Goal: Task Accomplishment & Management: Manage account settings

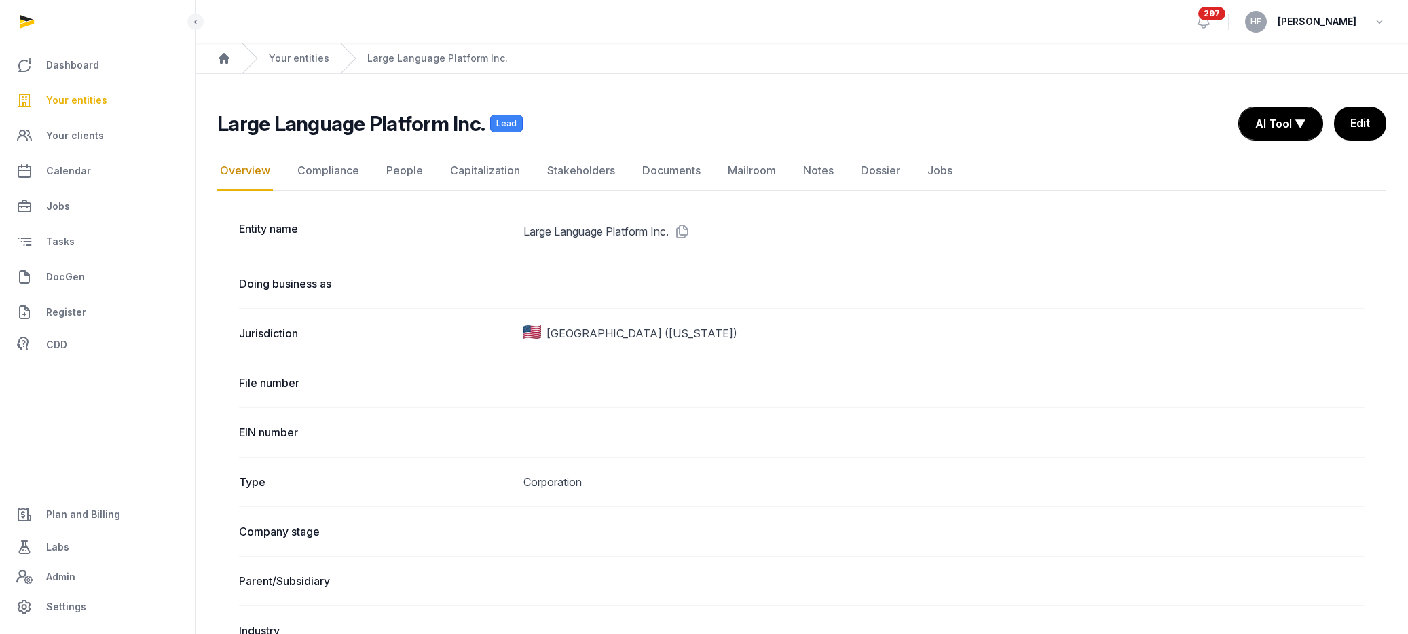
click at [311, 53] on link "Your entities" at bounding box center [299, 59] width 60 height 14
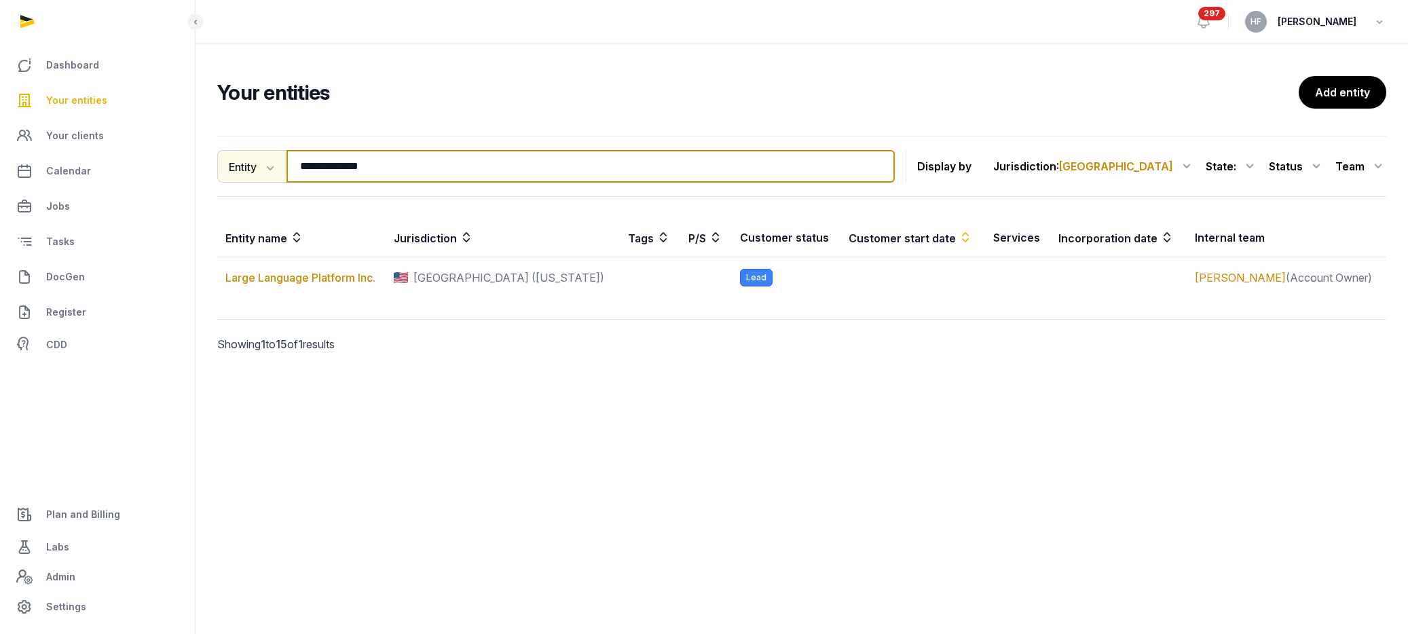
drag, startPoint x: 399, startPoint y: 167, endPoint x: 221, endPoint y: 159, distance: 178.8
click at [221, 159] on div "**********" at bounding box center [556, 166] width 678 height 33
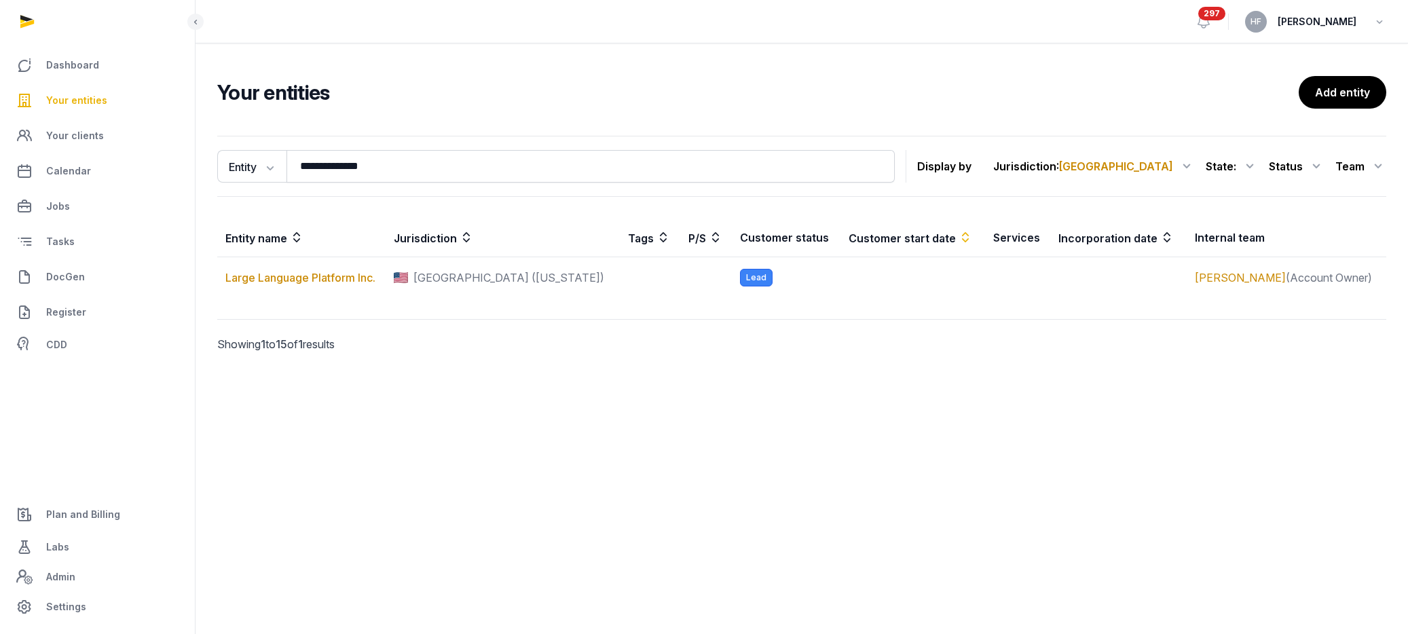
click at [1368, 164] on div "Team" at bounding box center [1361, 167] width 51 height 22
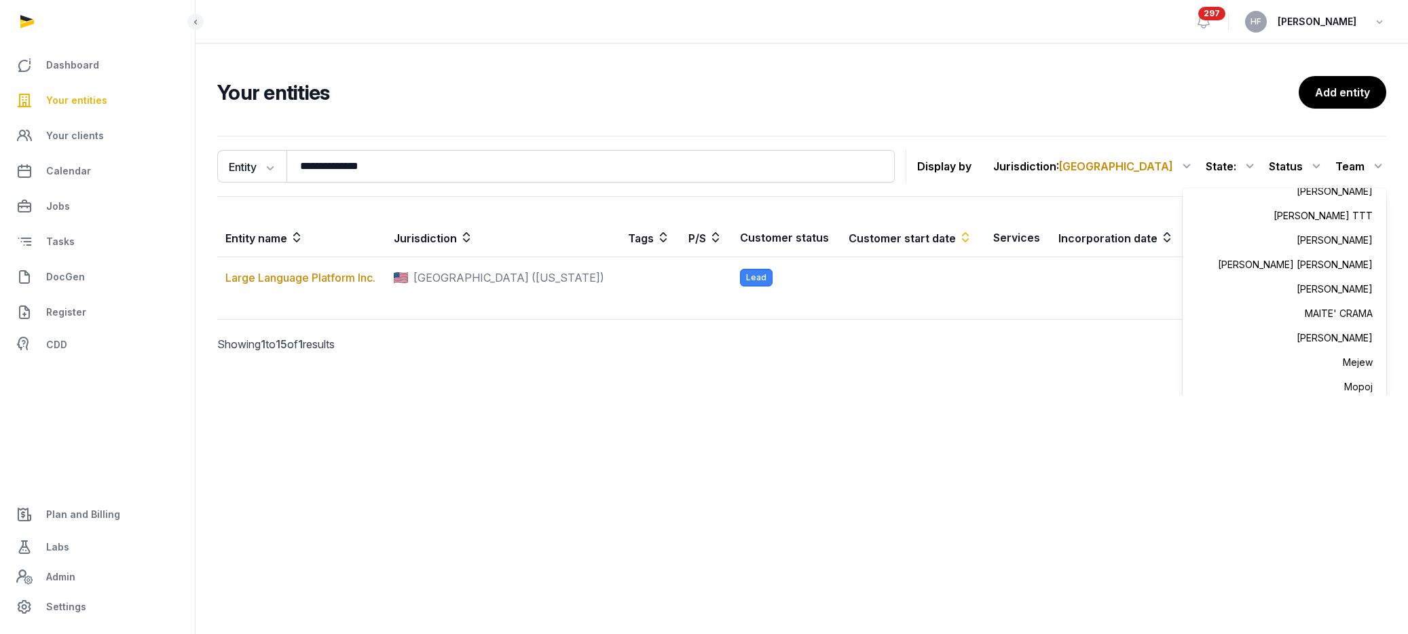
scroll to position [649, 0]
click at [1361, 288] on div "[PERSON_NAME]" at bounding box center [1285, 284] width 204 height 24
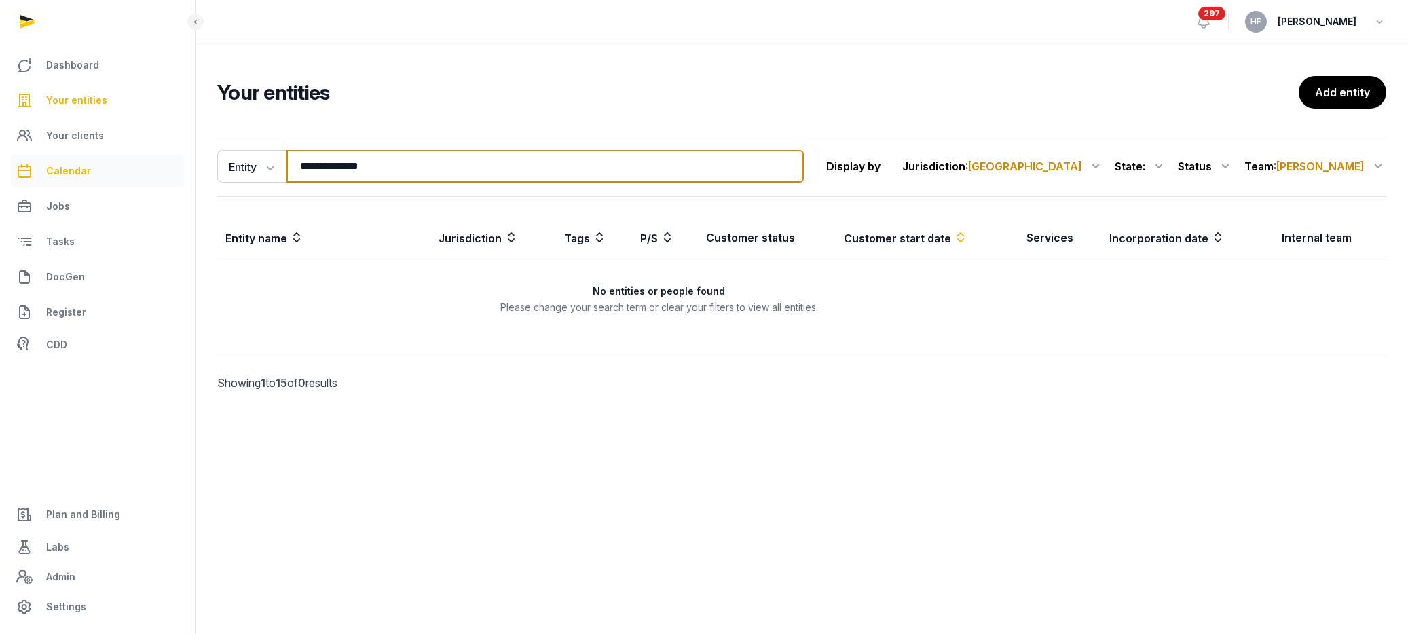
drag, startPoint x: 410, startPoint y: 158, endPoint x: 157, endPoint y: 160, distance: 253.3
click at [189, 158] on div "**********" at bounding box center [704, 317] width 1408 height 634
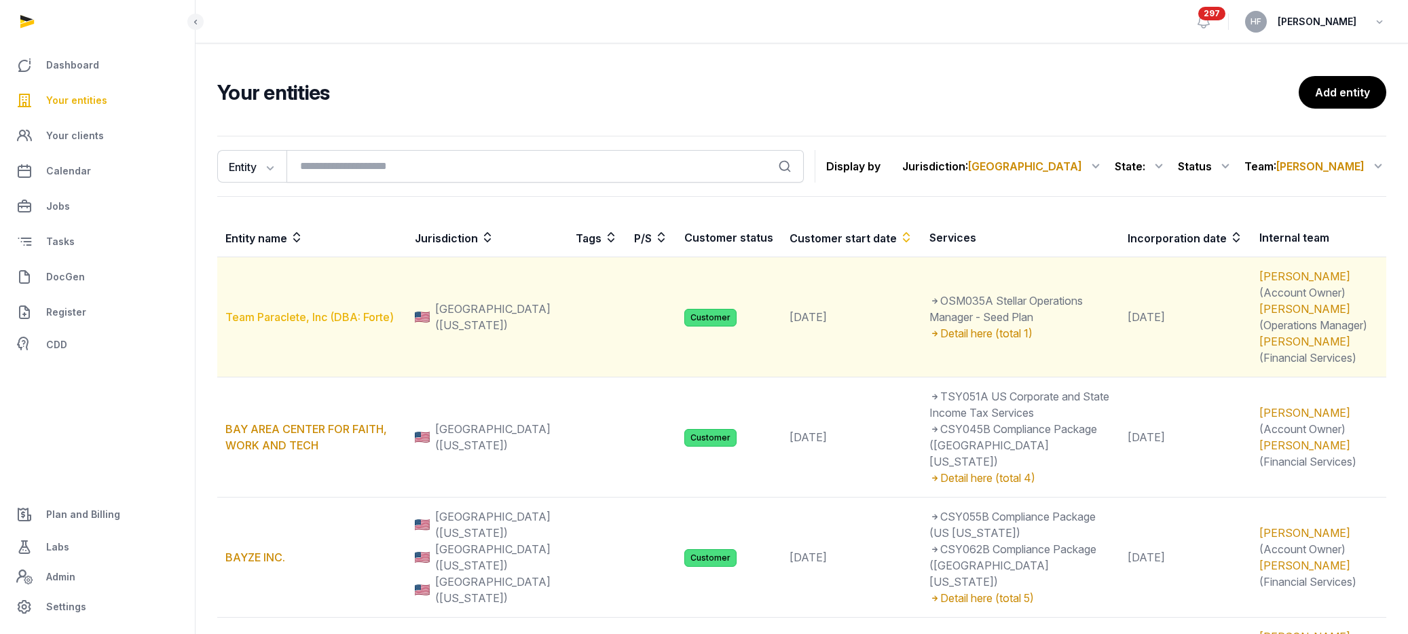
click at [365, 315] on link "Team Paraclete, Inc (DBA: Forte)" at bounding box center [309, 317] width 168 height 14
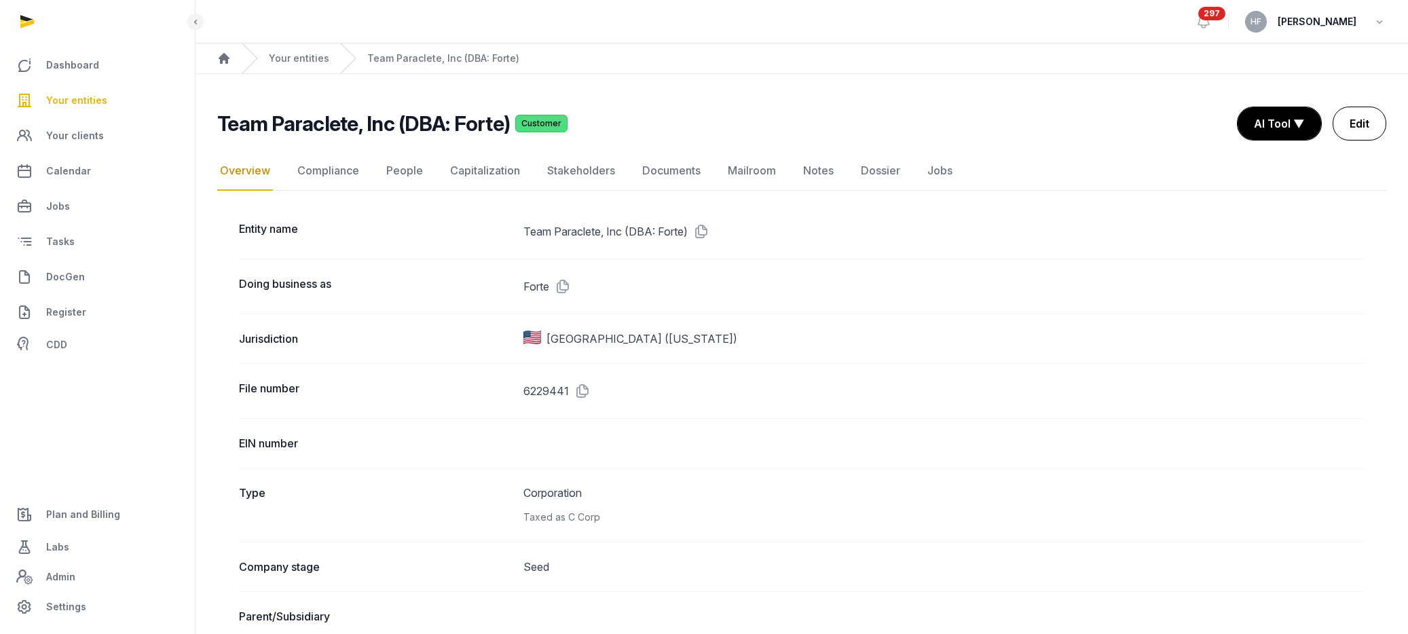
click at [1353, 123] on link "Edit" at bounding box center [1360, 124] width 54 height 34
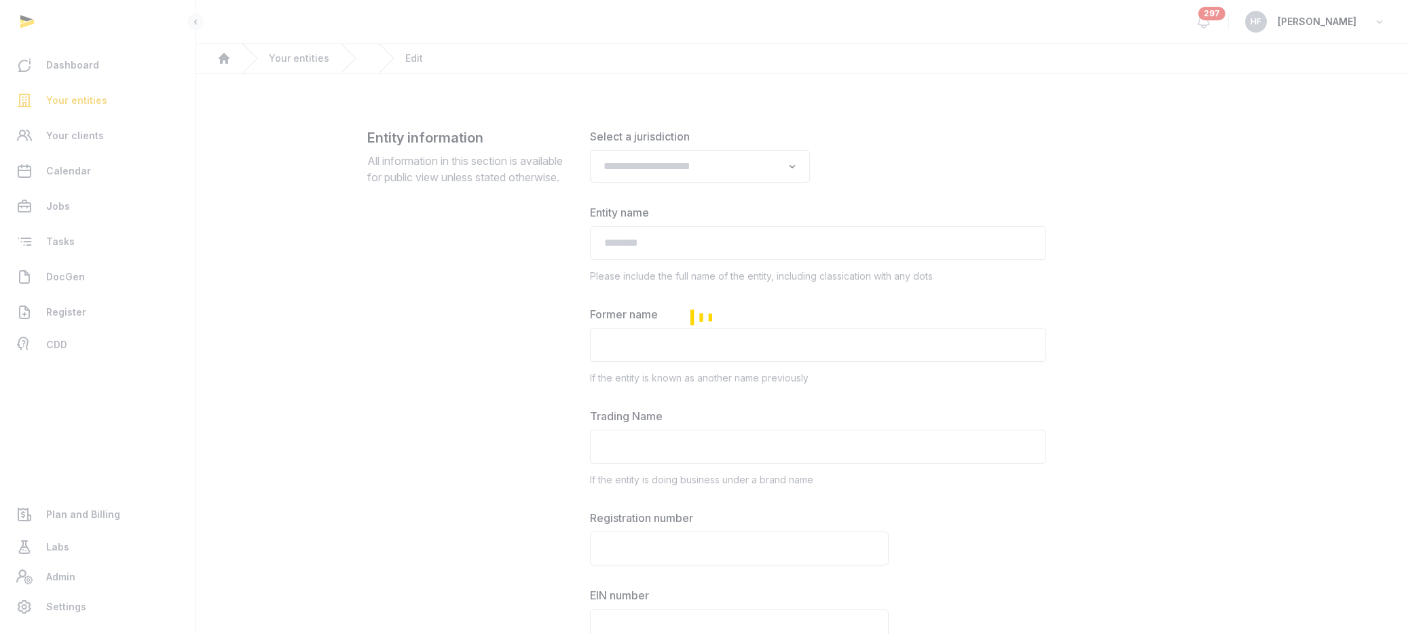
type input "**********"
type input "*****"
type textarea "**********"
type input "**********"
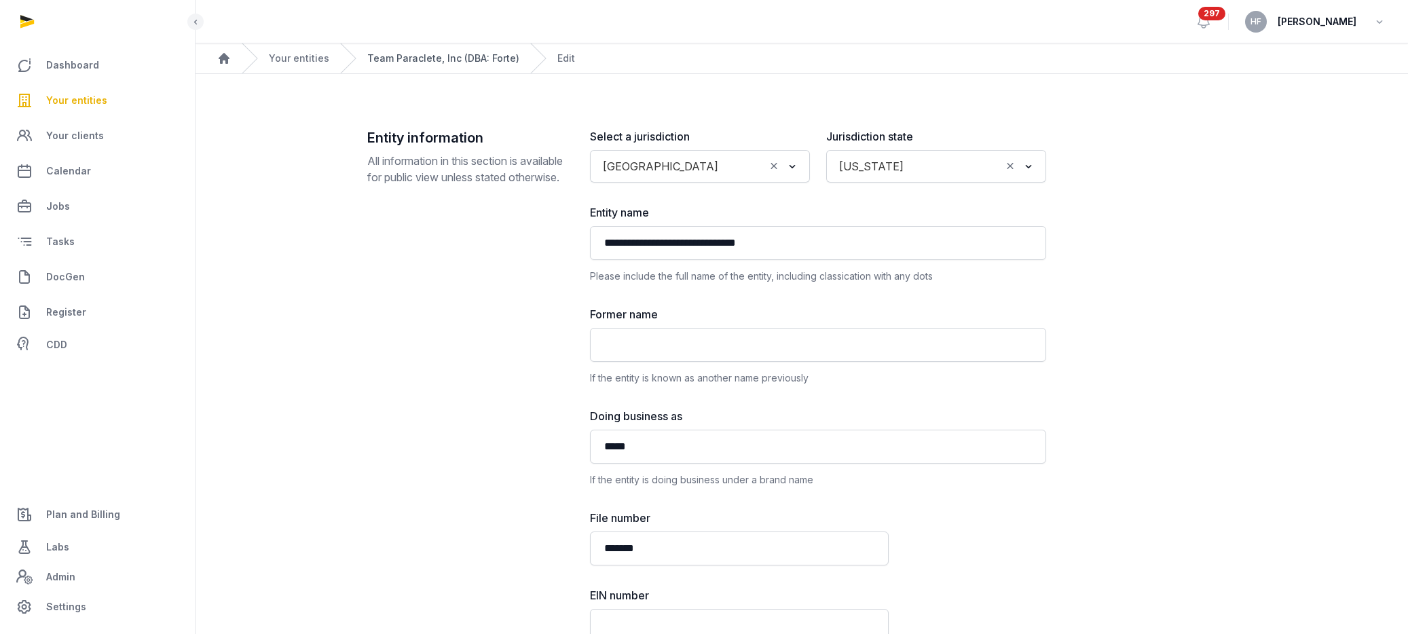
click at [460, 63] on link "Team Paraclete, Inc (DBA: Forte)" at bounding box center [443, 59] width 152 height 14
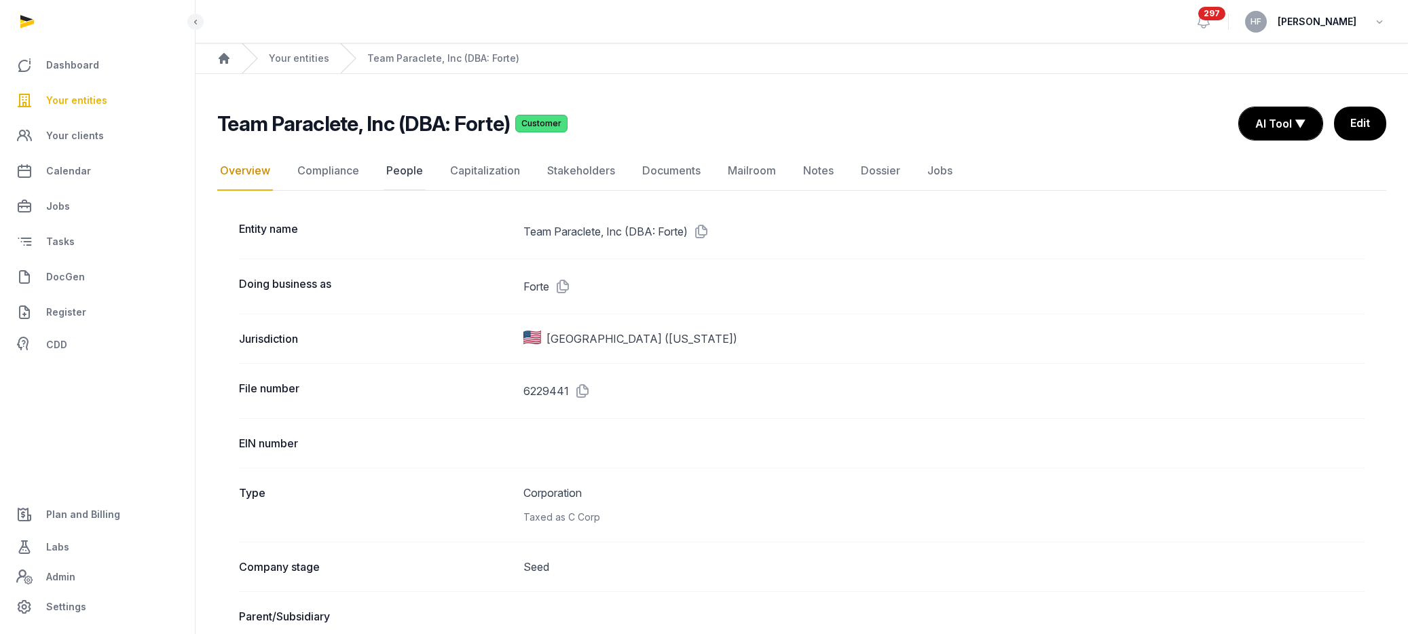
click at [395, 170] on link "People" at bounding box center [405, 170] width 42 height 39
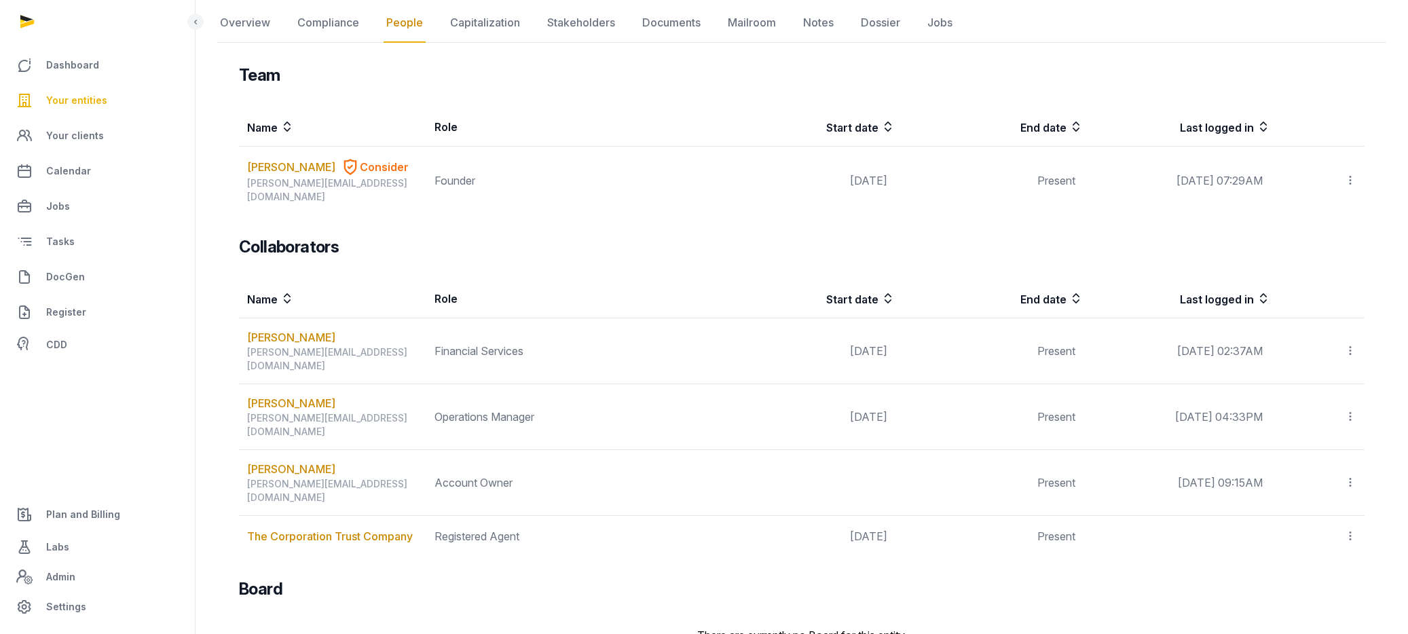
scroll to position [158, 0]
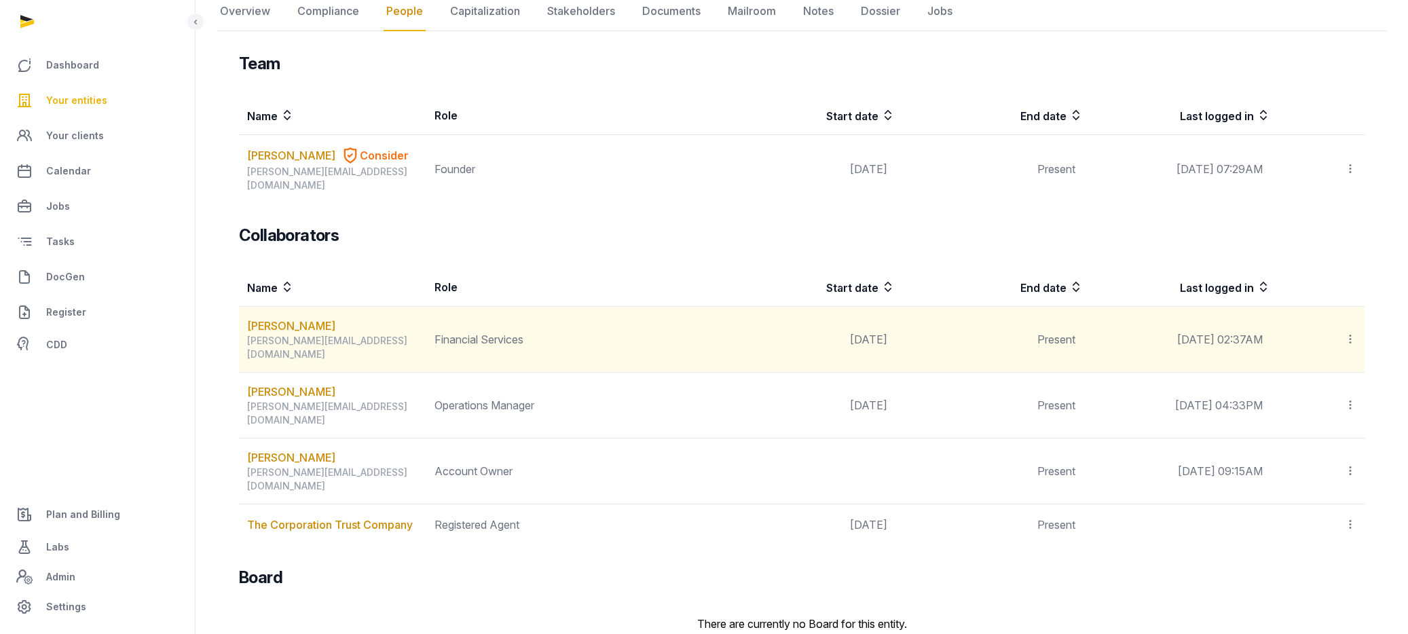
click at [1351, 332] on icon at bounding box center [1351, 339] width 12 height 14
click at [1335, 424] on span "Delete" at bounding box center [1327, 431] width 32 height 14
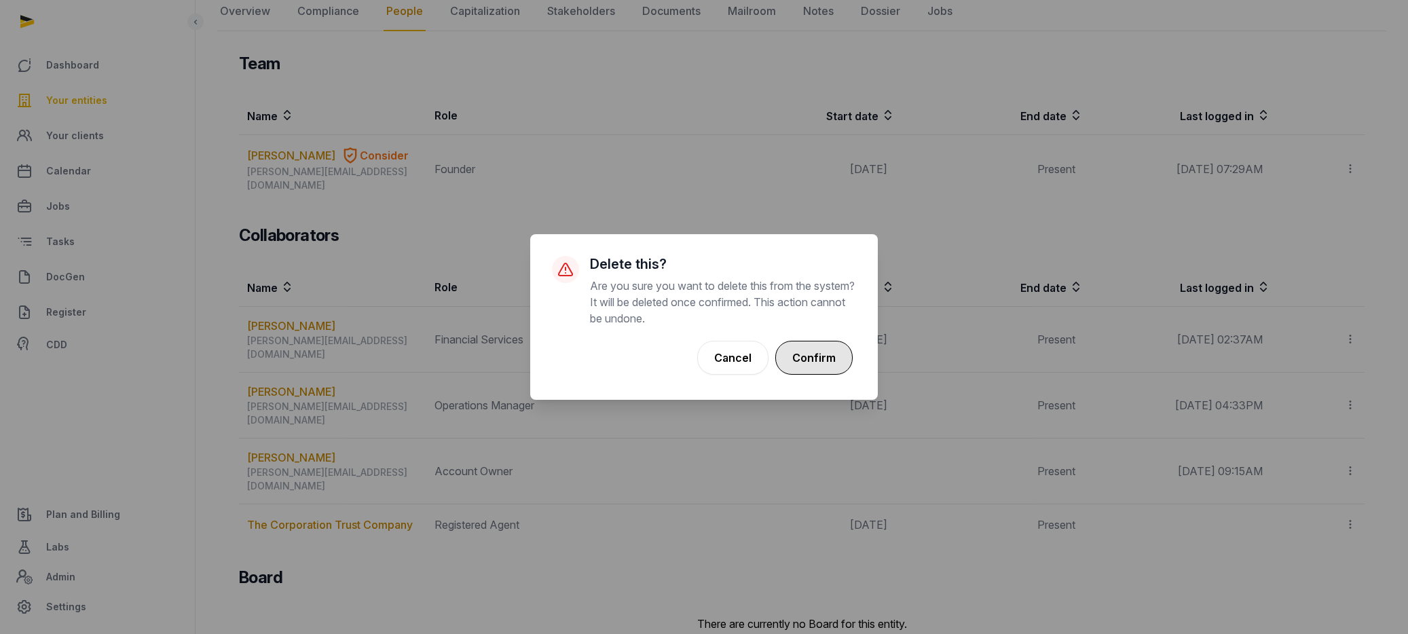
click at [821, 363] on button "Confirm" at bounding box center [814, 358] width 77 height 34
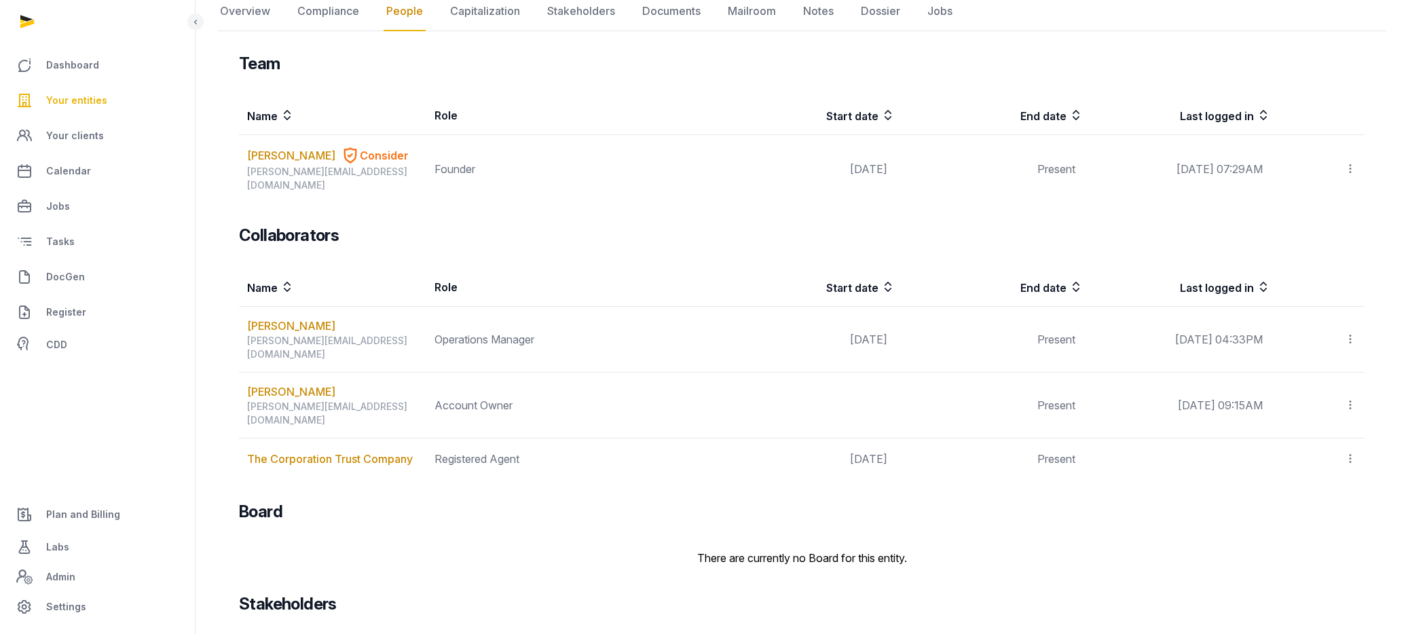
scroll to position [0, 0]
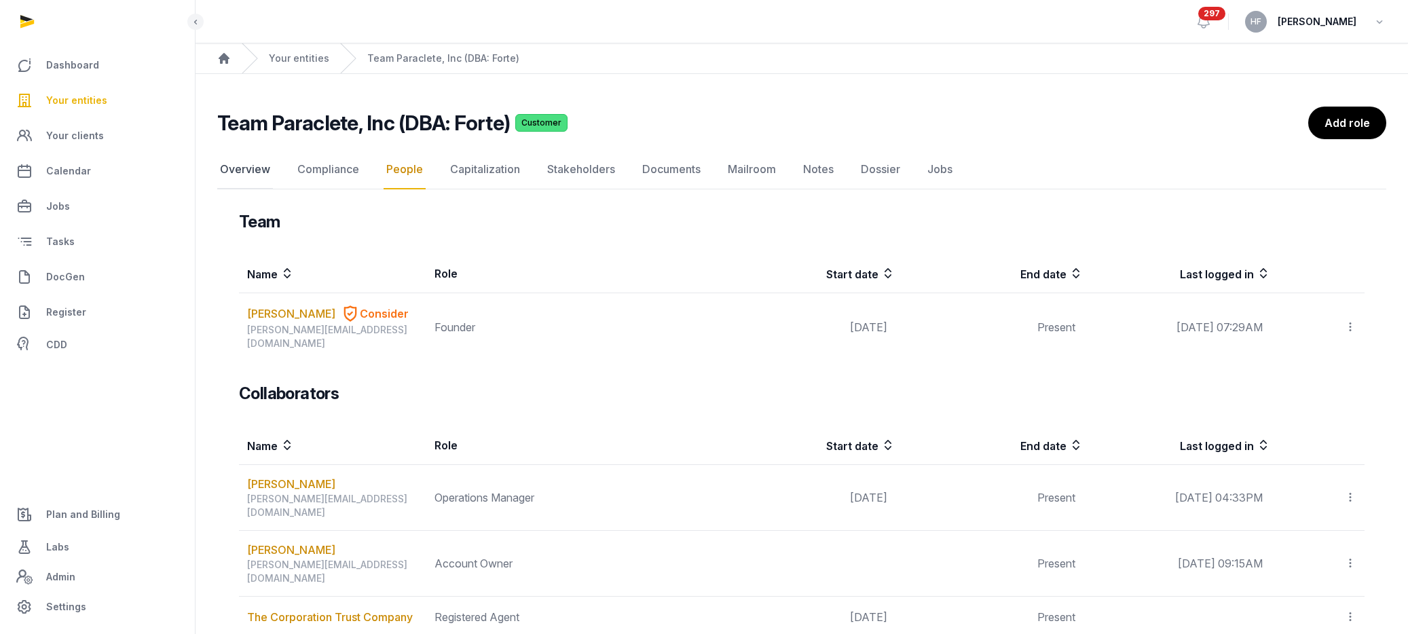
click at [254, 172] on link "Overview" at bounding box center [245, 169] width 56 height 39
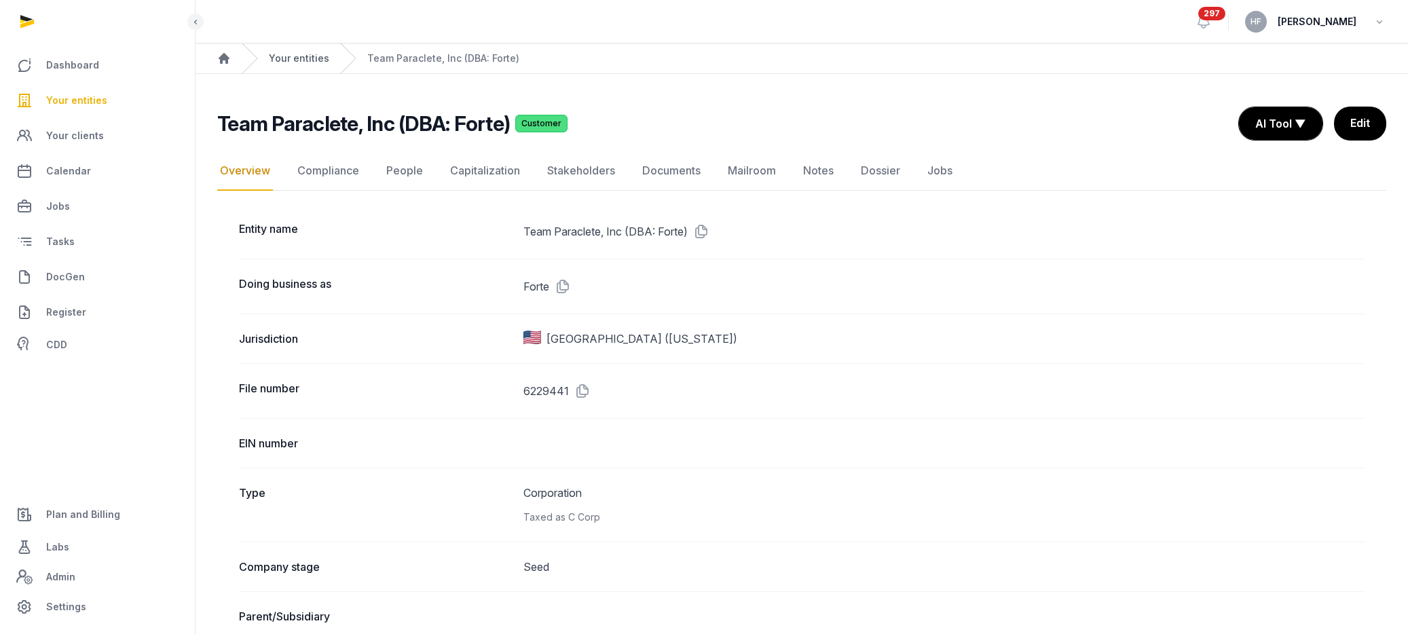
click at [306, 59] on link "Your entities" at bounding box center [299, 59] width 60 height 14
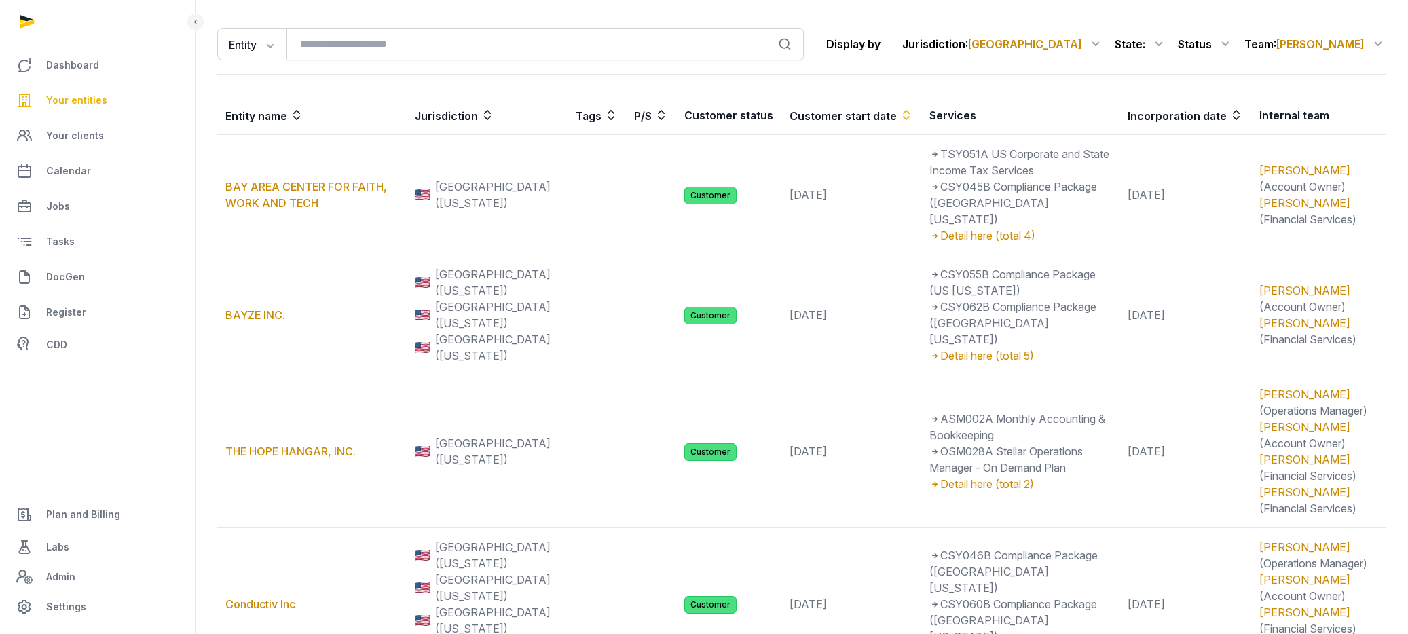
scroll to position [134, 0]
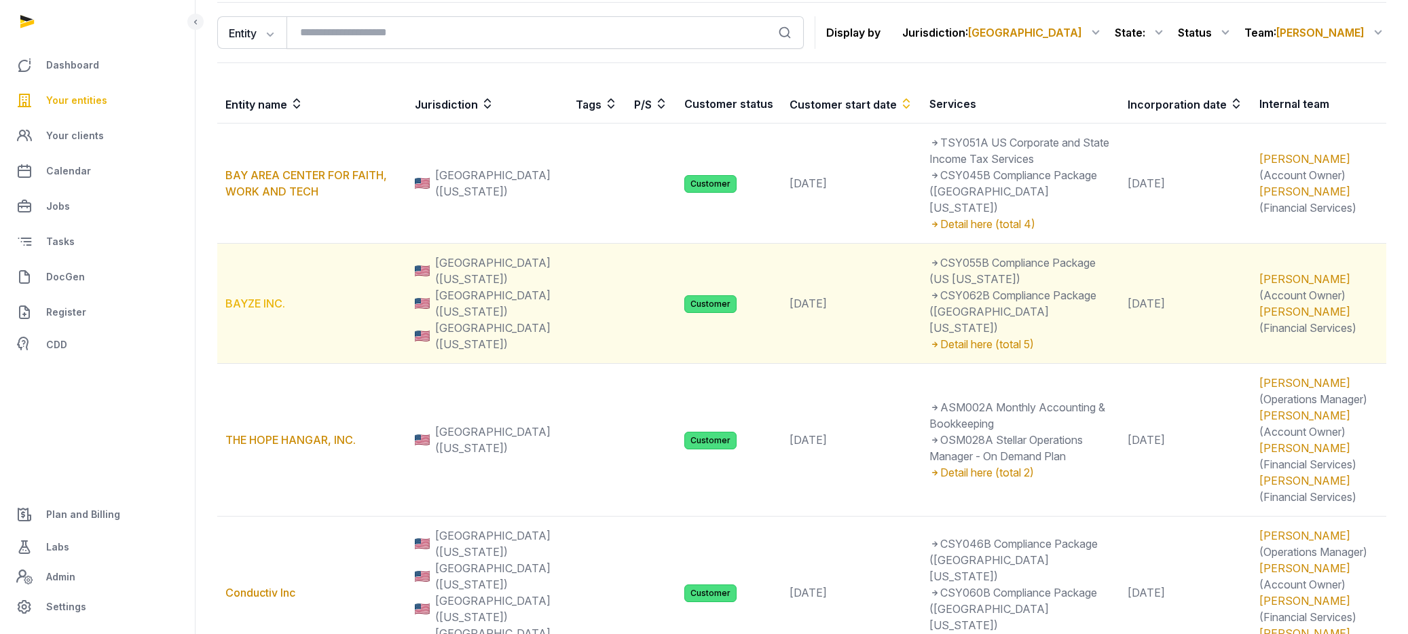
click at [272, 297] on link "BAYZE INC." at bounding box center [255, 304] width 60 height 14
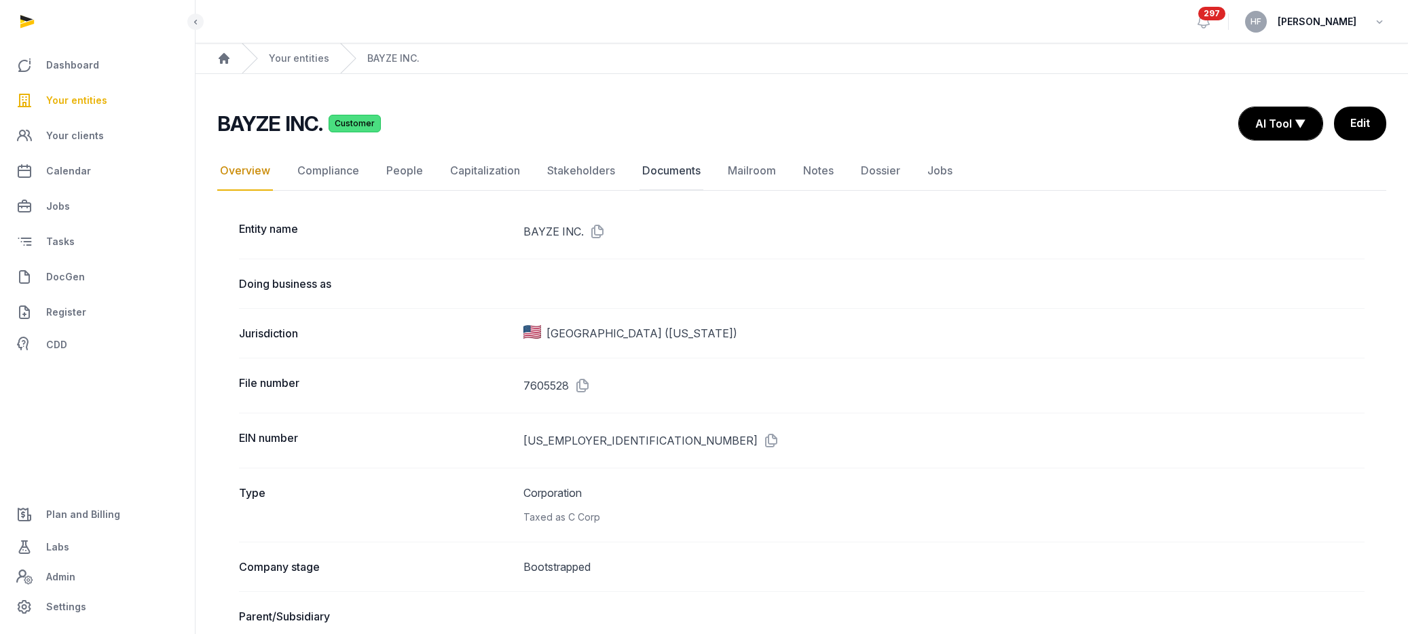
click at [687, 172] on link "Documents" at bounding box center [672, 170] width 64 height 39
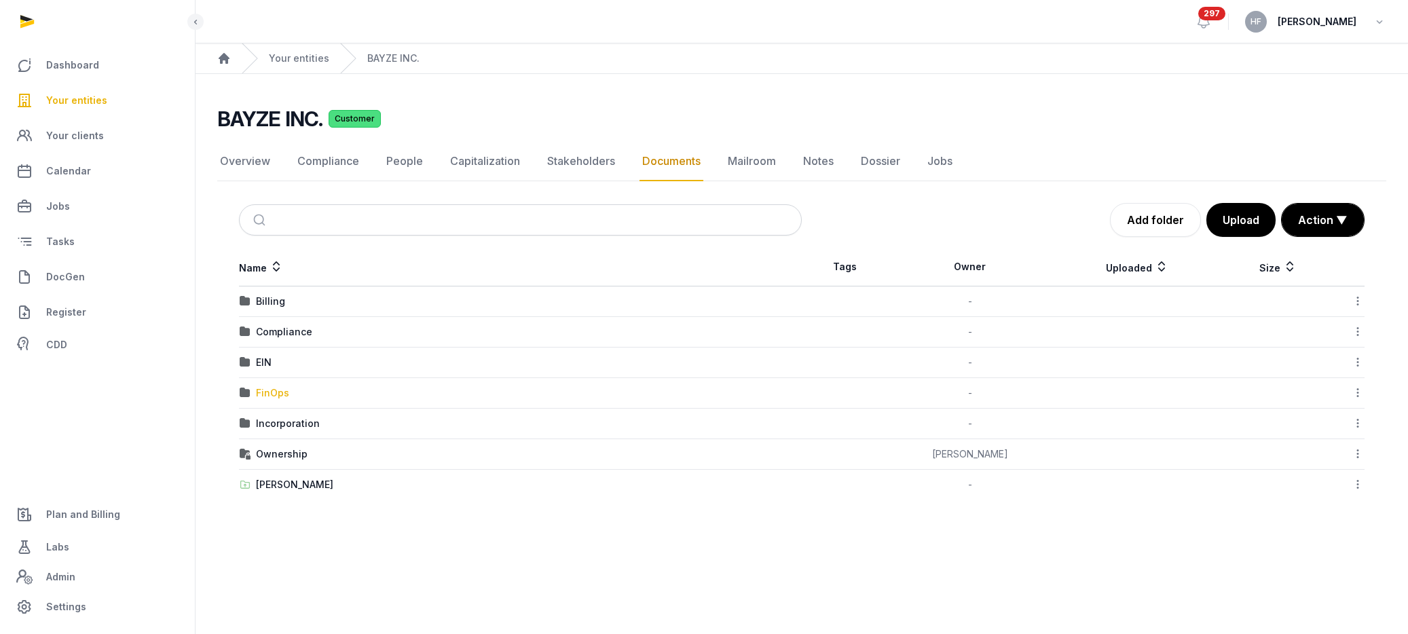
click at [277, 389] on div "FinOps" at bounding box center [272, 393] width 33 height 14
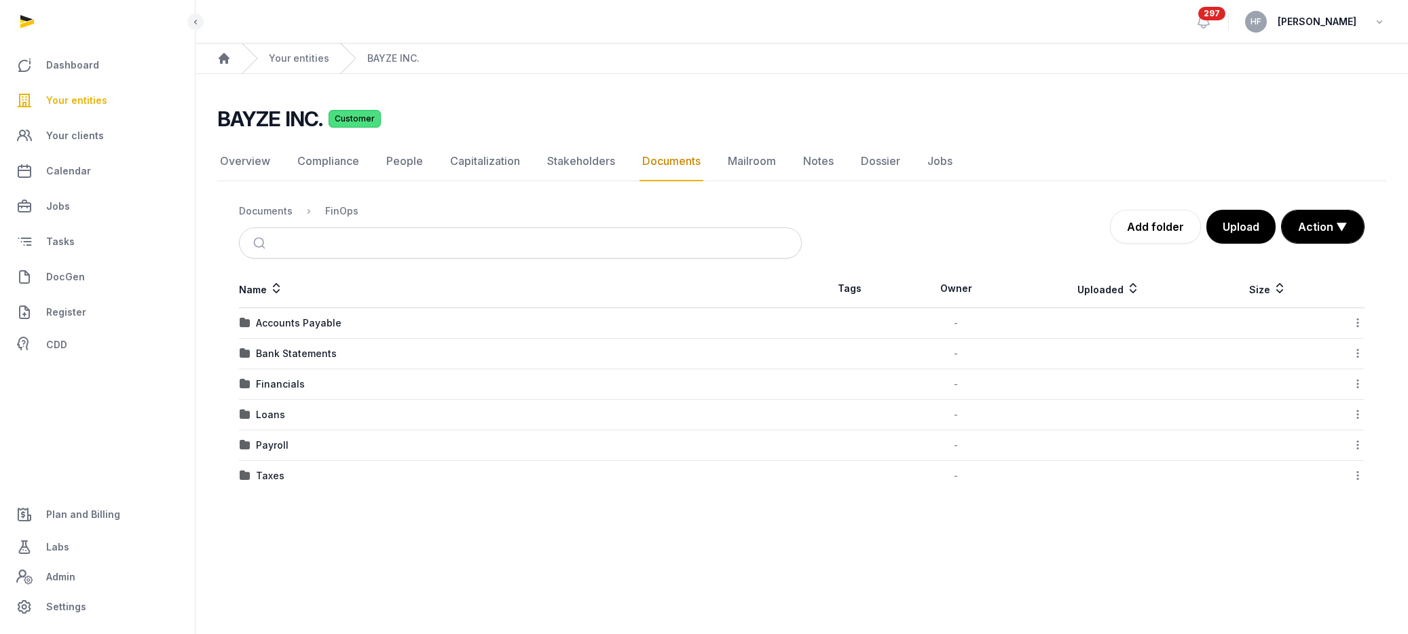
click at [288, 383] on div "Financials" at bounding box center [280, 385] width 49 height 14
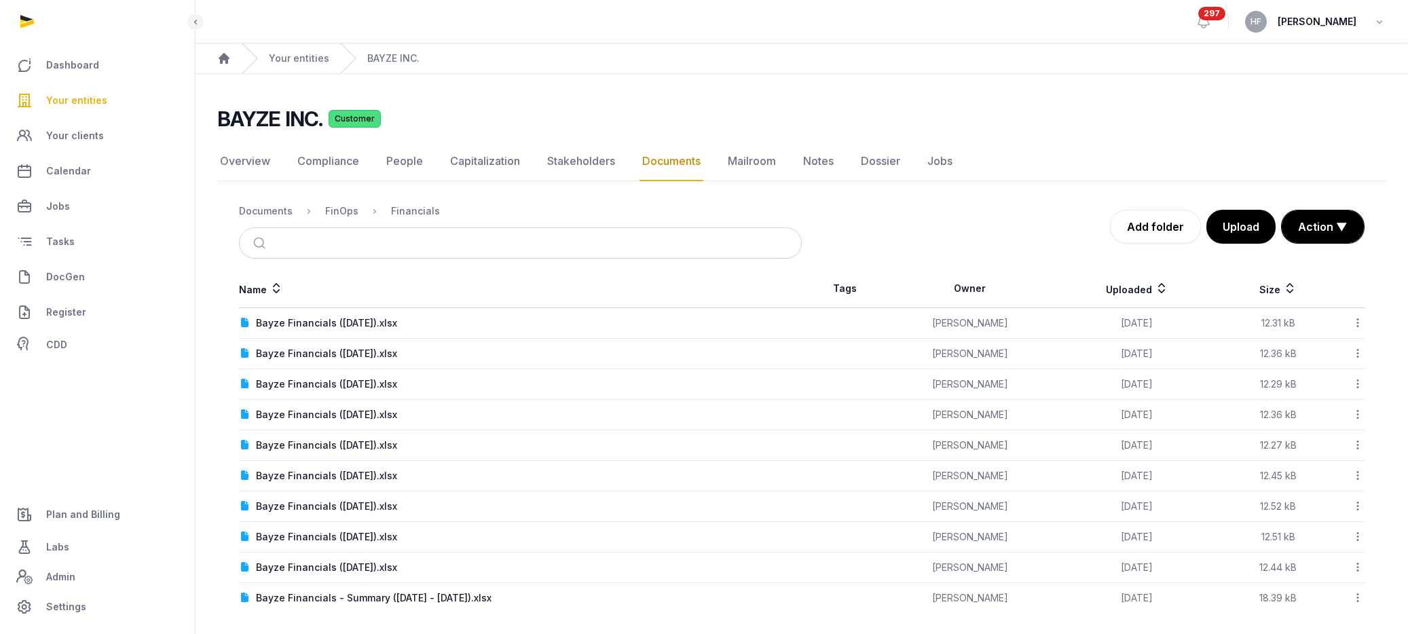
scroll to position [6, 0]
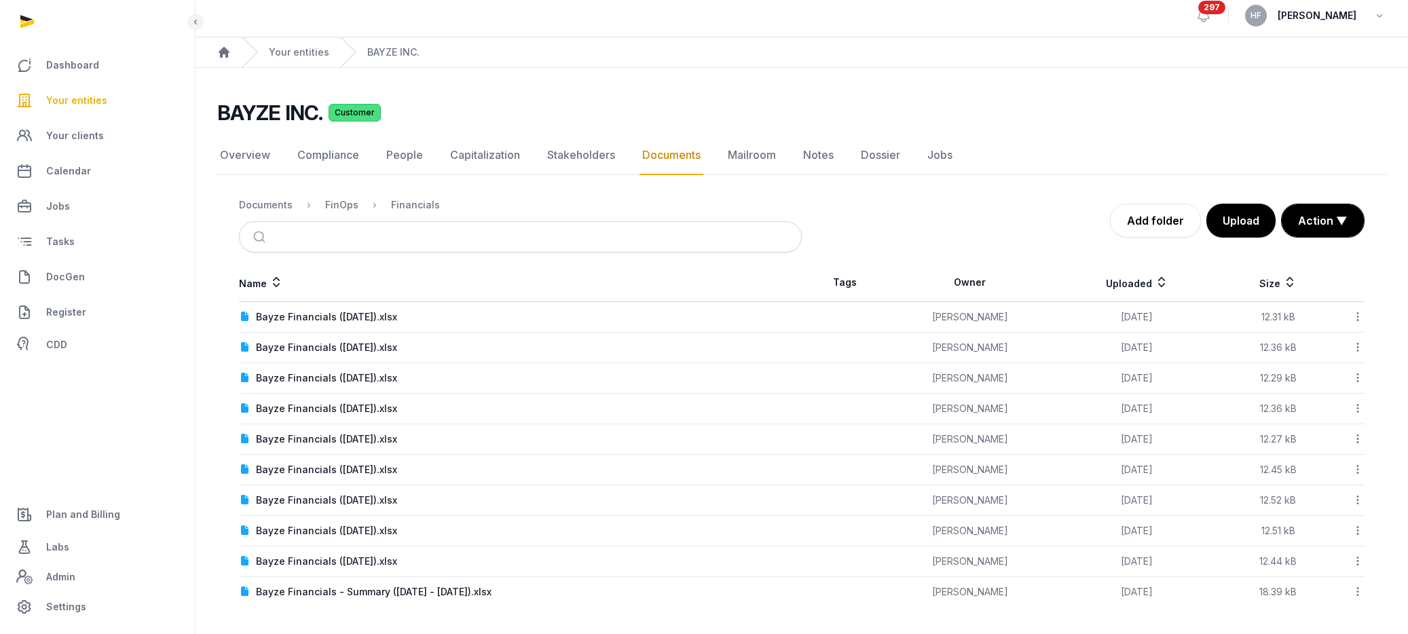
click at [268, 211] on div "Documents" at bounding box center [266, 205] width 54 height 14
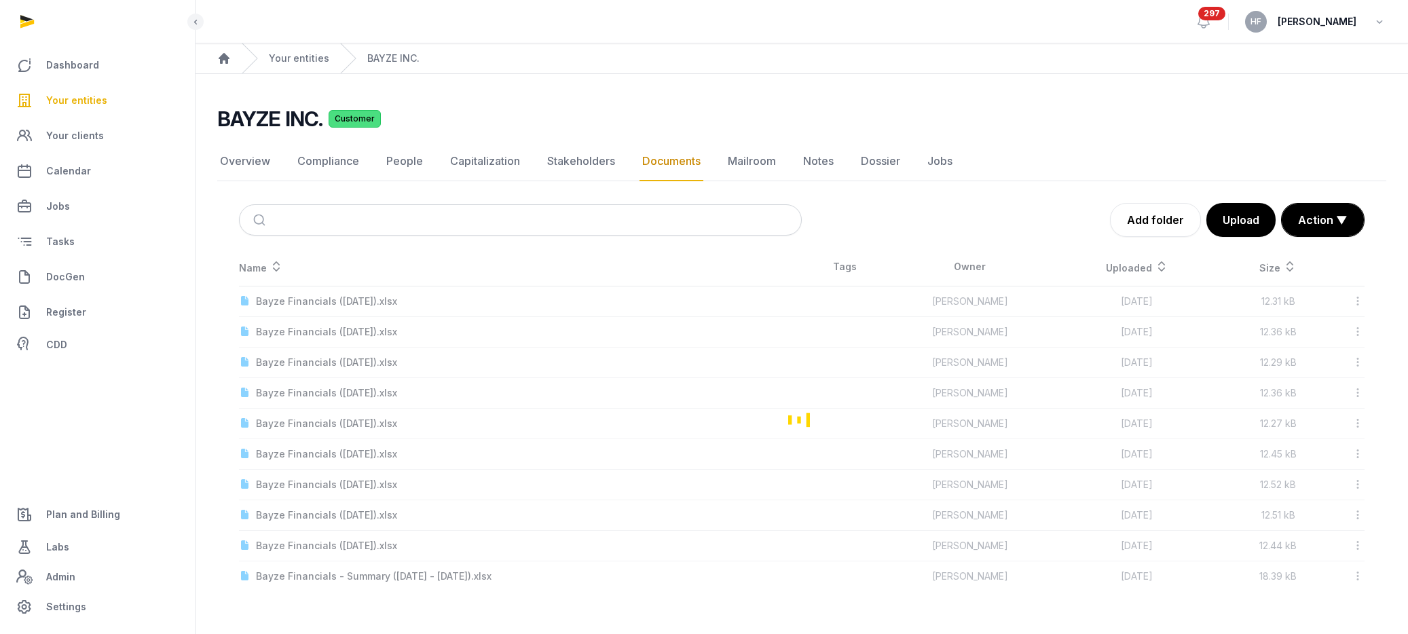
scroll to position [0, 0]
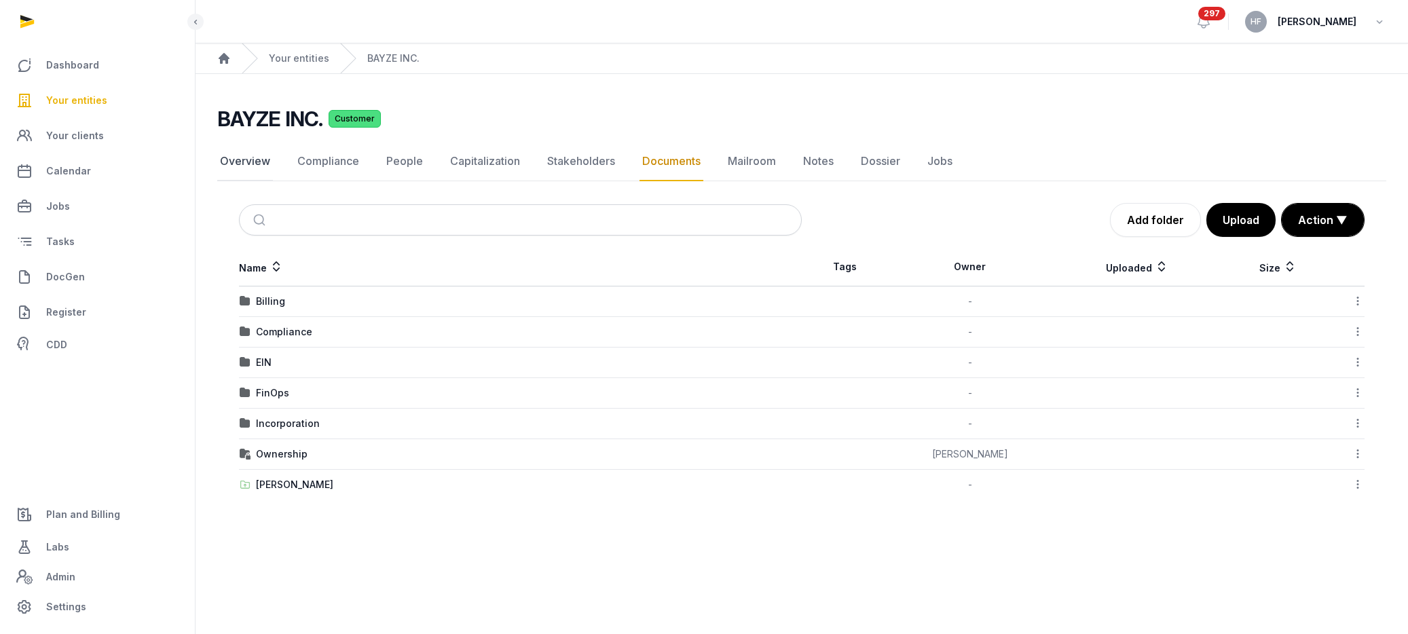
click at [254, 162] on link "Overview" at bounding box center [245, 161] width 56 height 39
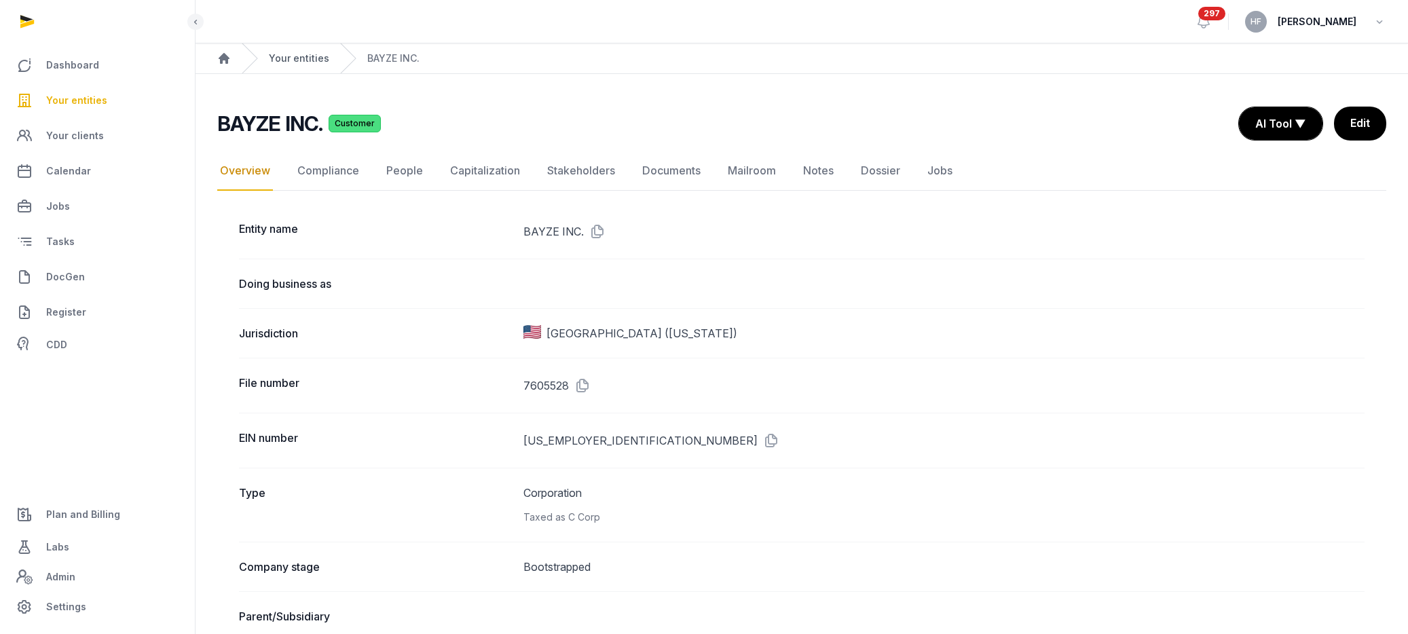
click at [312, 61] on link "Your entities" at bounding box center [299, 59] width 60 height 14
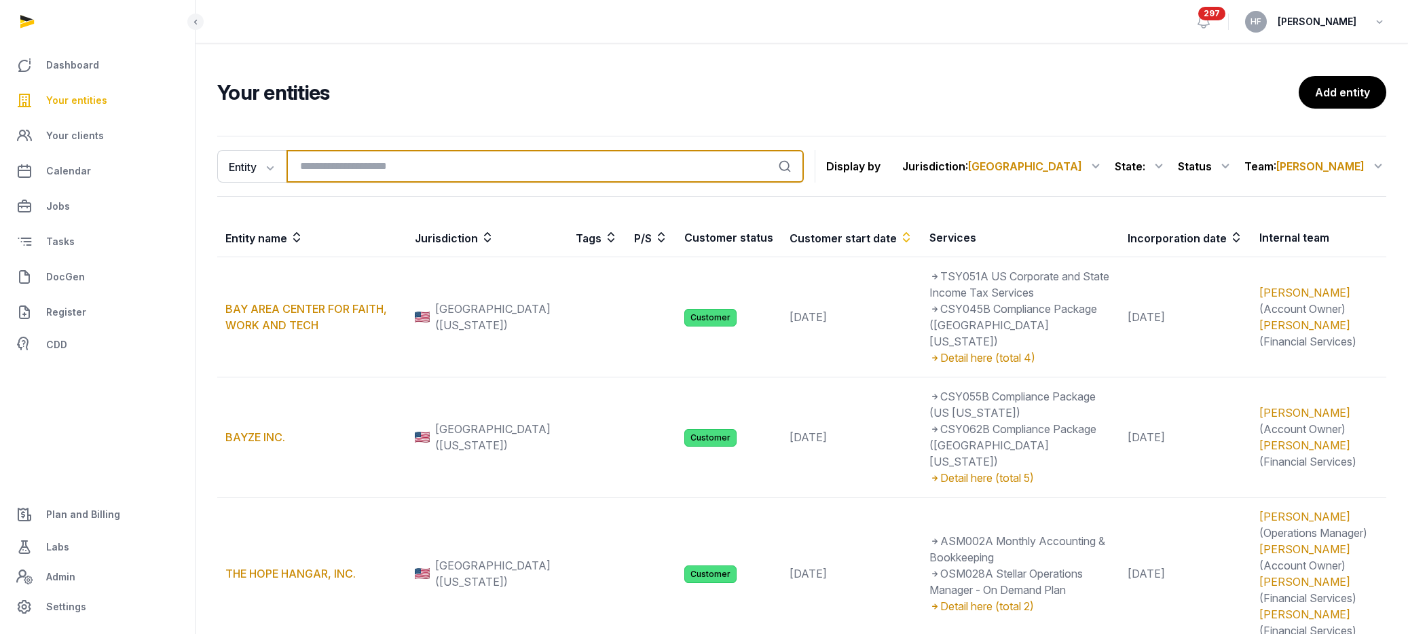
click at [387, 160] on input "search" at bounding box center [545, 166] width 517 height 33
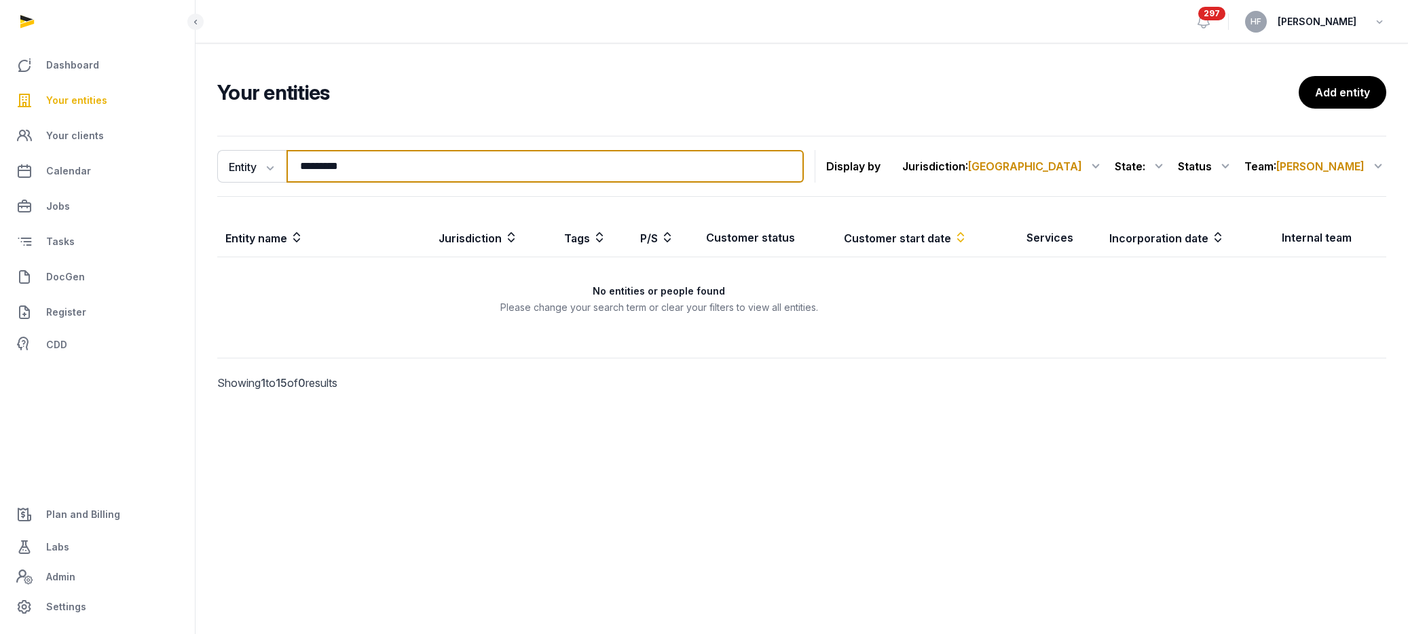
type input "*********"
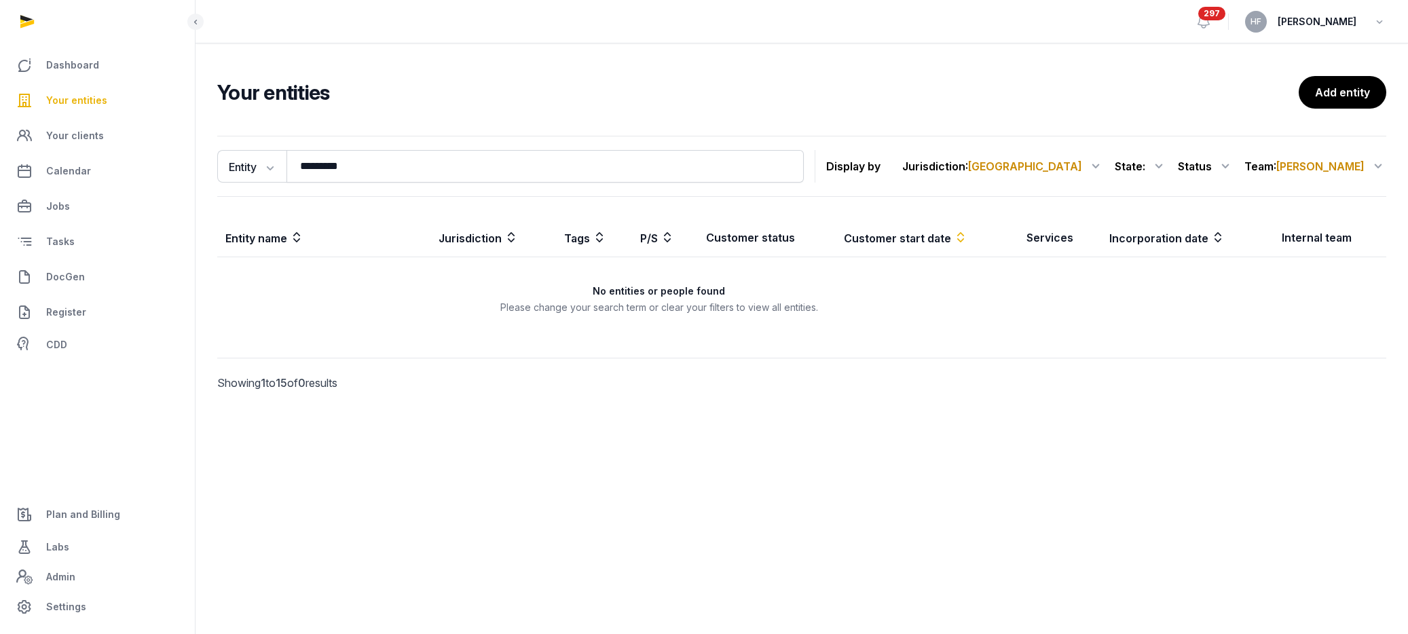
click at [1328, 170] on span "[PERSON_NAME]" at bounding box center [1321, 167] width 88 height 14
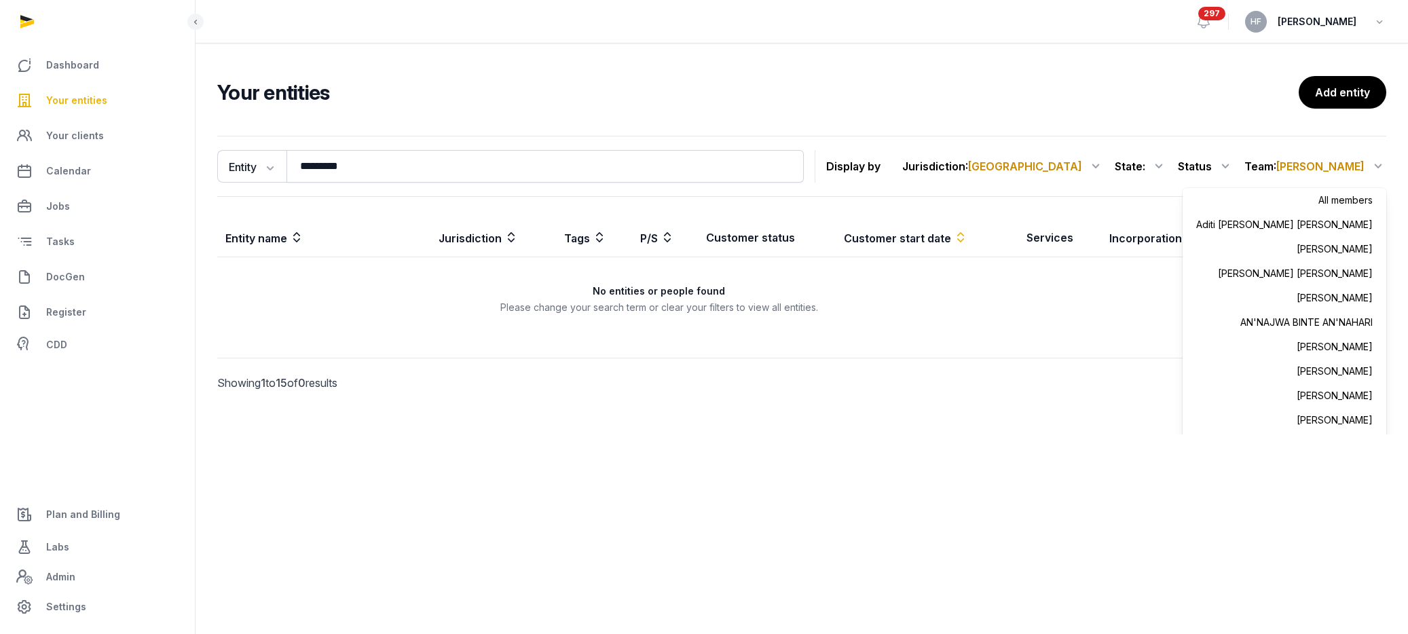
click at [1326, 199] on div "All members" at bounding box center [1285, 200] width 204 height 24
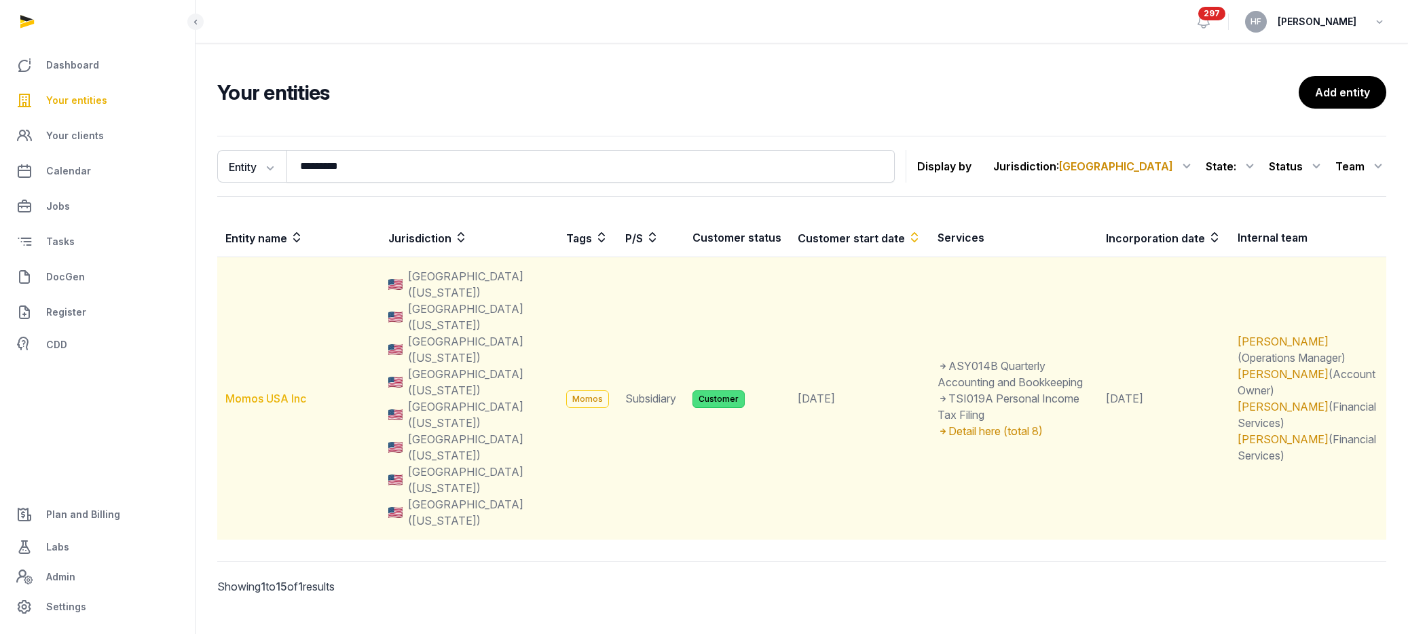
click at [283, 392] on link "Momos USA Inc" at bounding box center [265, 399] width 81 height 14
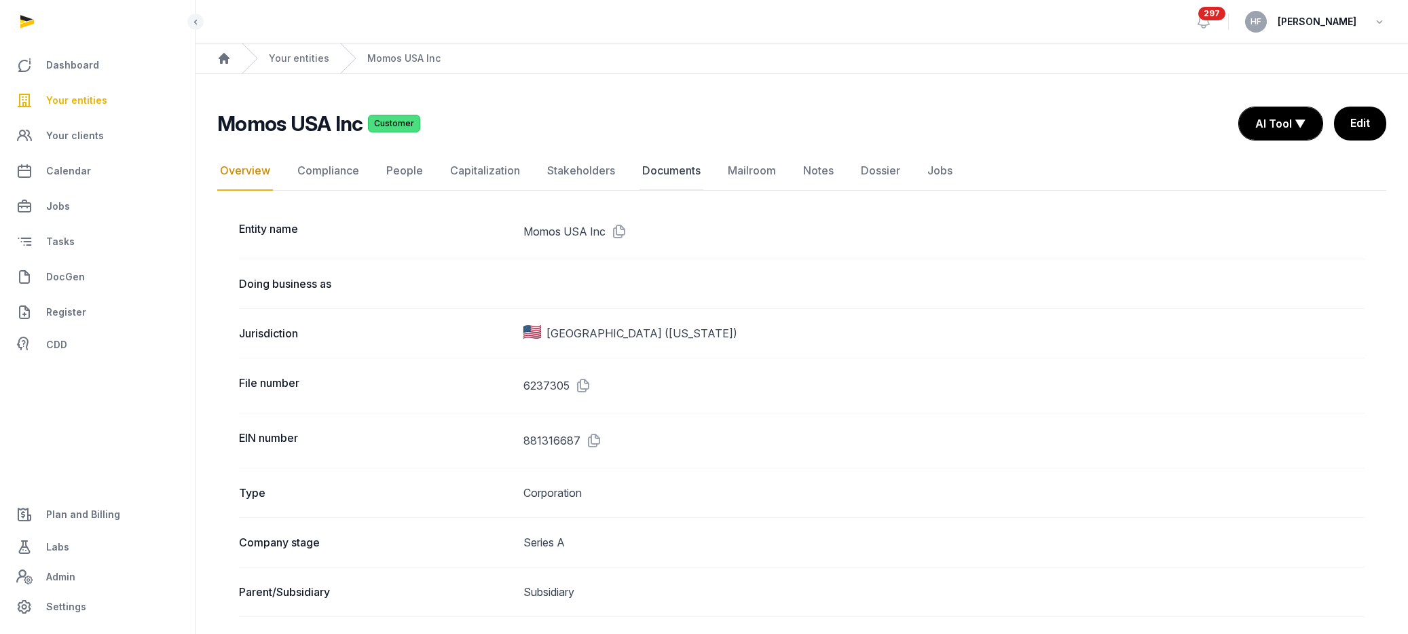
click at [665, 173] on link "Documents" at bounding box center [672, 170] width 64 height 39
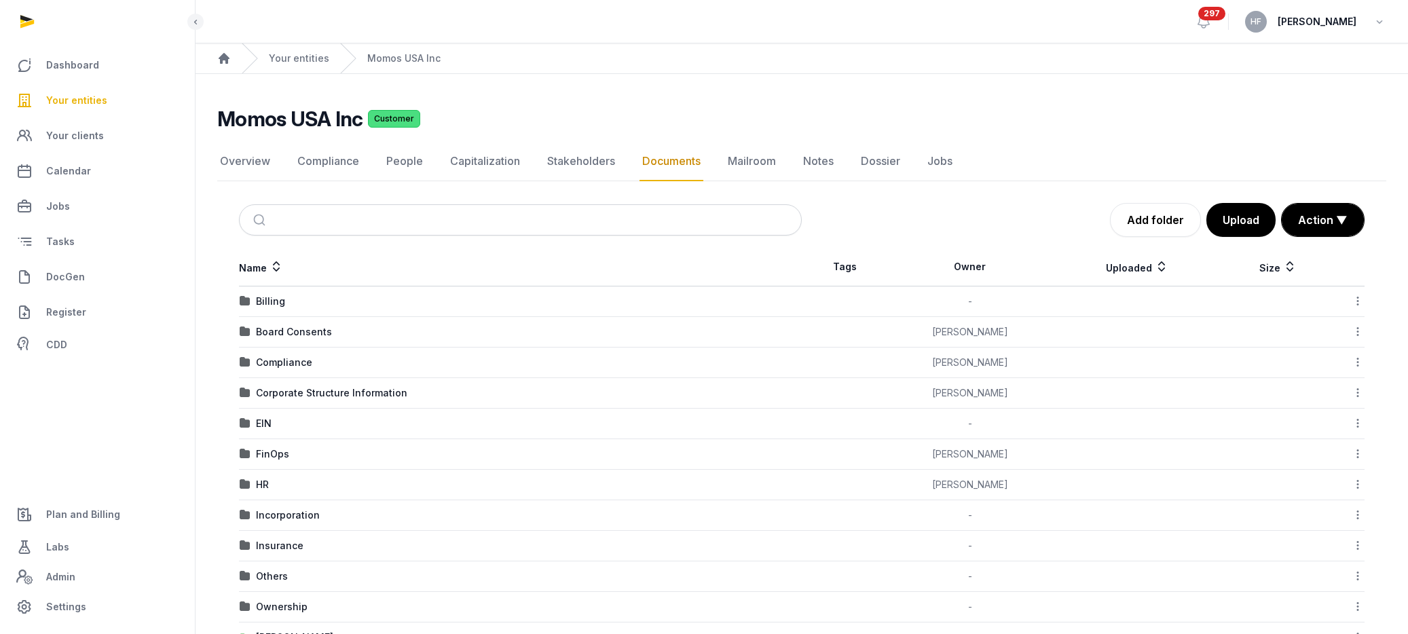
click at [270, 454] on div "FinOps" at bounding box center [272, 455] width 33 height 14
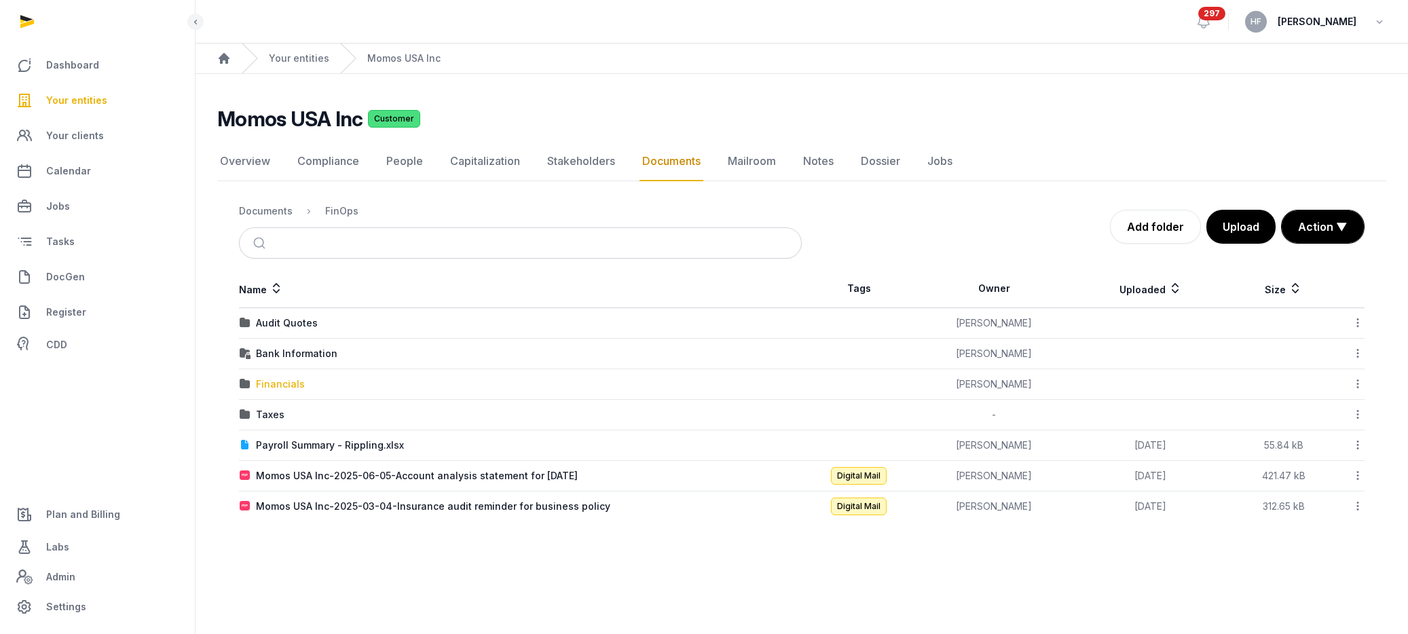
click at [285, 385] on div "Financials" at bounding box center [280, 385] width 49 height 14
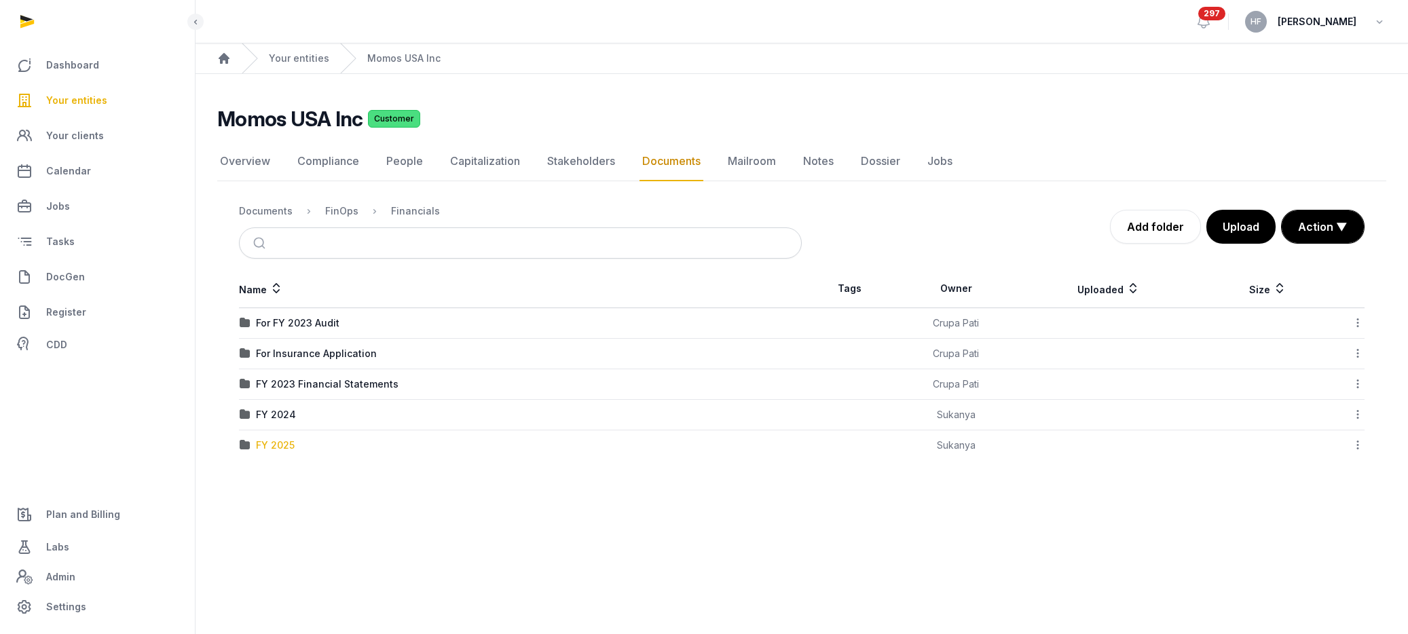
click at [285, 449] on div "FY 2025" at bounding box center [275, 446] width 39 height 14
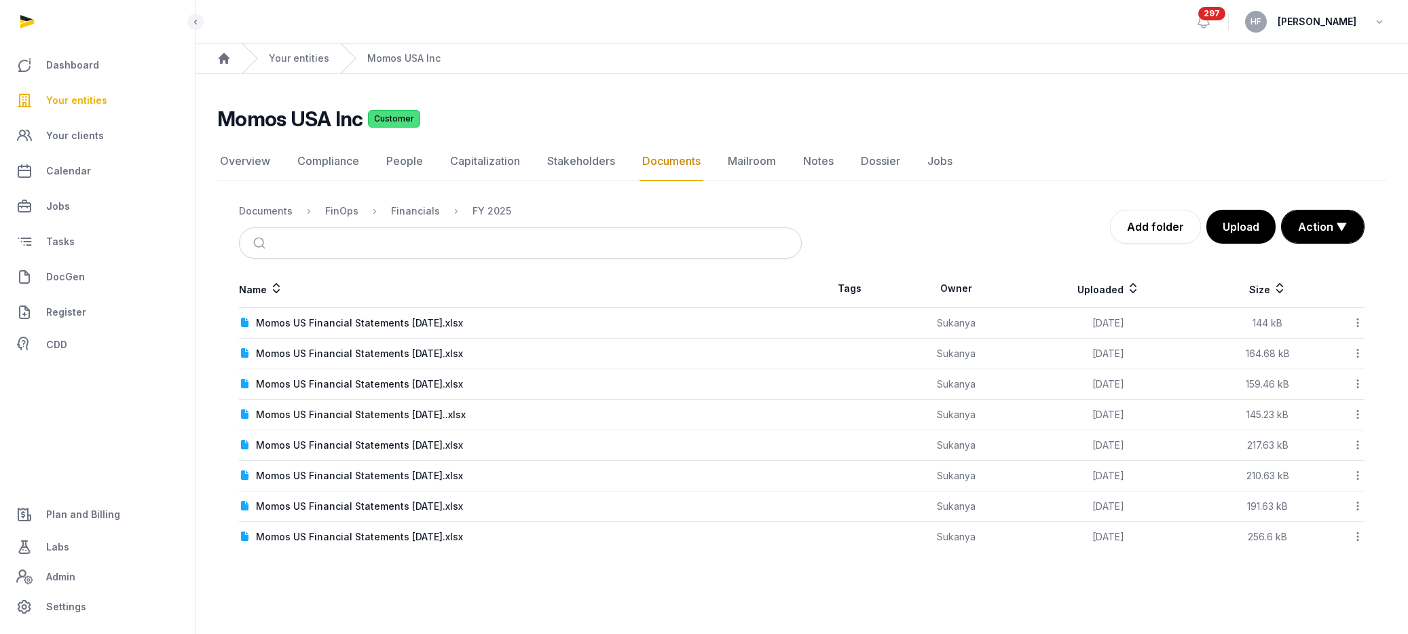
click at [291, 45] on div "Your entities" at bounding box center [286, 58] width 88 height 30
click at [291, 49] on div "Your entities" at bounding box center [286, 58] width 88 height 30
click at [299, 60] on link "Your entities" at bounding box center [299, 59] width 60 height 14
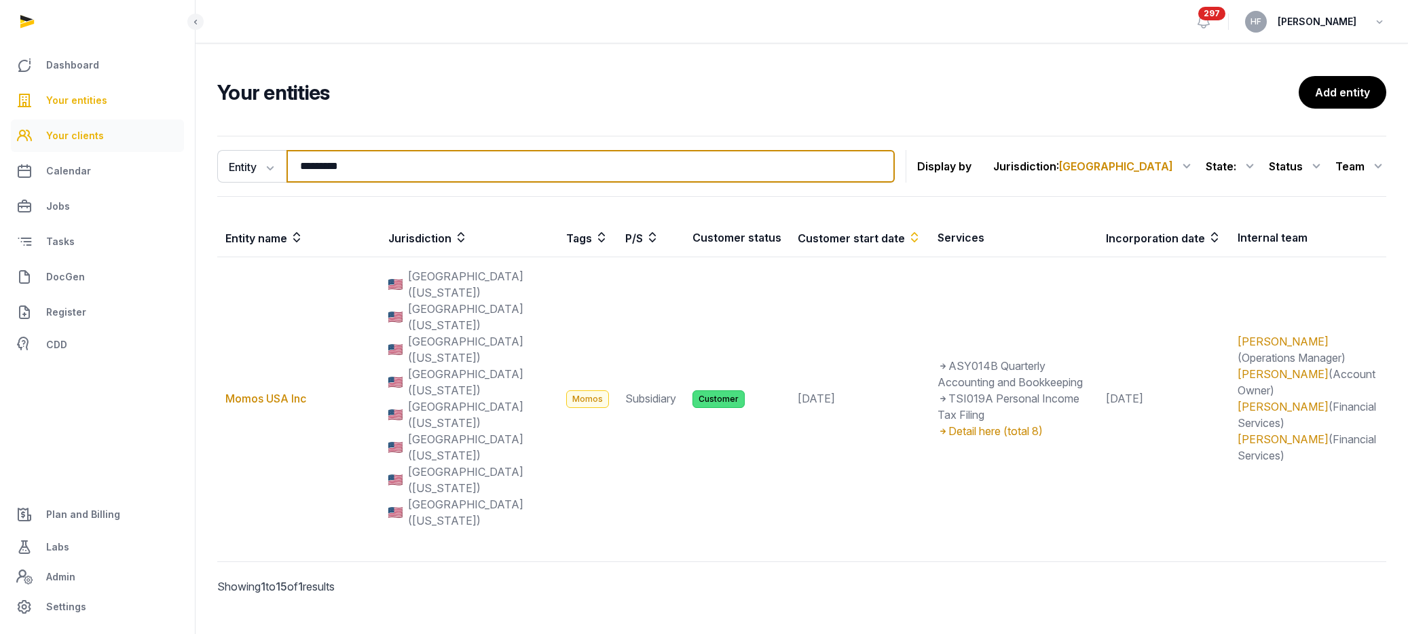
drag, startPoint x: 384, startPoint y: 169, endPoint x: 36, endPoint y: 140, distance: 349.6
click at [74, 140] on div "Dashboard Your entities Your clients Calendar Jobs Tasks DocGen Register CDD Pl…" at bounding box center [704, 330] width 1408 height 660
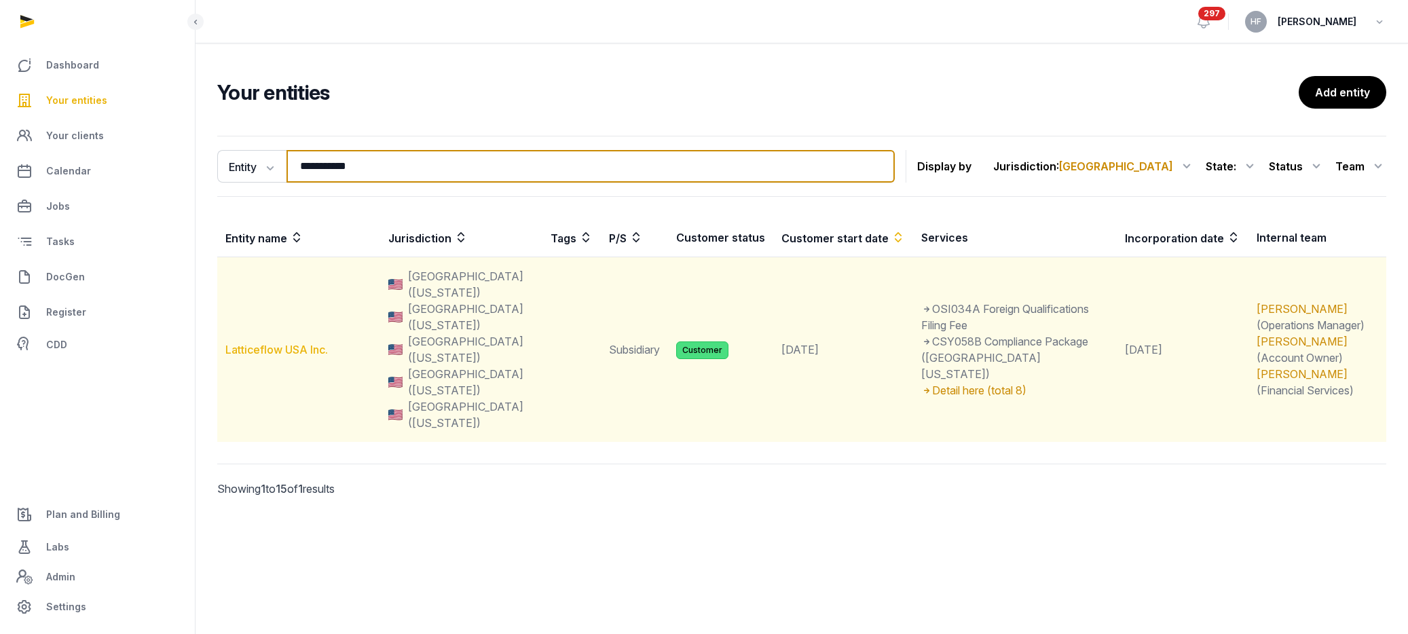
type input "**********"
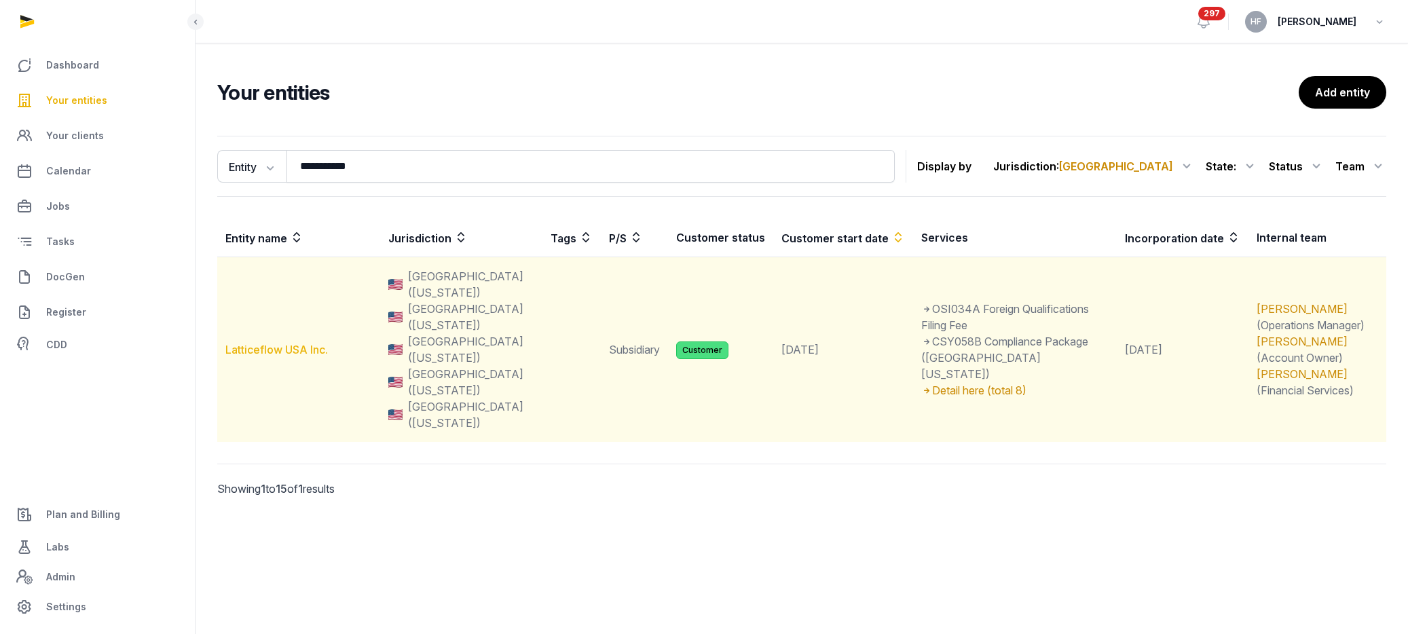
click at [281, 344] on link "Latticeflow USA Inc." at bounding box center [276, 350] width 103 height 14
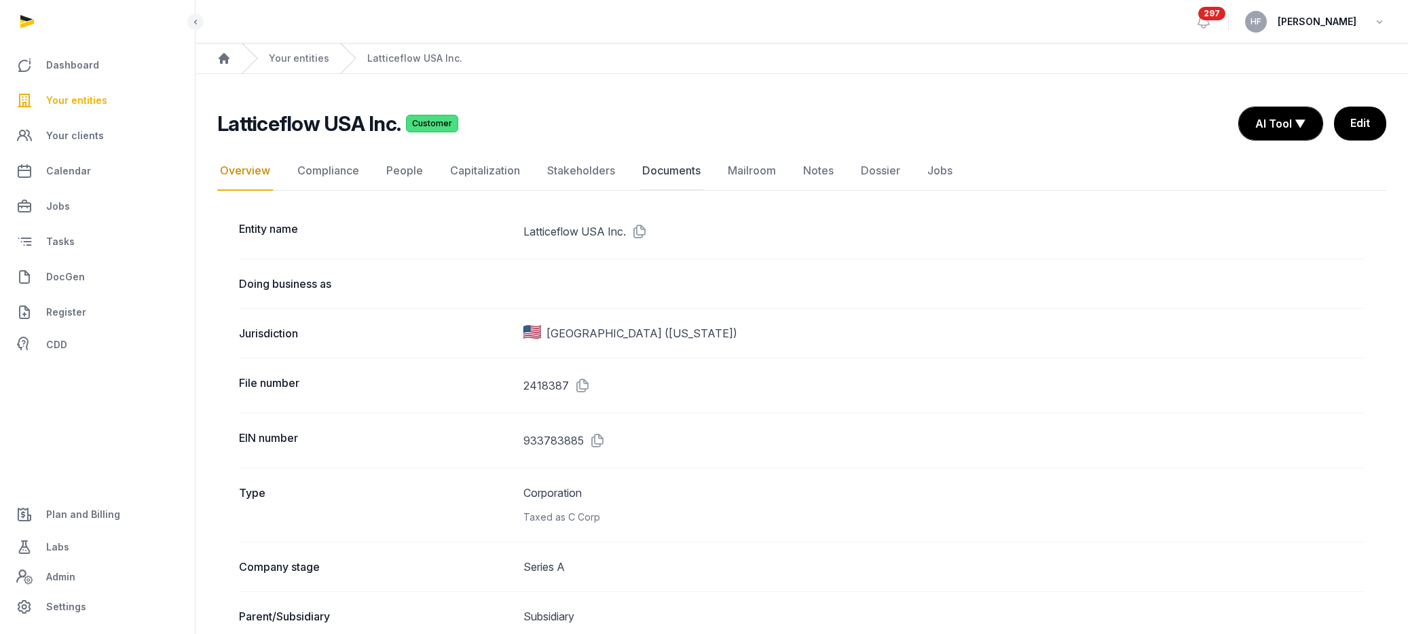
click at [676, 172] on link "Documents" at bounding box center [672, 170] width 64 height 39
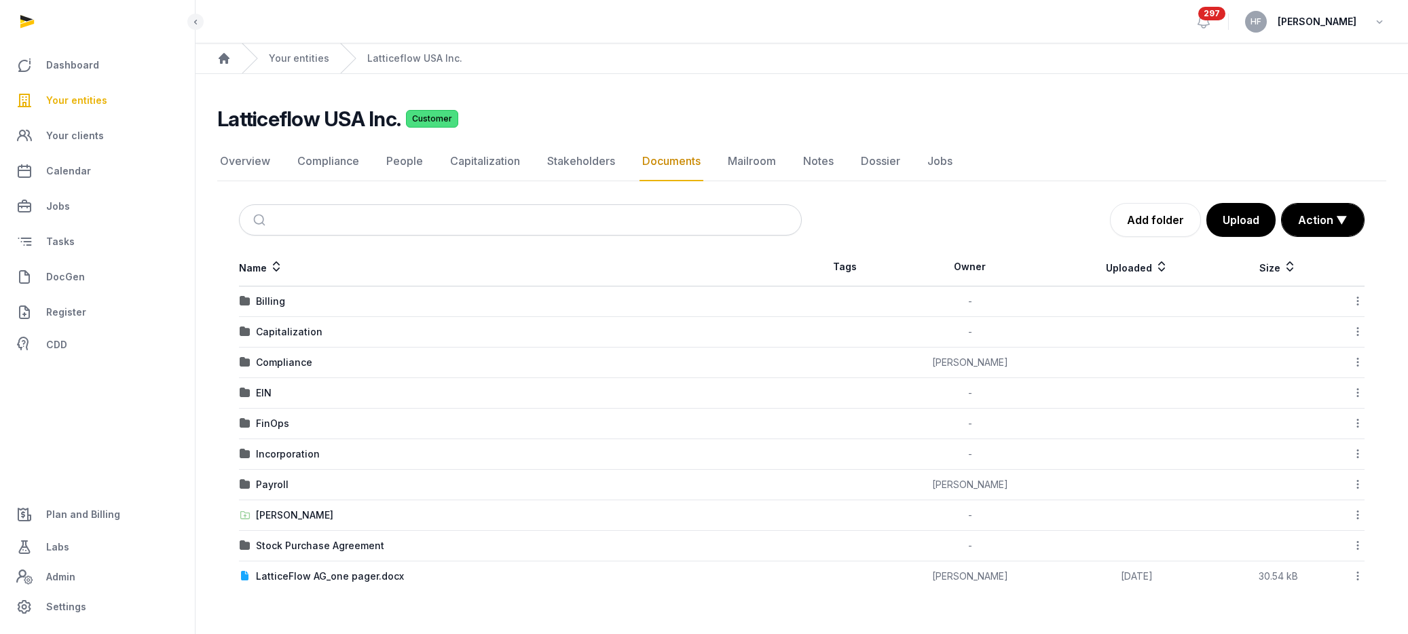
click at [283, 425] on div "FinOps" at bounding box center [272, 424] width 33 height 14
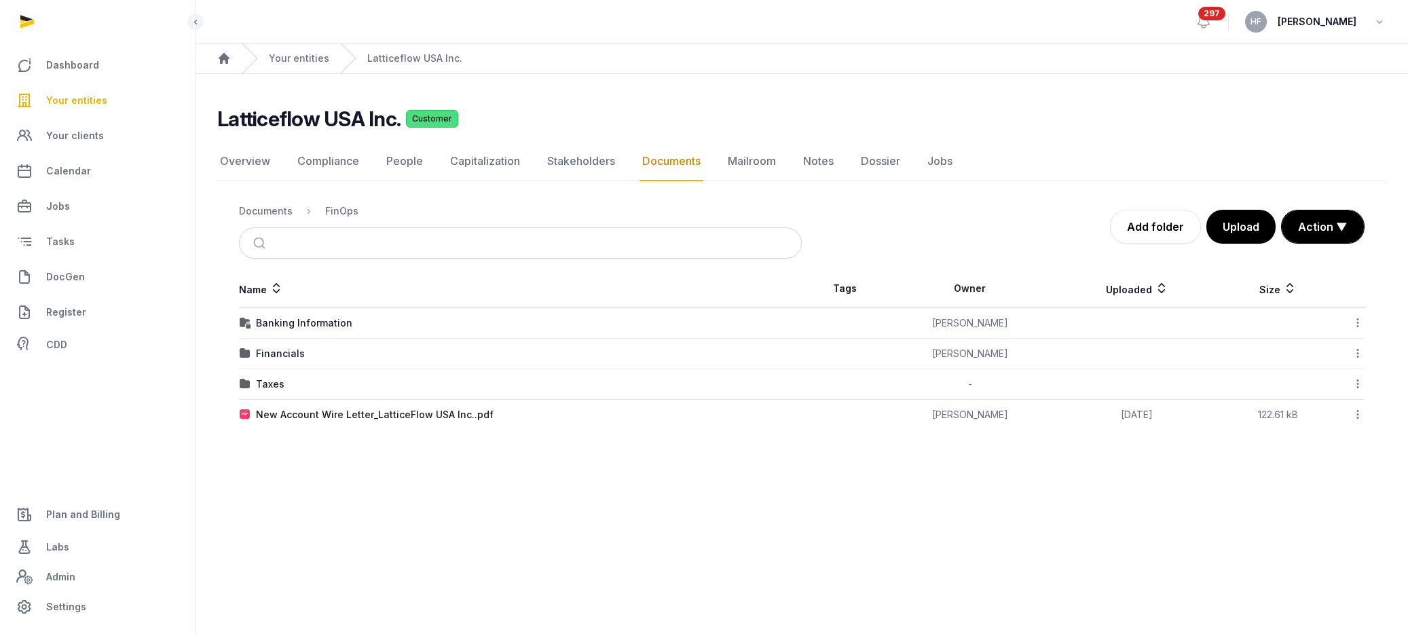
click at [278, 212] on div "Documents" at bounding box center [266, 211] width 54 height 14
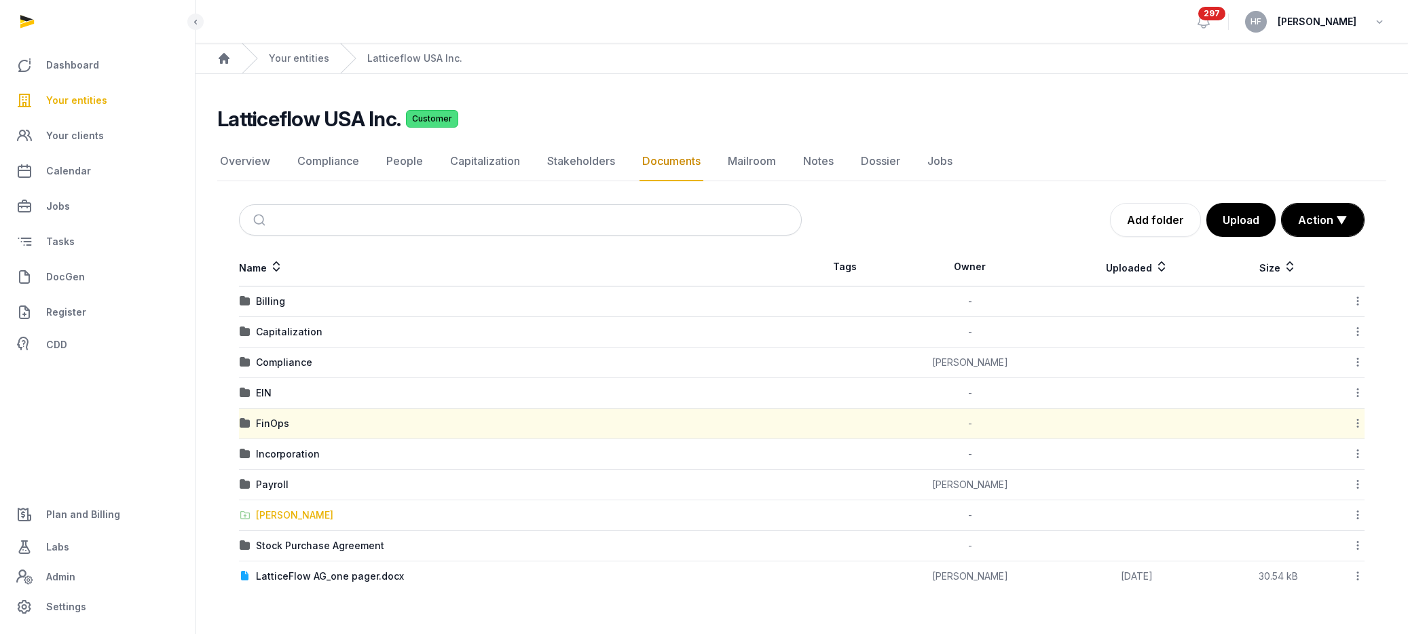
click at [293, 515] on div "[PERSON_NAME]" at bounding box center [294, 516] width 77 height 14
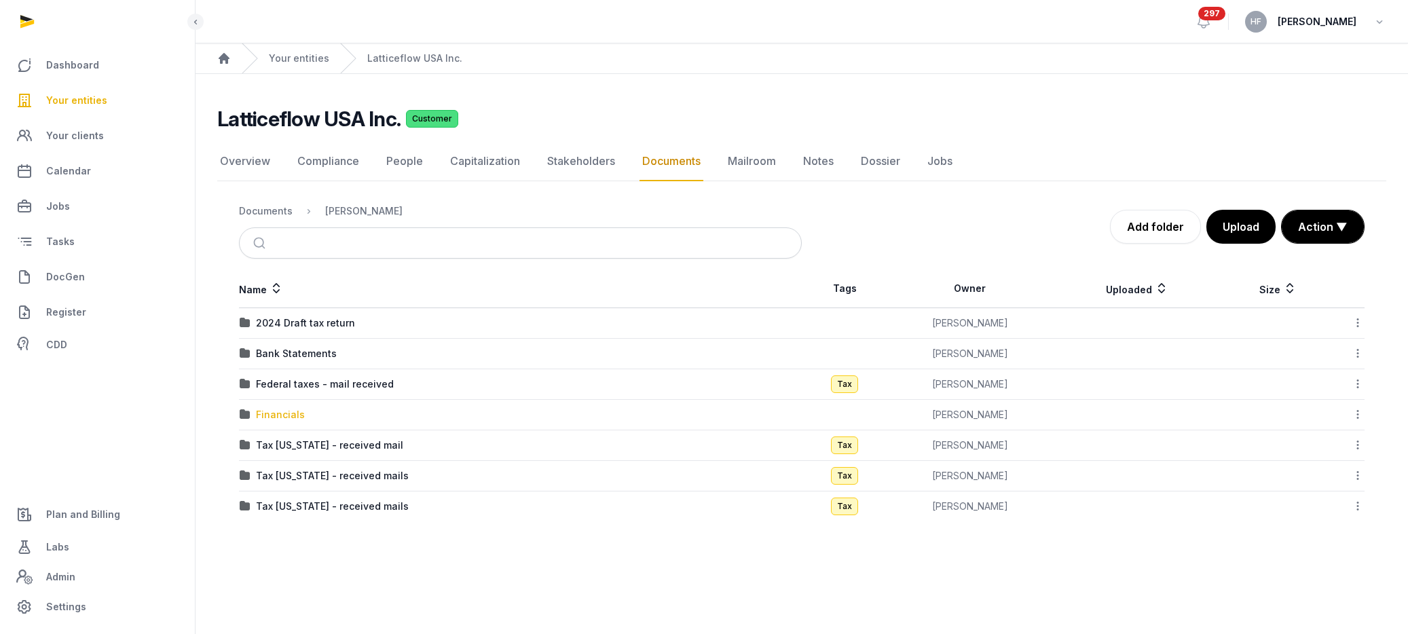
click at [286, 416] on div "Financials" at bounding box center [280, 415] width 49 height 14
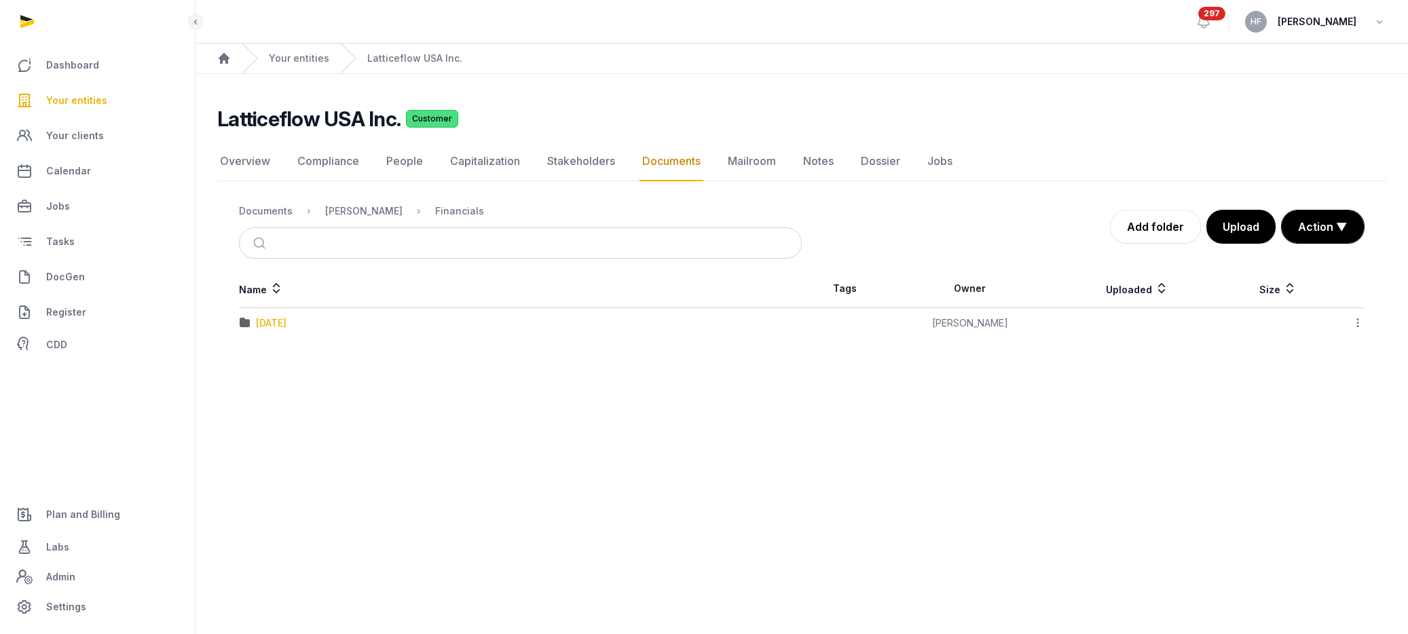
click at [287, 316] on div "[DATE]" at bounding box center [271, 323] width 31 height 14
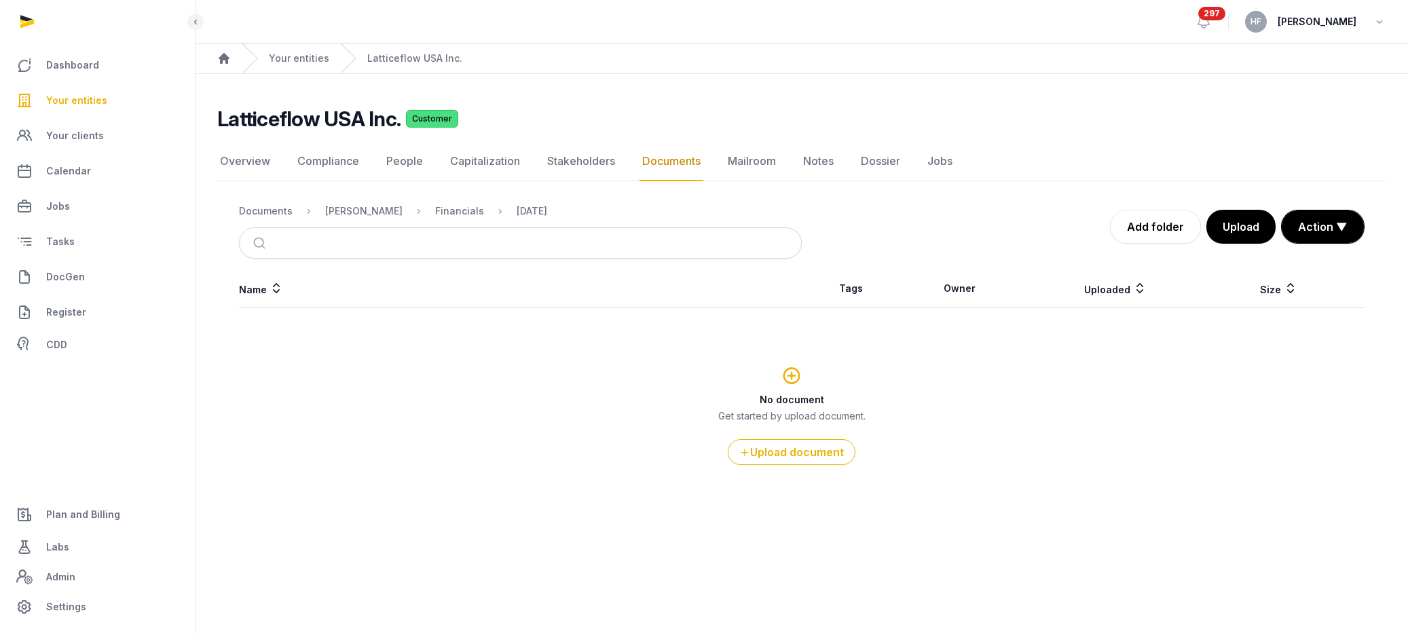
click at [352, 200] on nav "Documents Shared Folder Financials [DATE]" at bounding box center [520, 211] width 563 height 33
click at [255, 216] on div "Documents" at bounding box center [266, 211] width 54 height 14
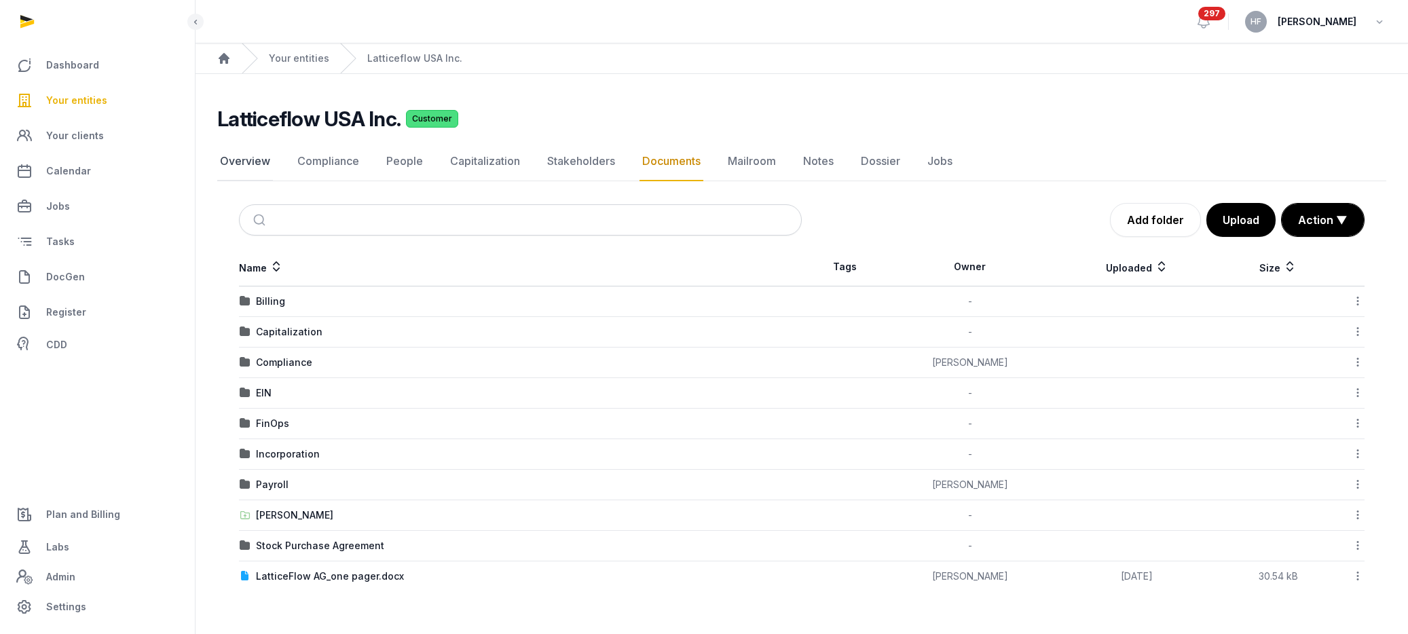
click at [244, 155] on link "Overview" at bounding box center [245, 161] width 56 height 39
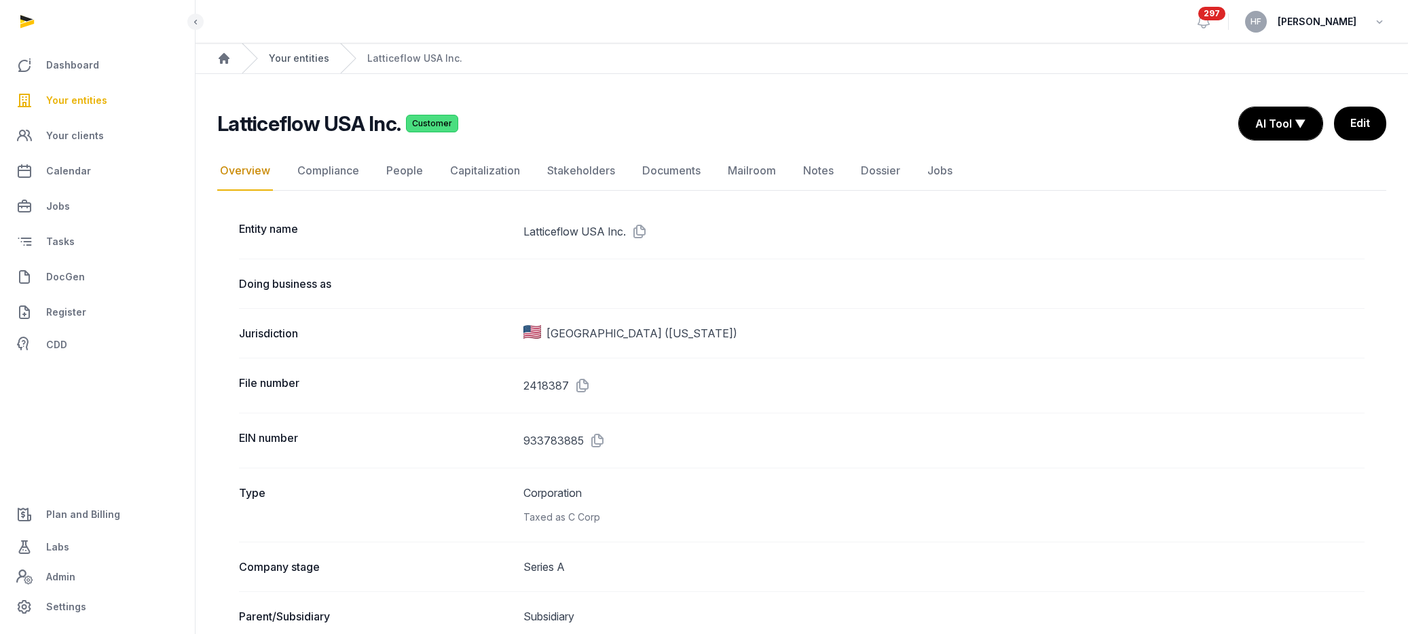
click at [314, 57] on link "Your entities" at bounding box center [299, 59] width 60 height 14
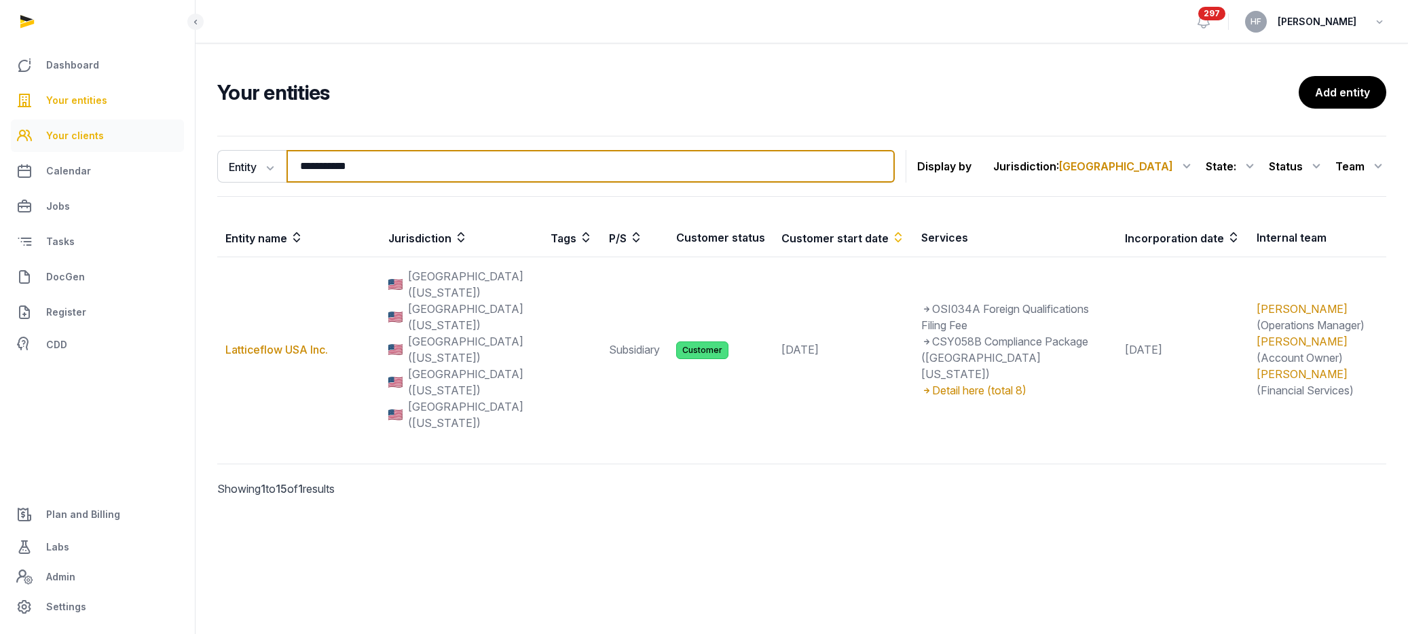
drag, startPoint x: 393, startPoint y: 164, endPoint x: 183, endPoint y: 147, distance: 209.8
click at [196, 150] on div "**********" at bounding box center [802, 335] width 1213 height 410
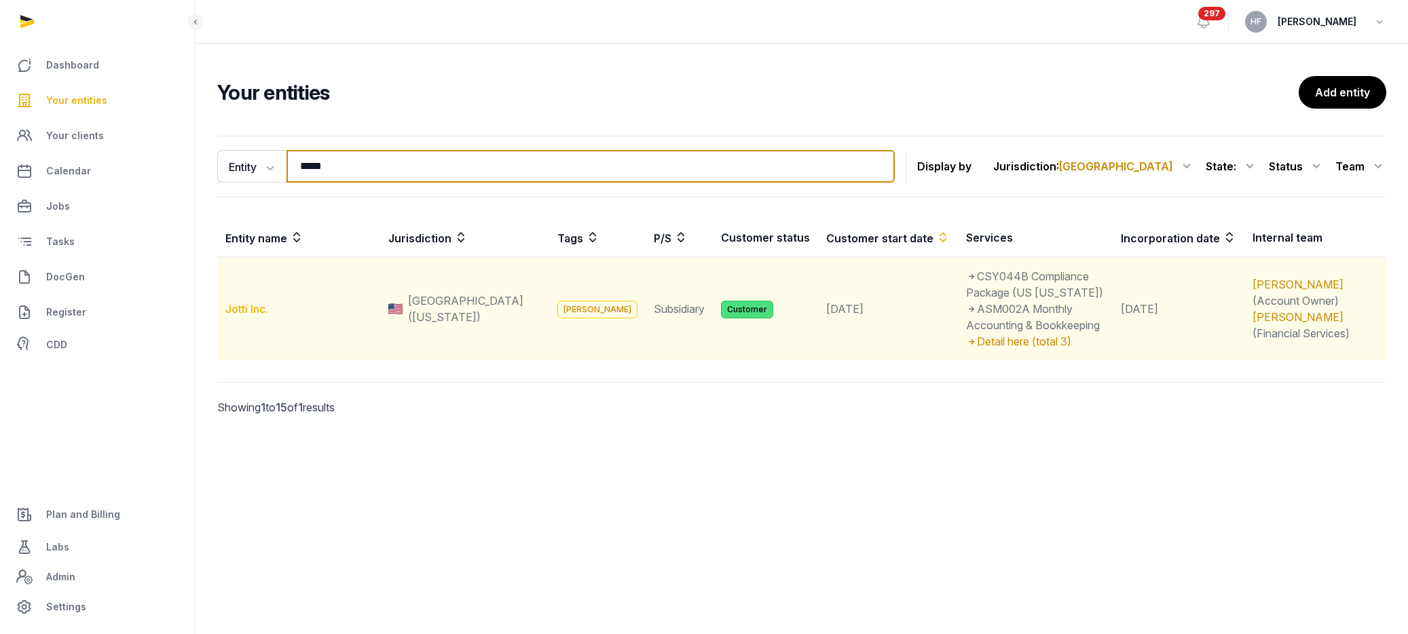
type input "*****"
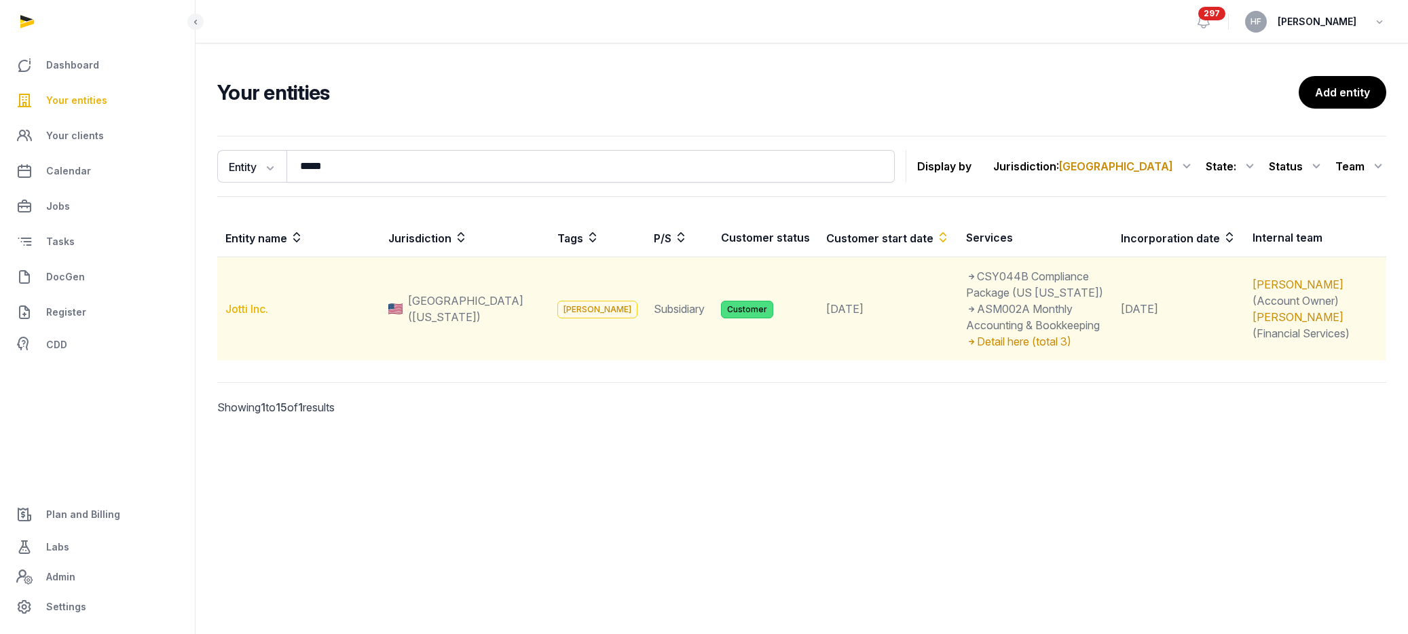
click at [246, 306] on link "Jotti Inc." at bounding box center [246, 309] width 43 height 14
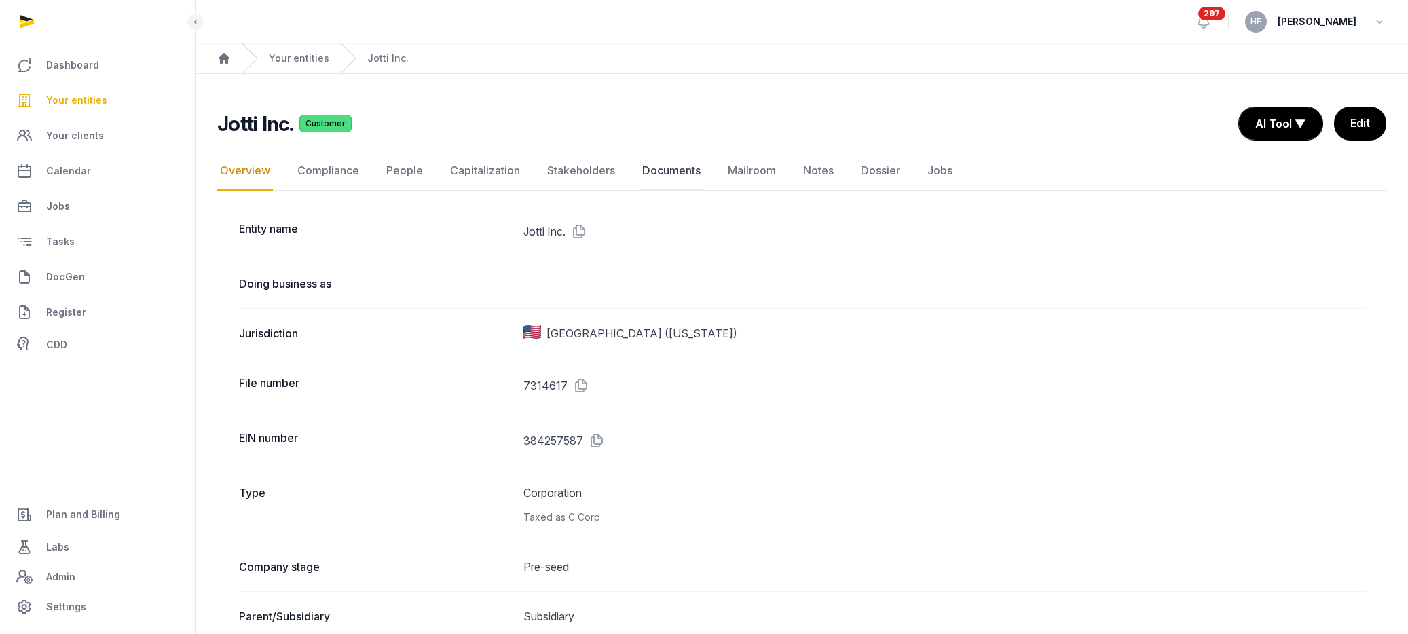
click at [654, 175] on link "Documents" at bounding box center [672, 170] width 64 height 39
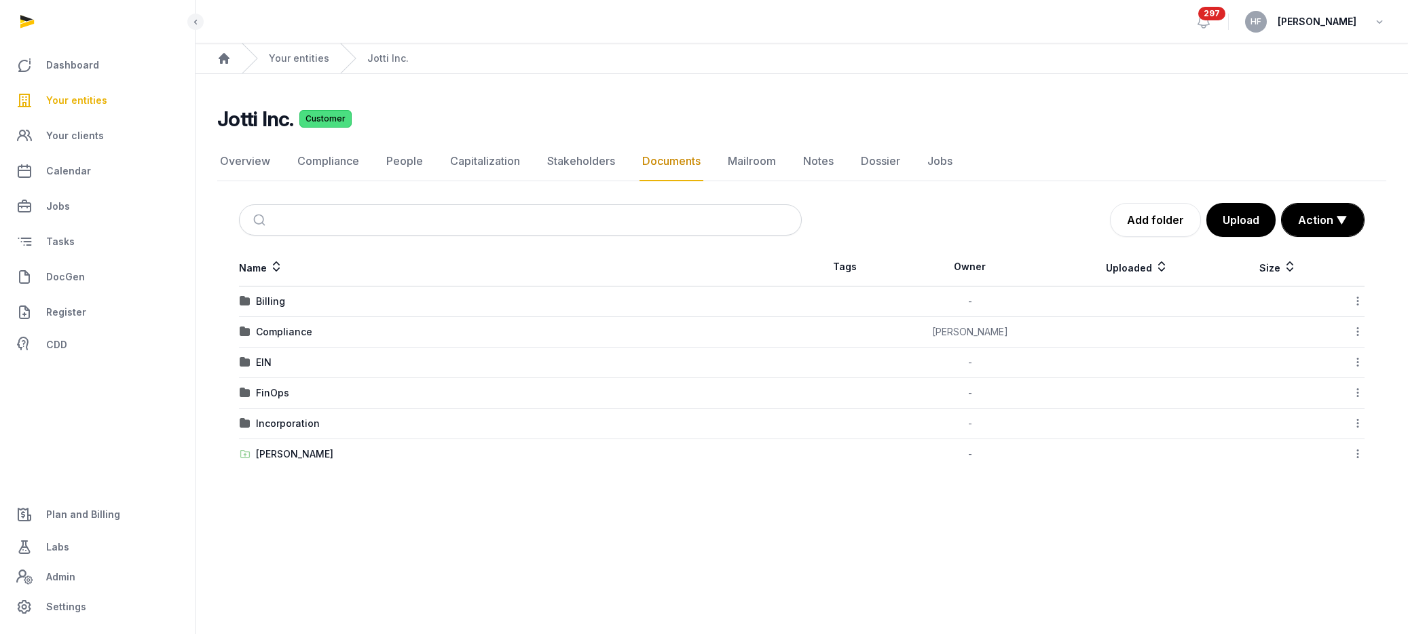
click at [302, 334] on div "Compliance" at bounding box center [284, 332] width 56 height 14
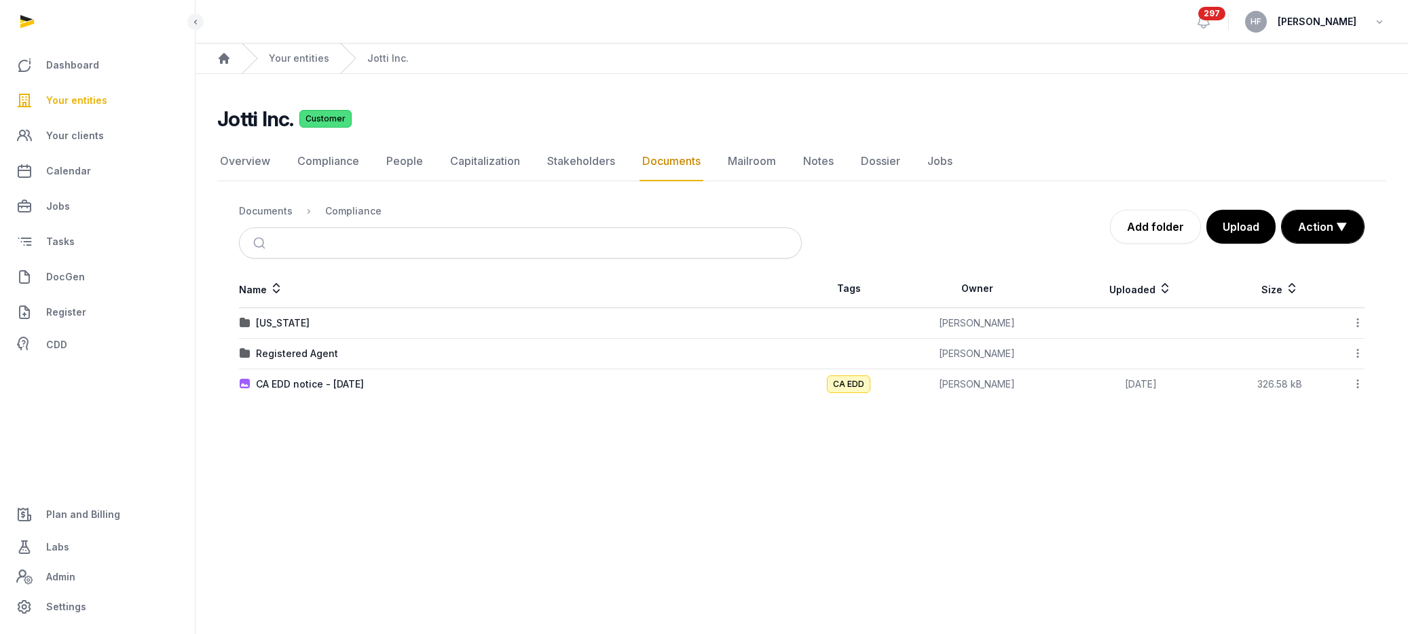
click at [268, 206] on div "Documents" at bounding box center [266, 211] width 54 height 14
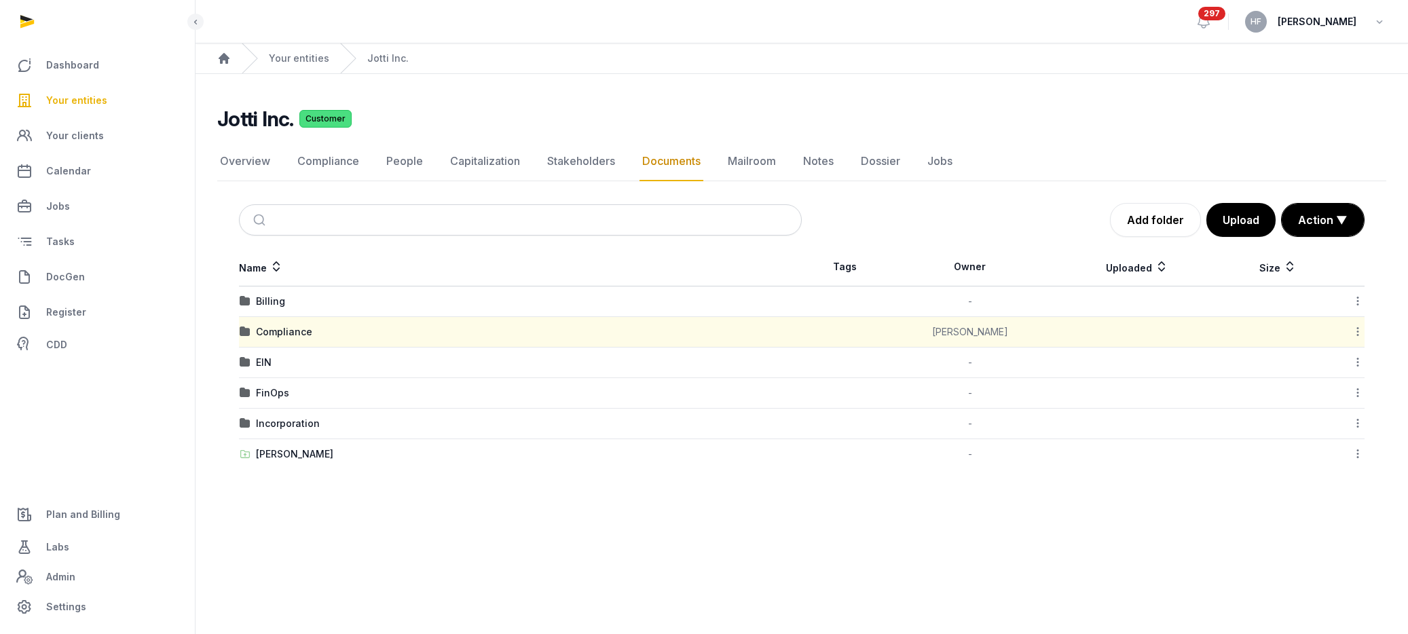
click at [270, 400] on td "FinOps" at bounding box center [520, 393] width 563 height 31
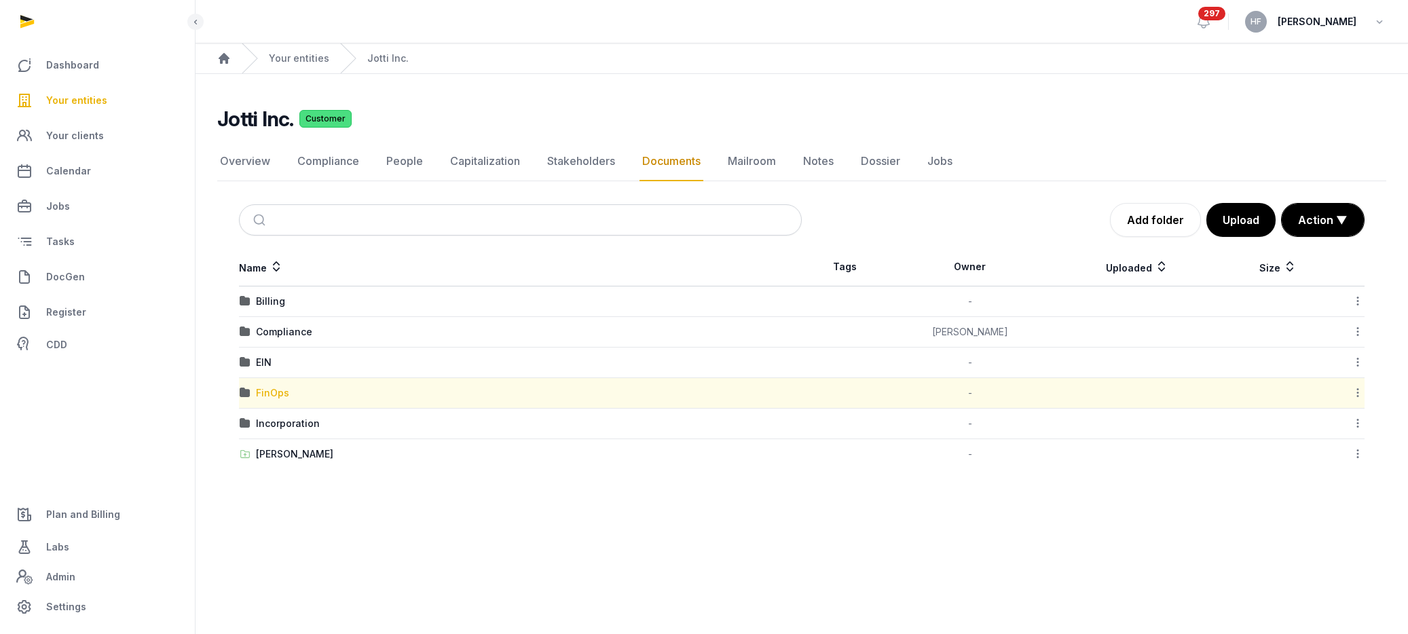
click at [270, 392] on div "FinOps" at bounding box center [272, 393] width 33 height 14
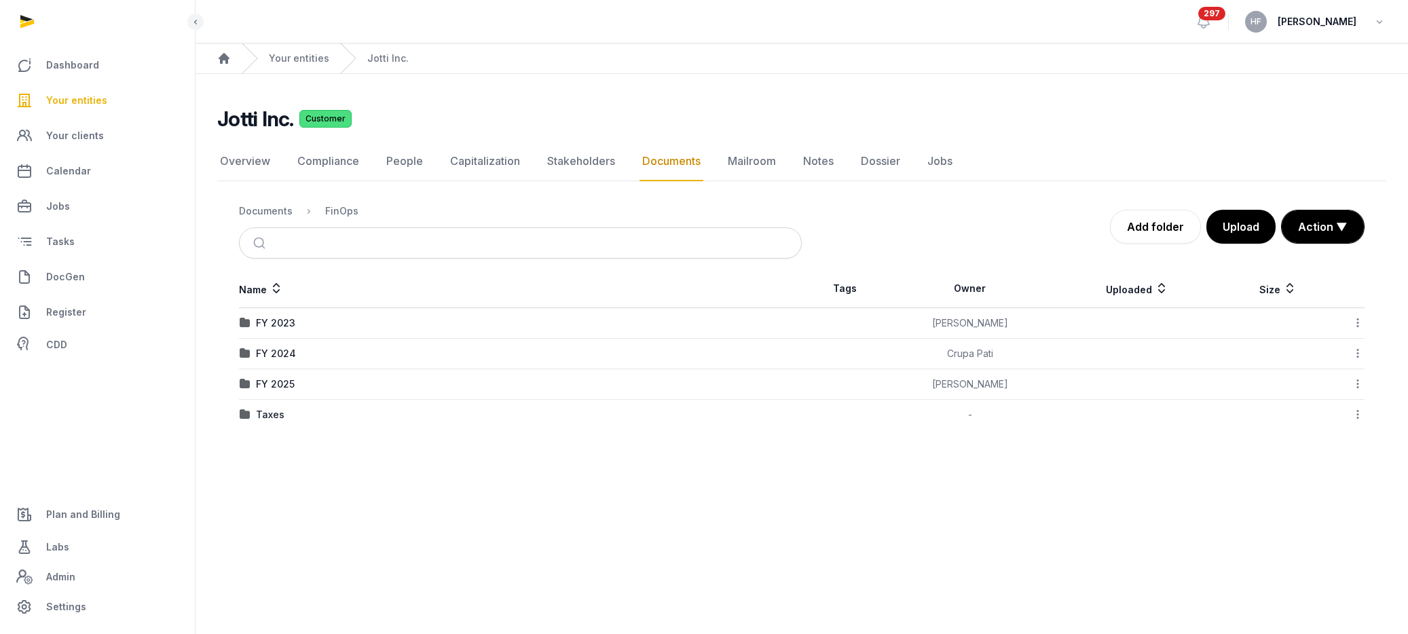
click at [280, 386] on div "FY 2025" at bounding box center [275, 385] width 39 height 14
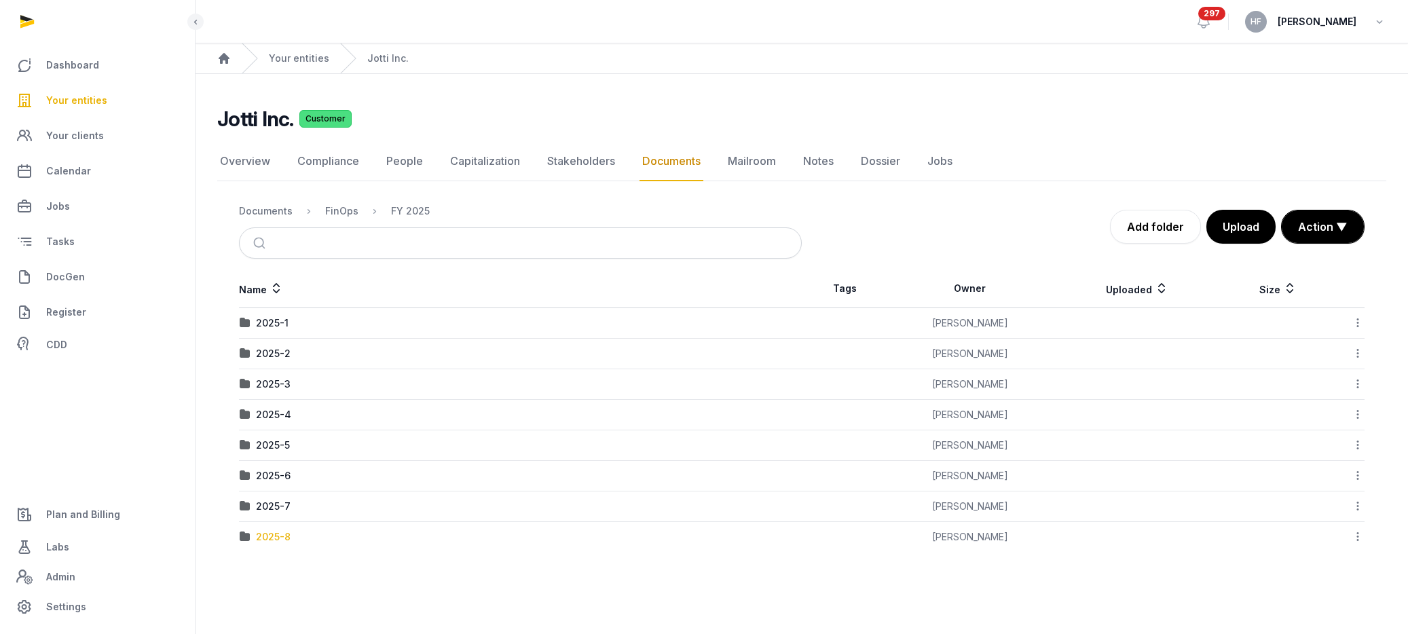
click at [277, 541] on div "2025-8" at bounding box center [273, 537] width 35 height 14
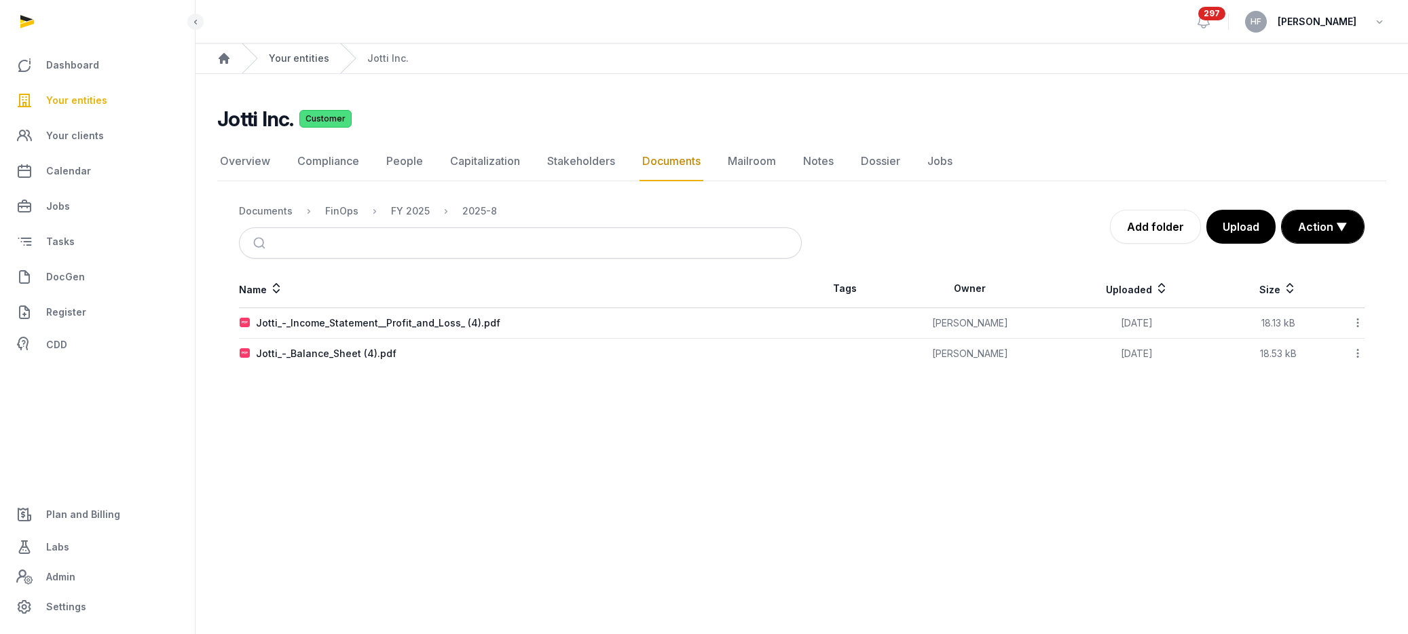
click at [313, 56] on link "Your entities" at bounding box center [299, 59] width 60 height 14
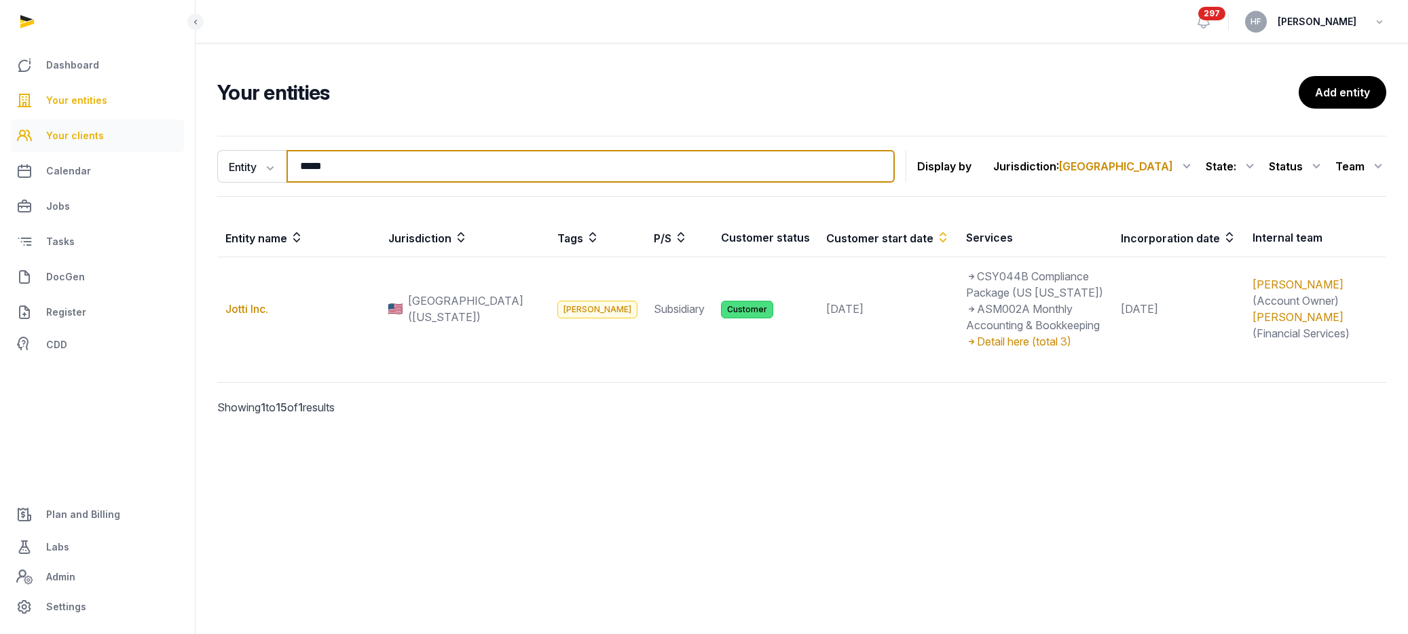
drag, startPoint x: 347, startPoint y: 166, endPoint x: 133, endPoint y: 142, distance: 215.2
click at [159, 145] on div "Dashboard Your entities Your clients Calendar Jobs Tasks DocGen Register CDD Pl…" at bounding box center [704, 317] width 1408 height 634
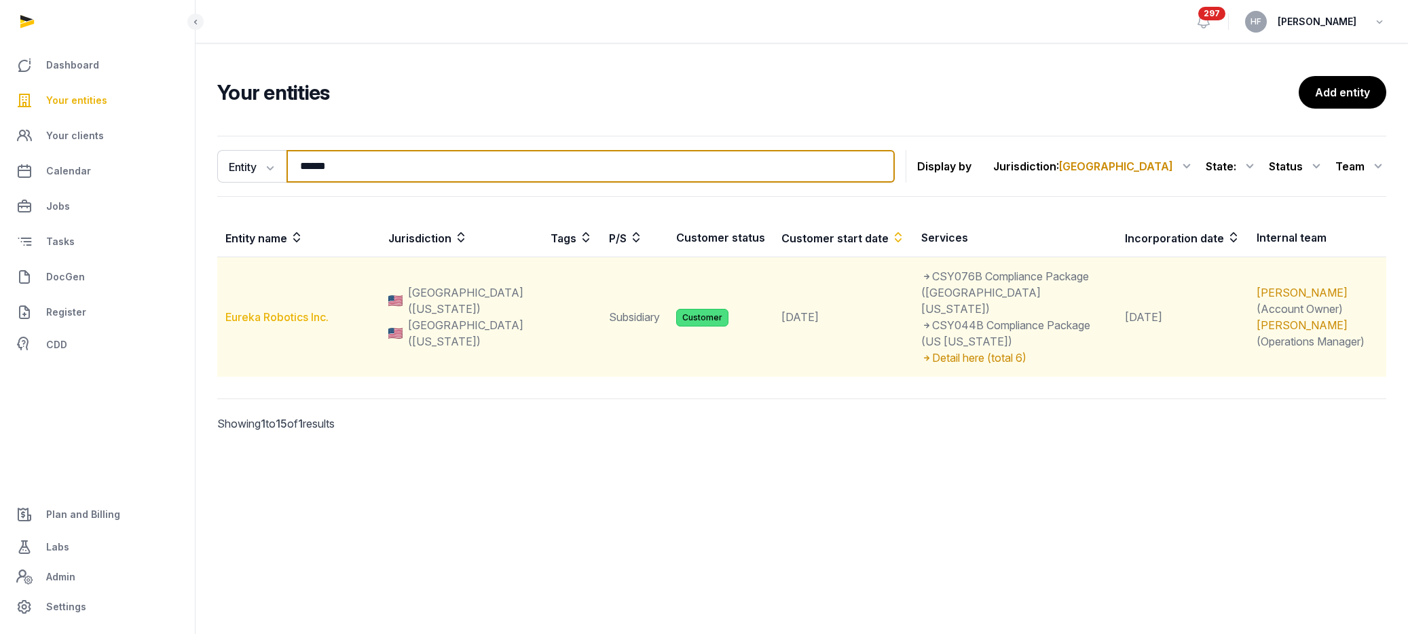
type input "******"
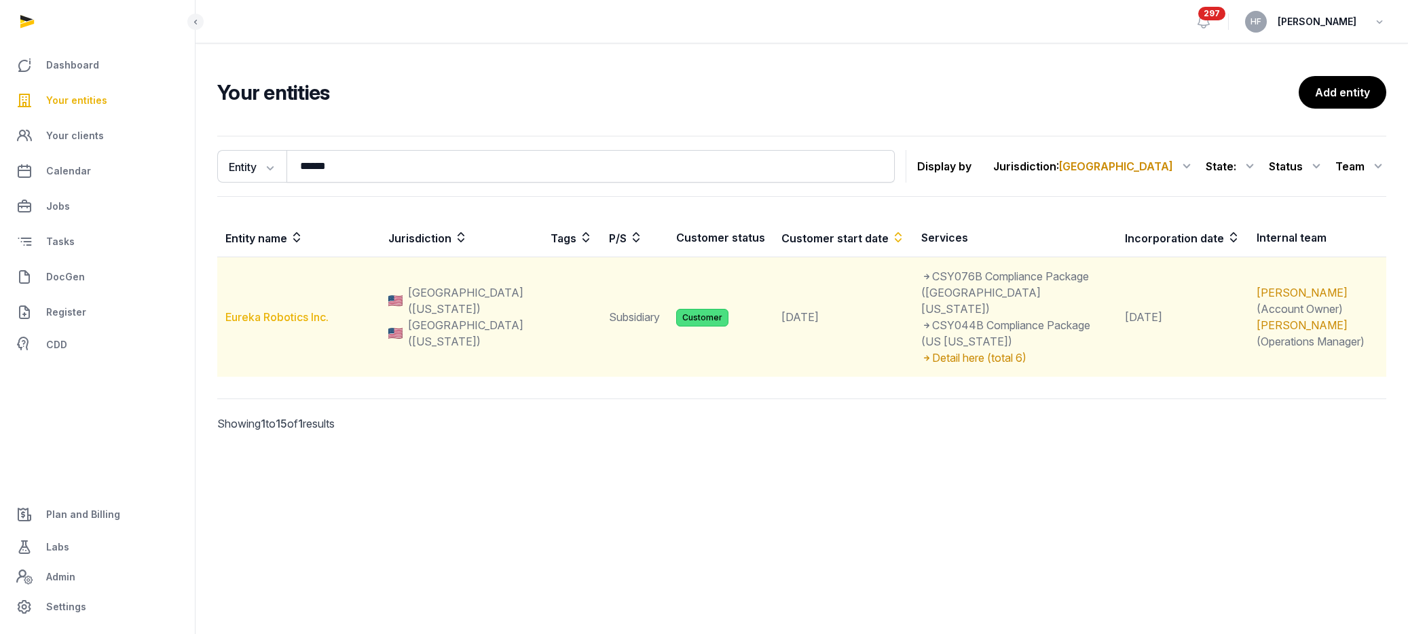
click at [289, 310] on link "Eureka Robotics Inc." at bounding box center [276, 317] width 103 height 14
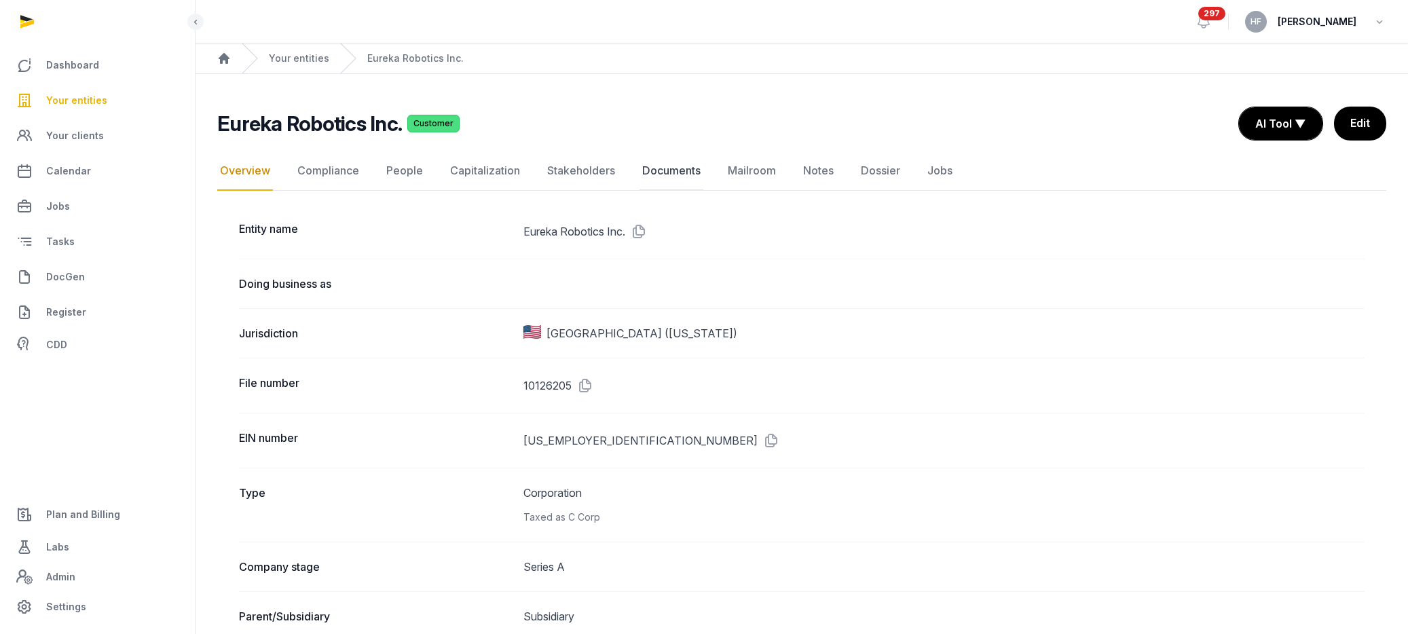
click at [666, 166] on link "Documents" at bounding box center [672, 170] width 64 height 39
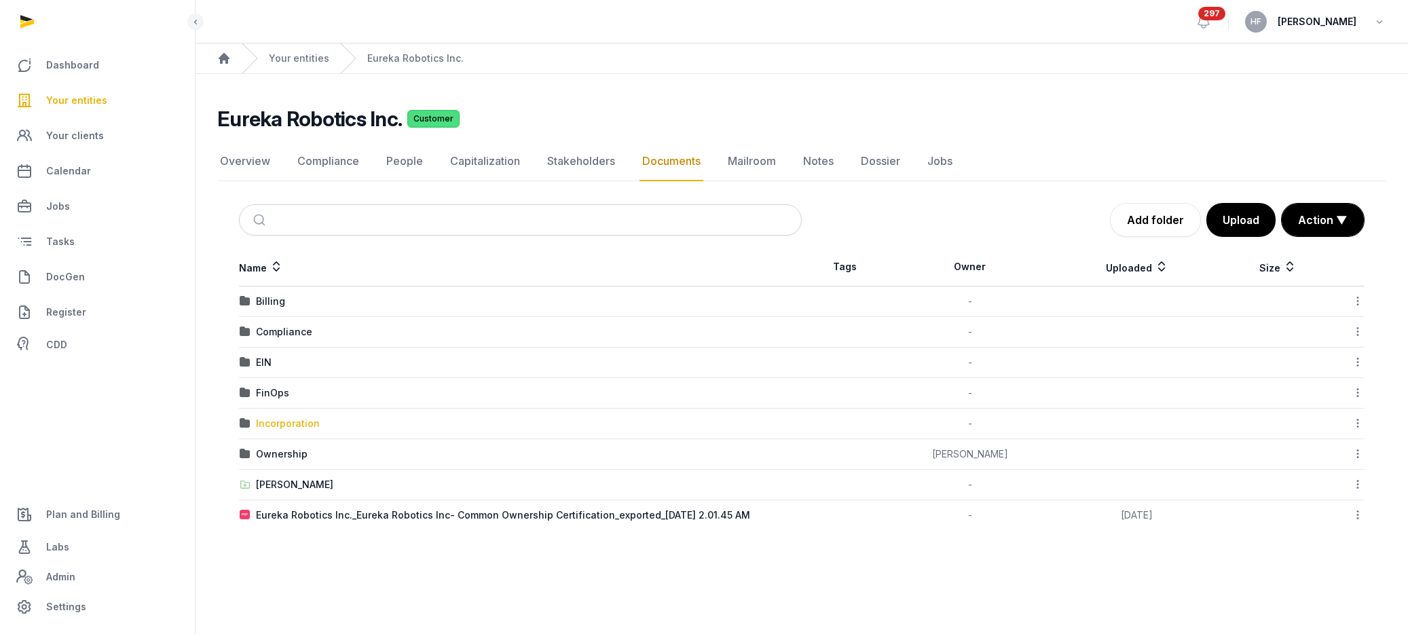
click at [301, 422] on div "Incorporation" at bounding box center [288, 424] width 64 height 14
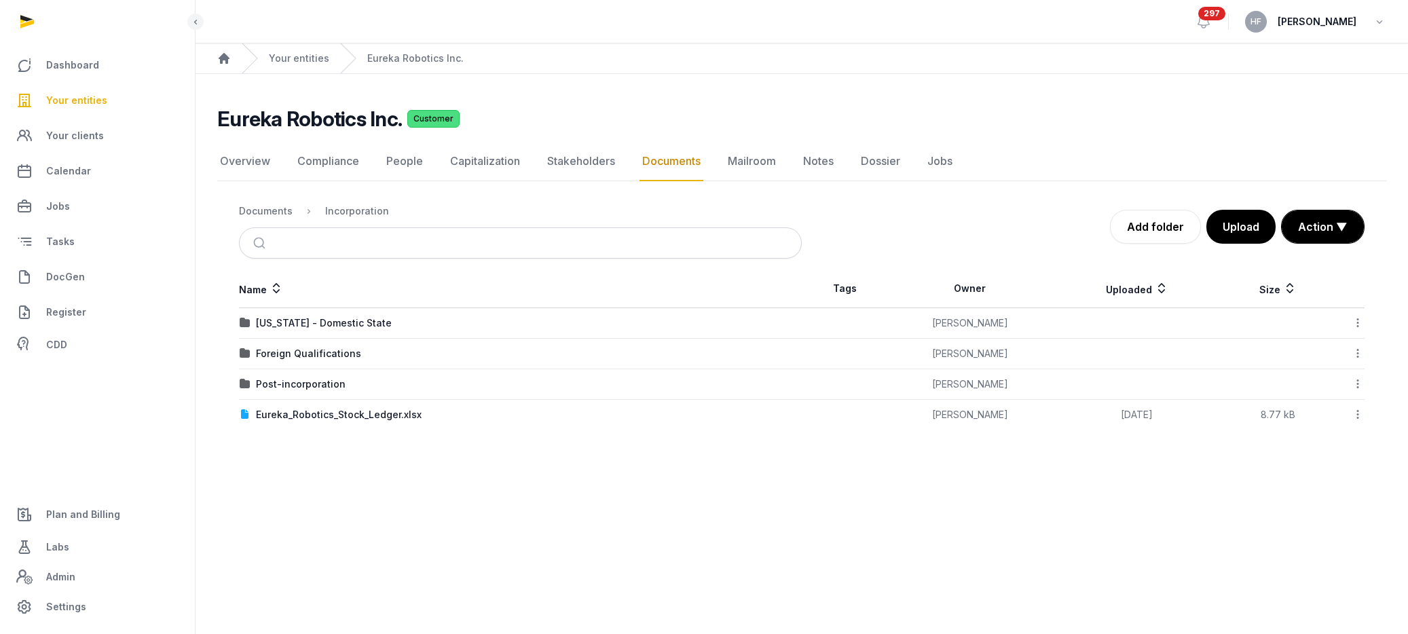
click at [301, 422] on div "Name Tags Owner Uploaded Size [US_STATE] - Domestic State [PERSON_NAME] Downloa…" at bounding box center [801, 350] width 1169 height 160
click at [273, 219] on ol "Documents Incorporation" at bounding box center [314, 211] width 150 height 16
click at [272, 213] on div "Documents" at bounding box center [266, 211] width 54 height 14
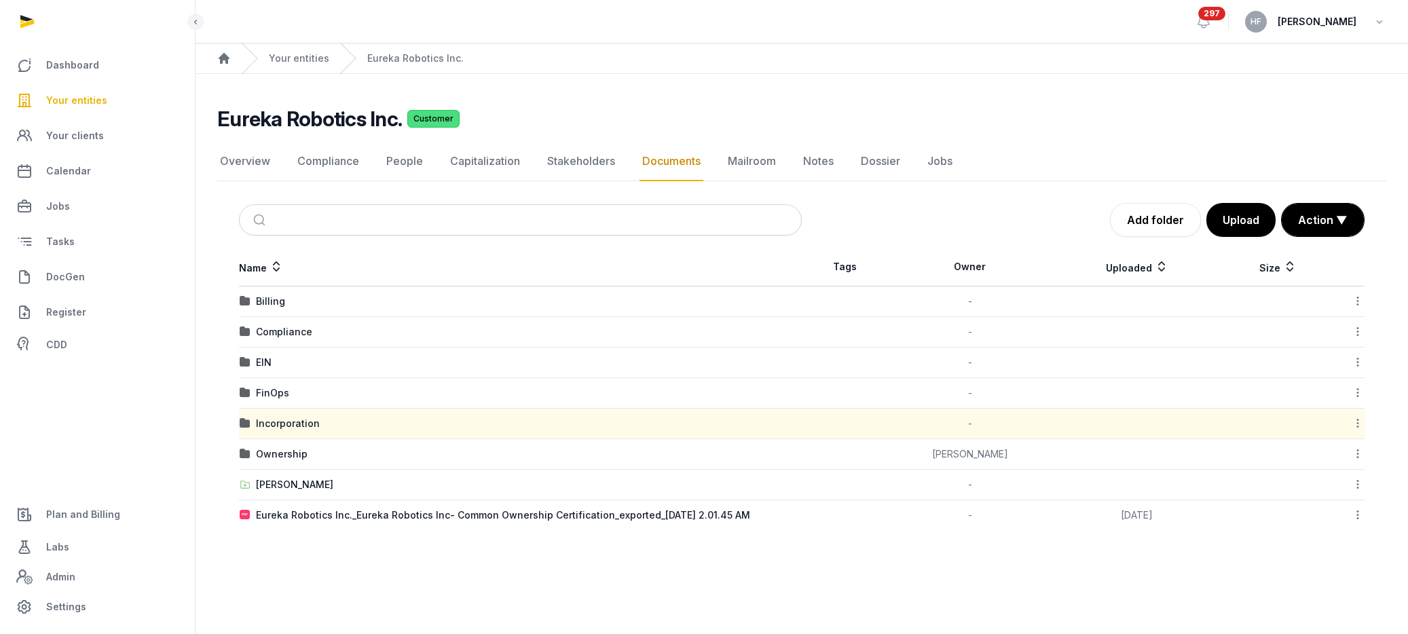
click at [277, 388] on div "FinOps" at bounding box center [272, 393] width 33 height 14
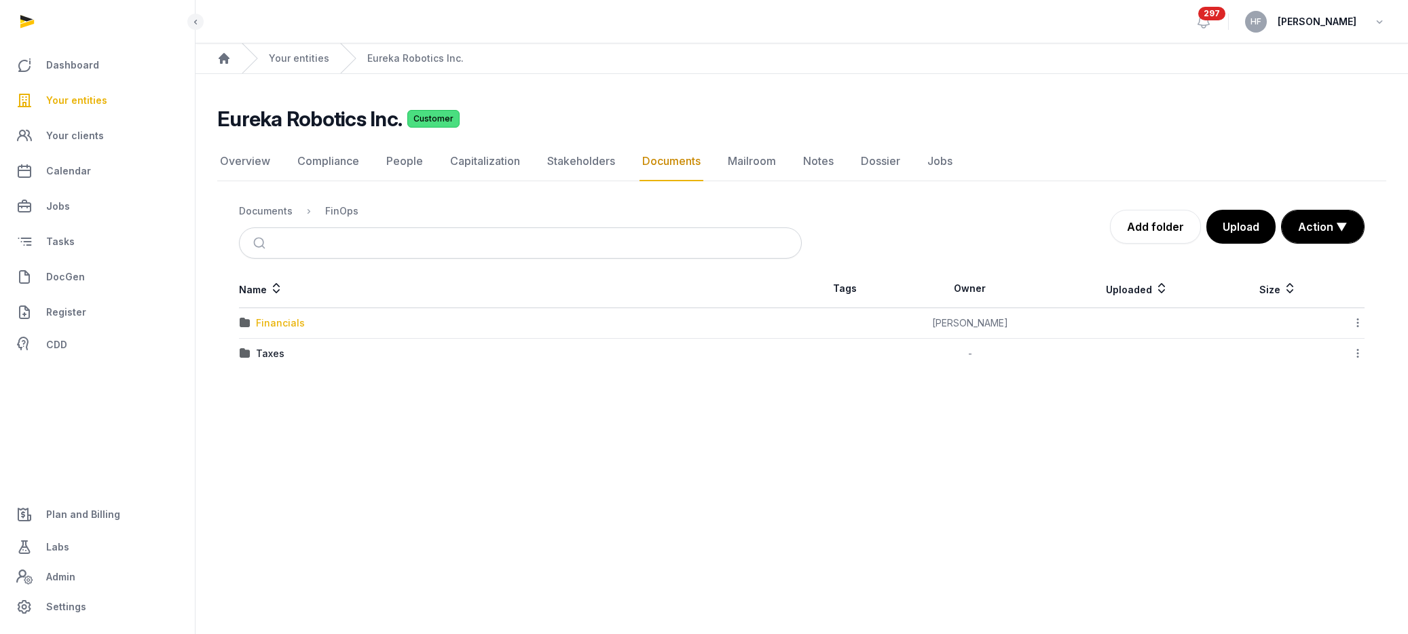
click at [293, 323] on div "Financials" at bounding box center [280, 323] width 49 height 14
click at [270, 323] on div "2025" at bounding box center [268, 323] width 24 height 14
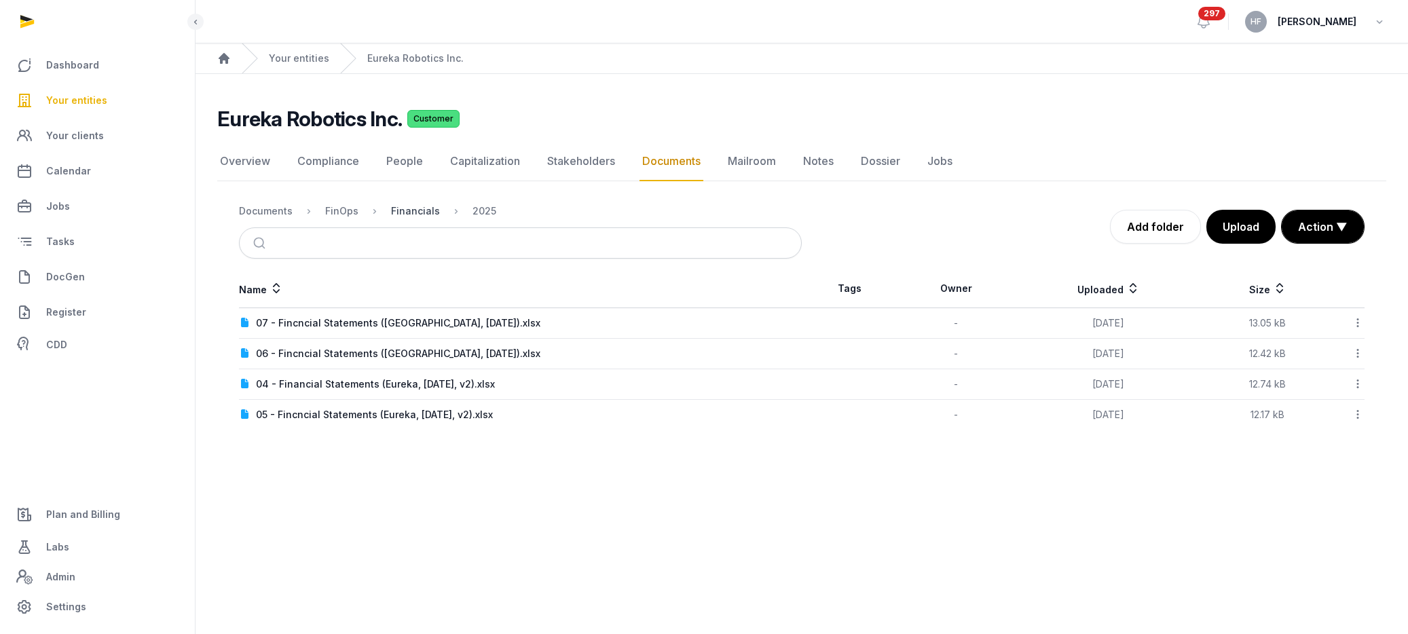
click at [422, 204] on div "Financials" at bounding box center [415, 211] width 49 height 14
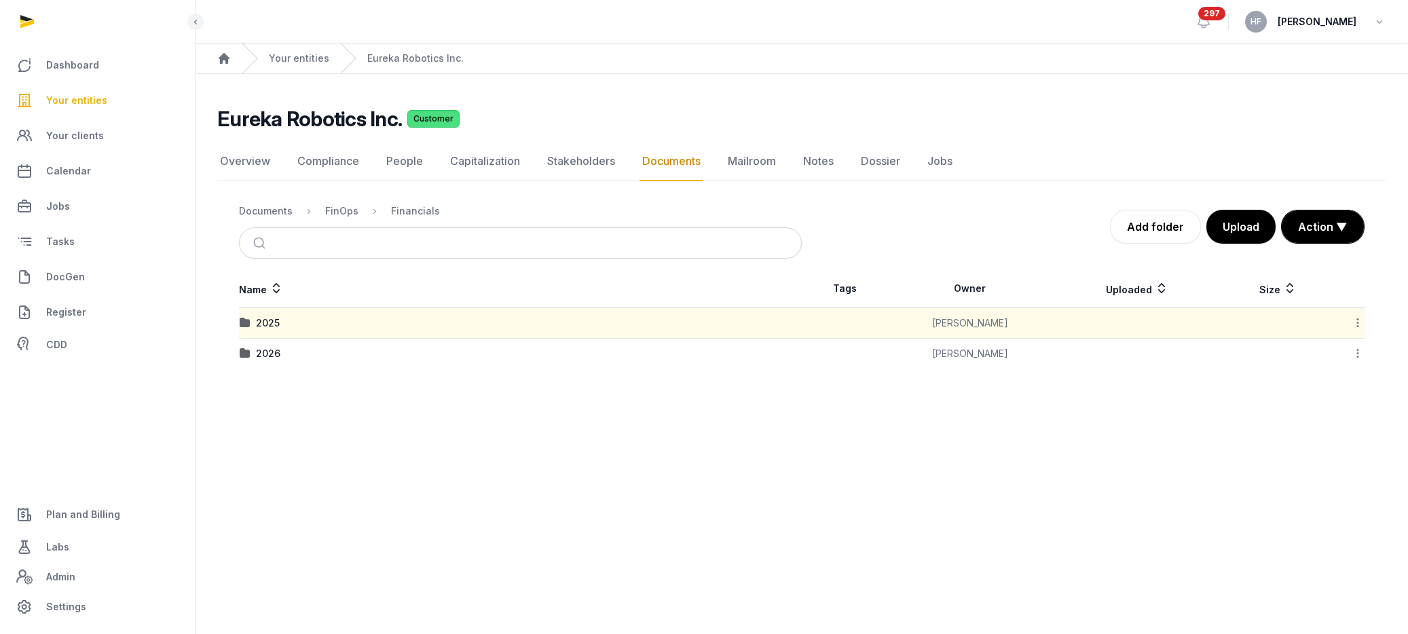
click at [1358, 355] on icon at bounding box center [1358, 353] width 12 height 14
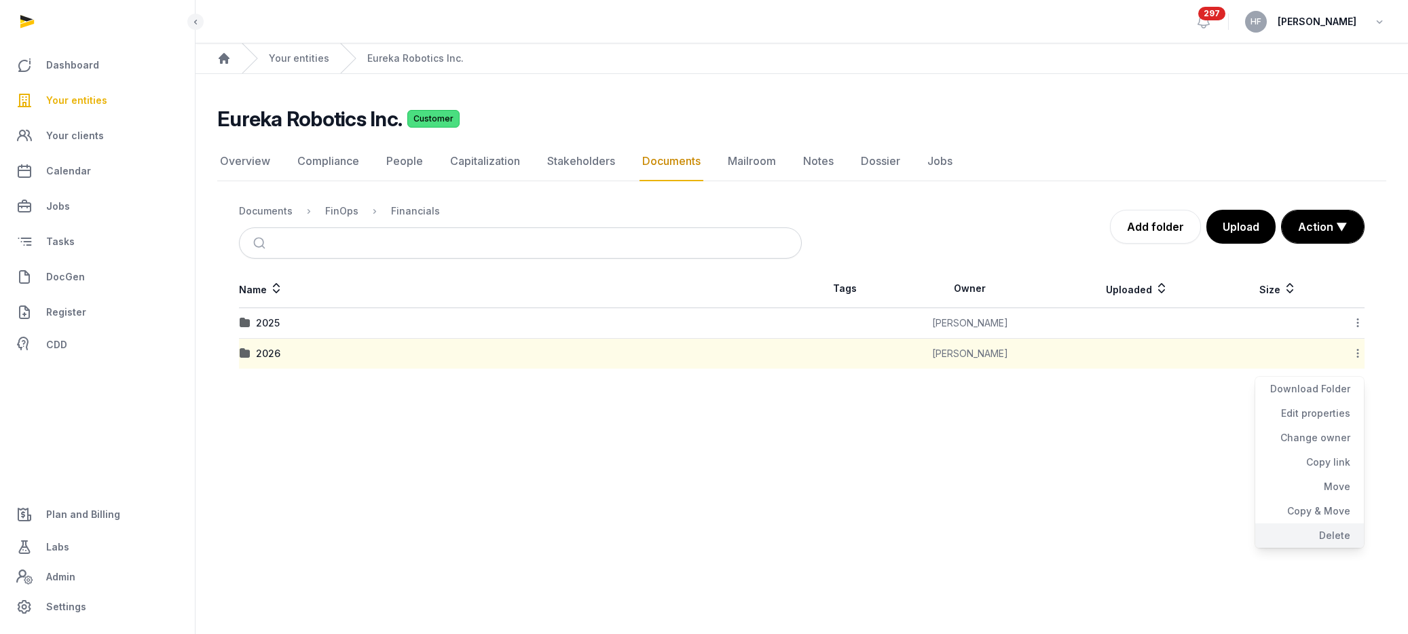
click at [1347, 534] on div "Delete" at bounding box center [1310, 536] width 109 height 24
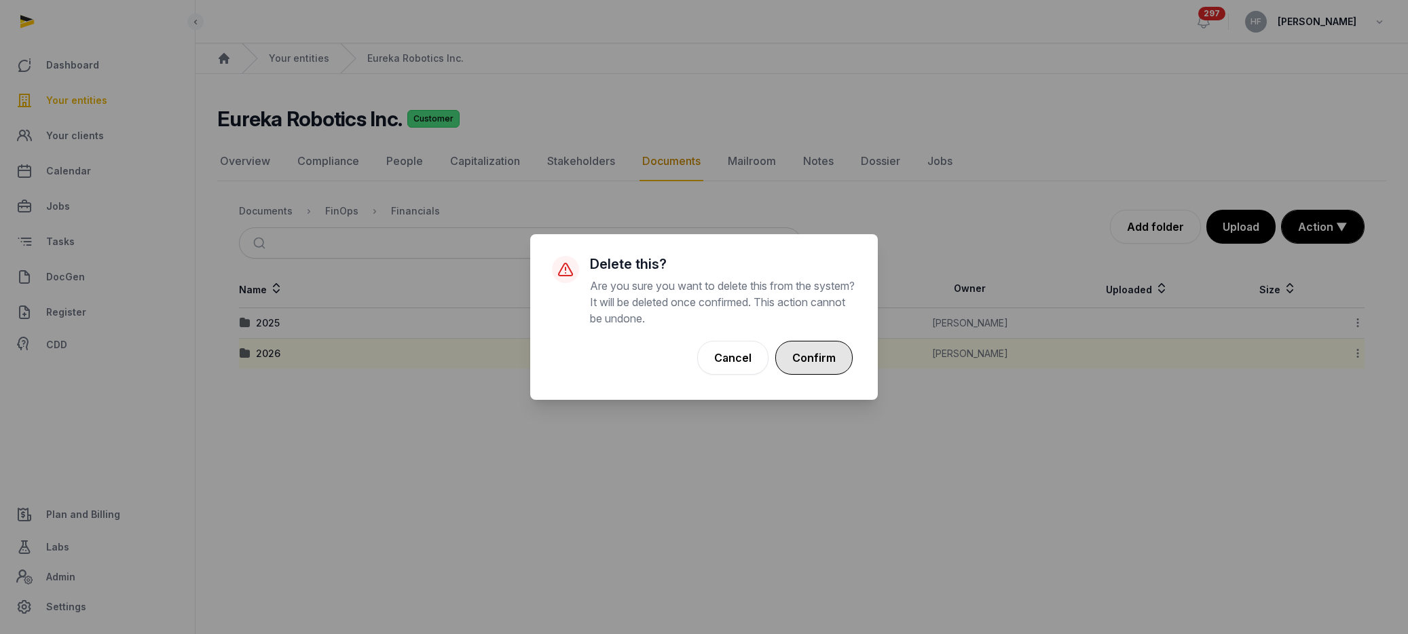
click at [811, 355] on button "Confirm" at bounding box center [814, 358] width 77 height 34
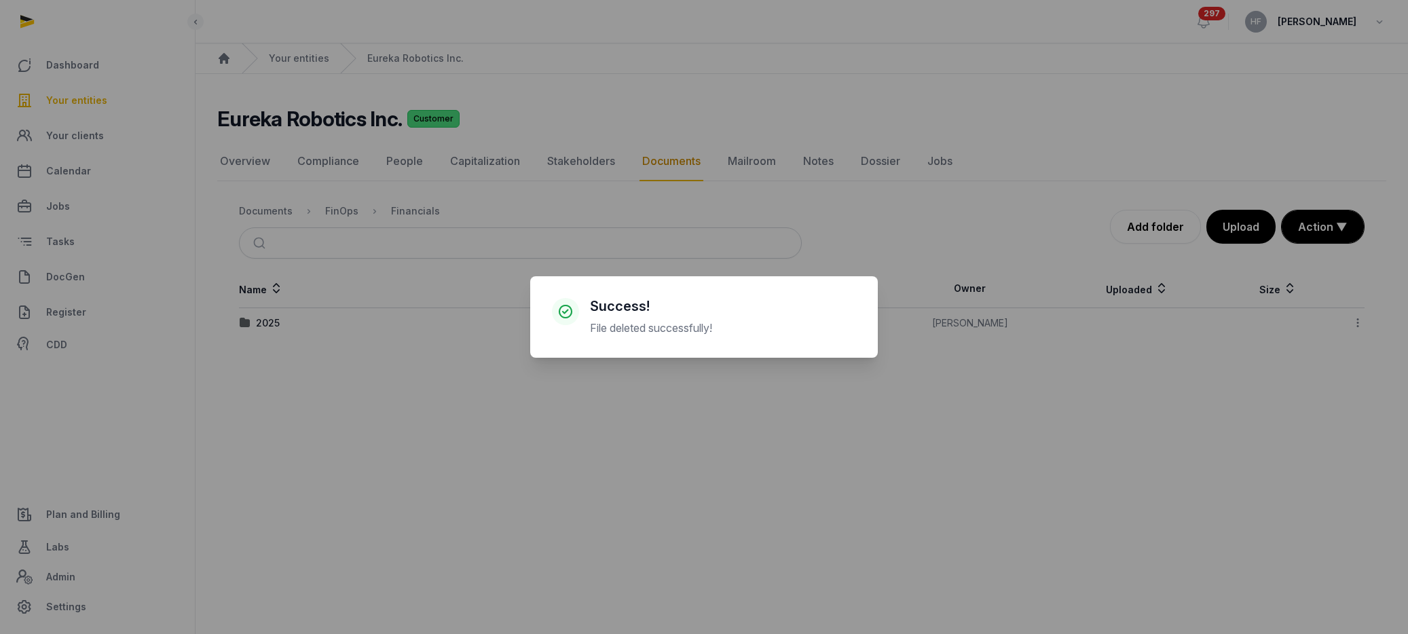
click at [275, 325] on div "× Success! File deleted successfully! Cancel No OK" at bounding box center [704, 317] width 1408 height 634
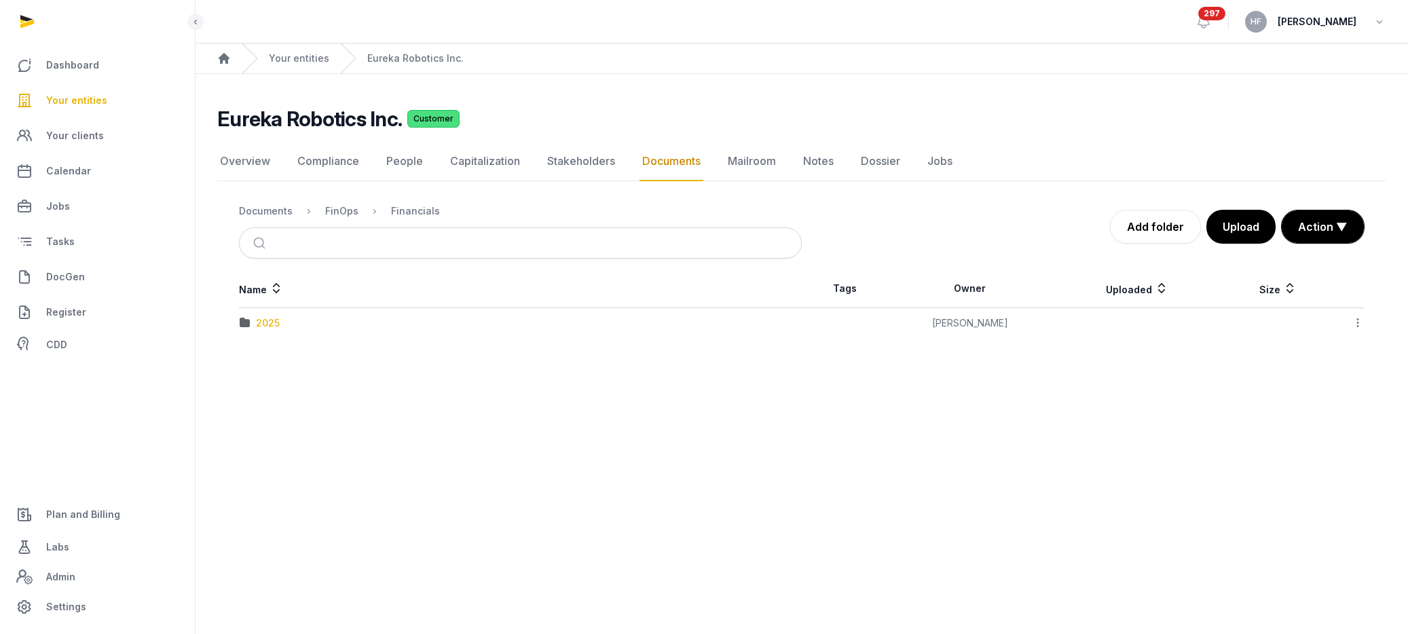
click at [272, 325] on div "2025" at bounding box center [268, 323] width 24 height 14
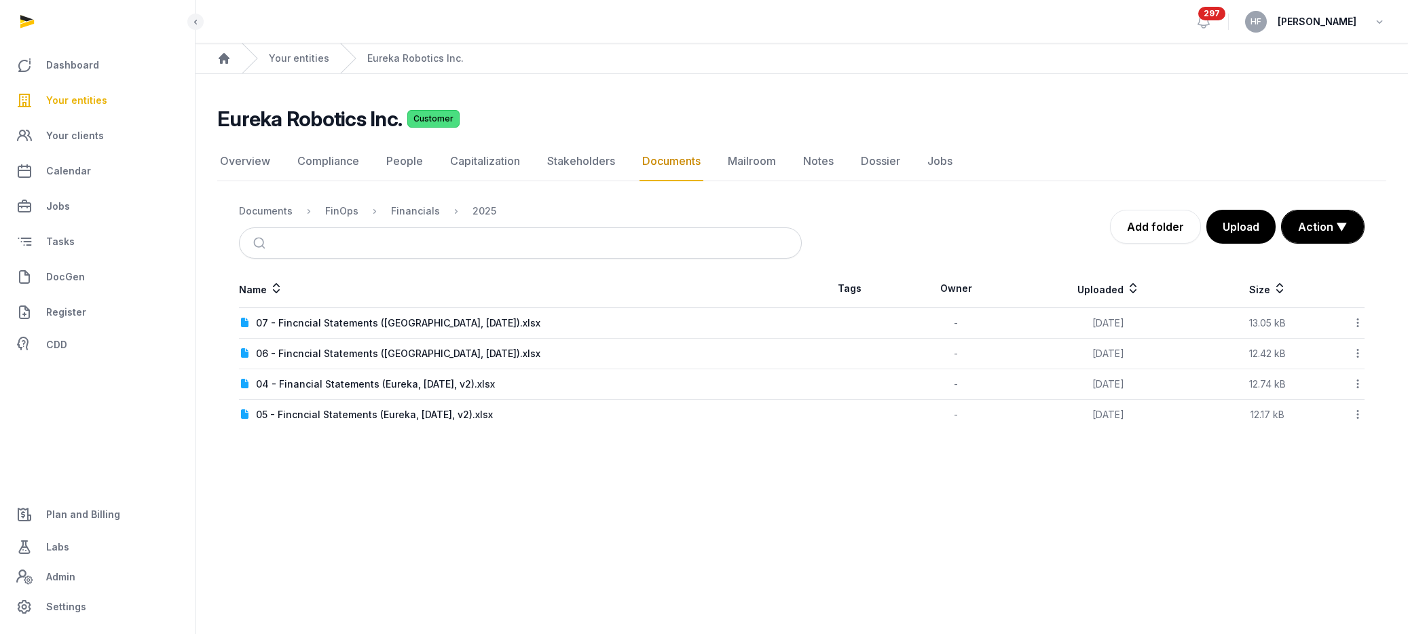
click at [309, 48] on div "Your entities" at bounding box center [286, 58] width 88 height 30
click at [310, 60] on link "Your entities" at bounding box center [299, 59] width 60 height 14
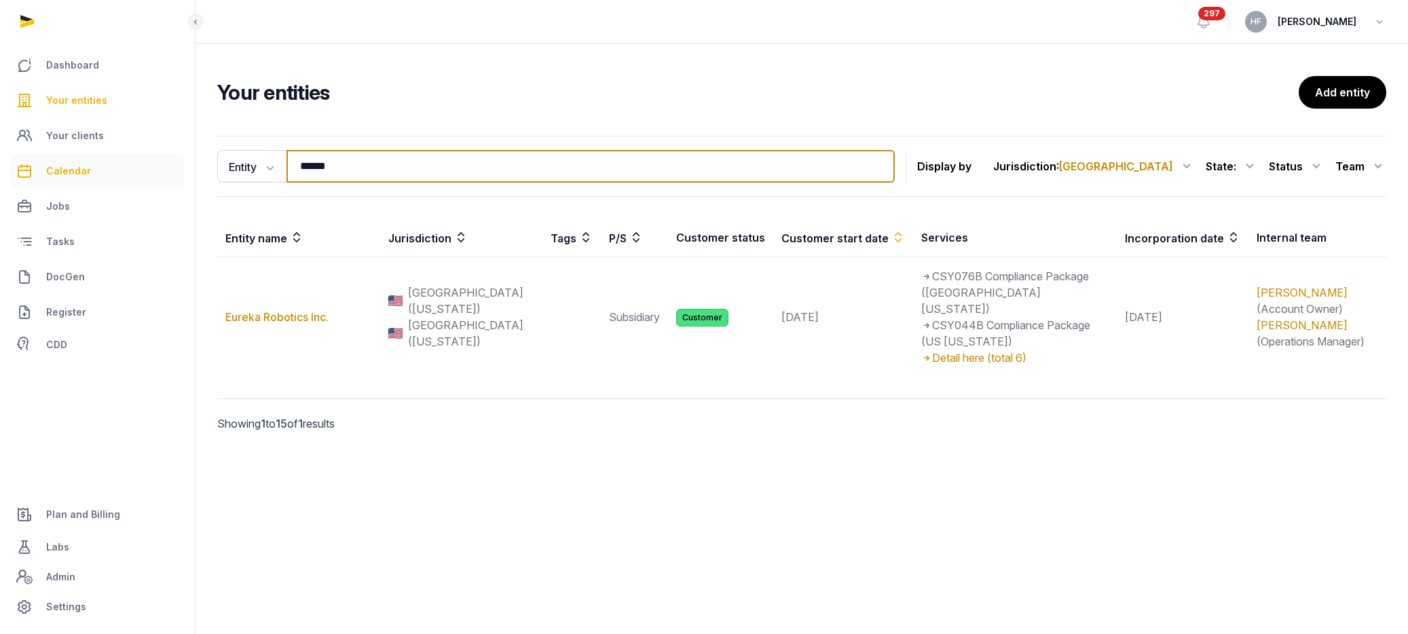
drag, startPoint x: 359, startPoint y: 162, endPoint x: 124, endPoint y: 154, distance: 235.1
click at [136, 157] on div "Dashboard Your entities Your clients Calendar Jobs Tasks DocGen Register CDD Pl…" at bounding box center [704, 317] width 1408 height 634
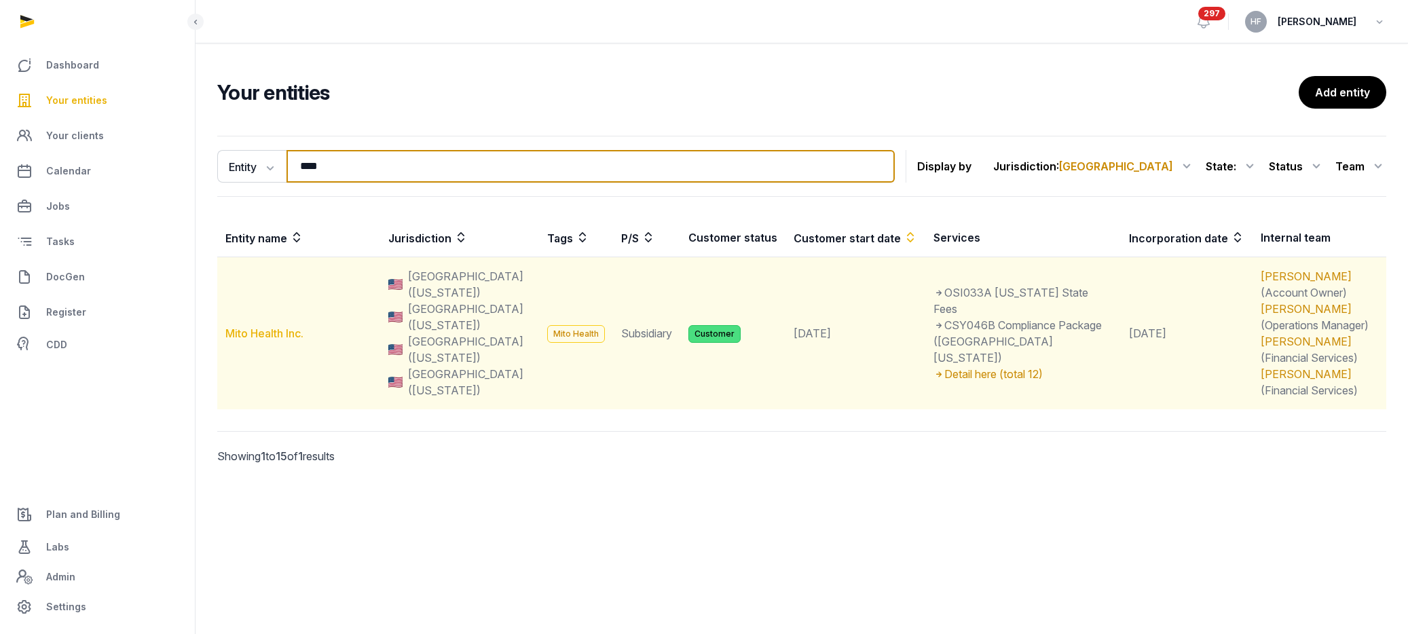
type input "****"
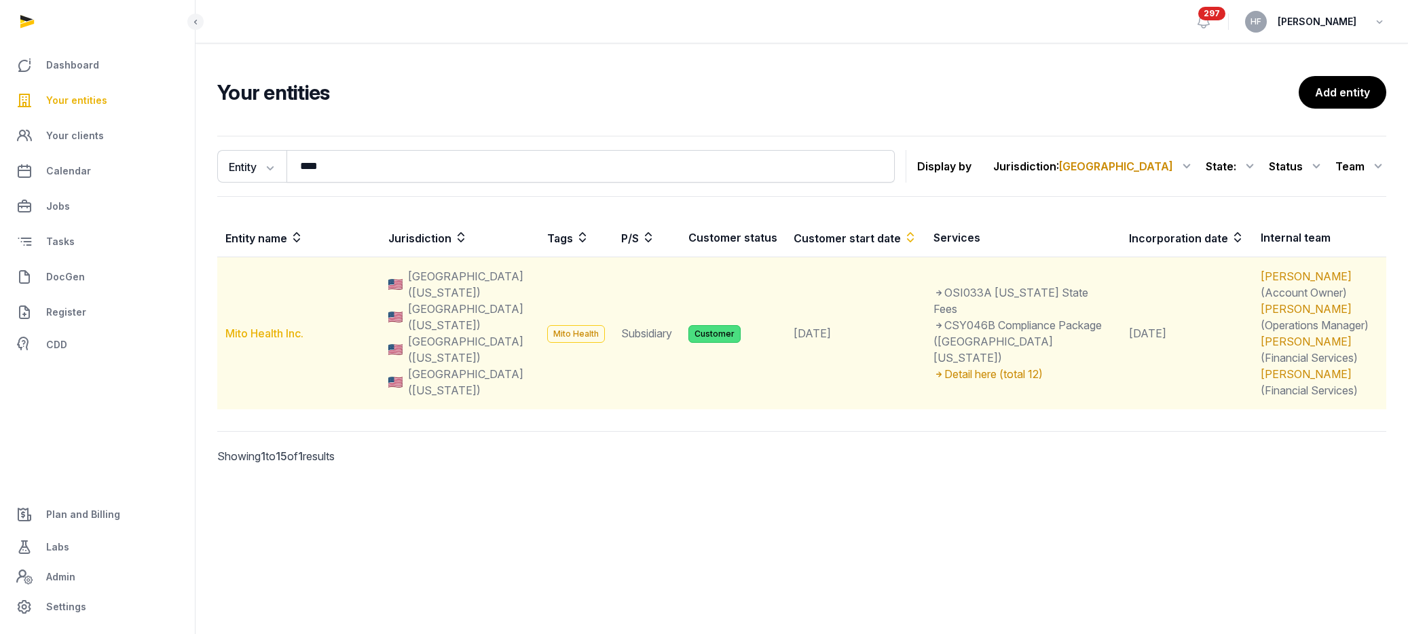
click at [268, 327] on link "Mito Health Inc." at bounding box center [264, 334] width 78 height 14
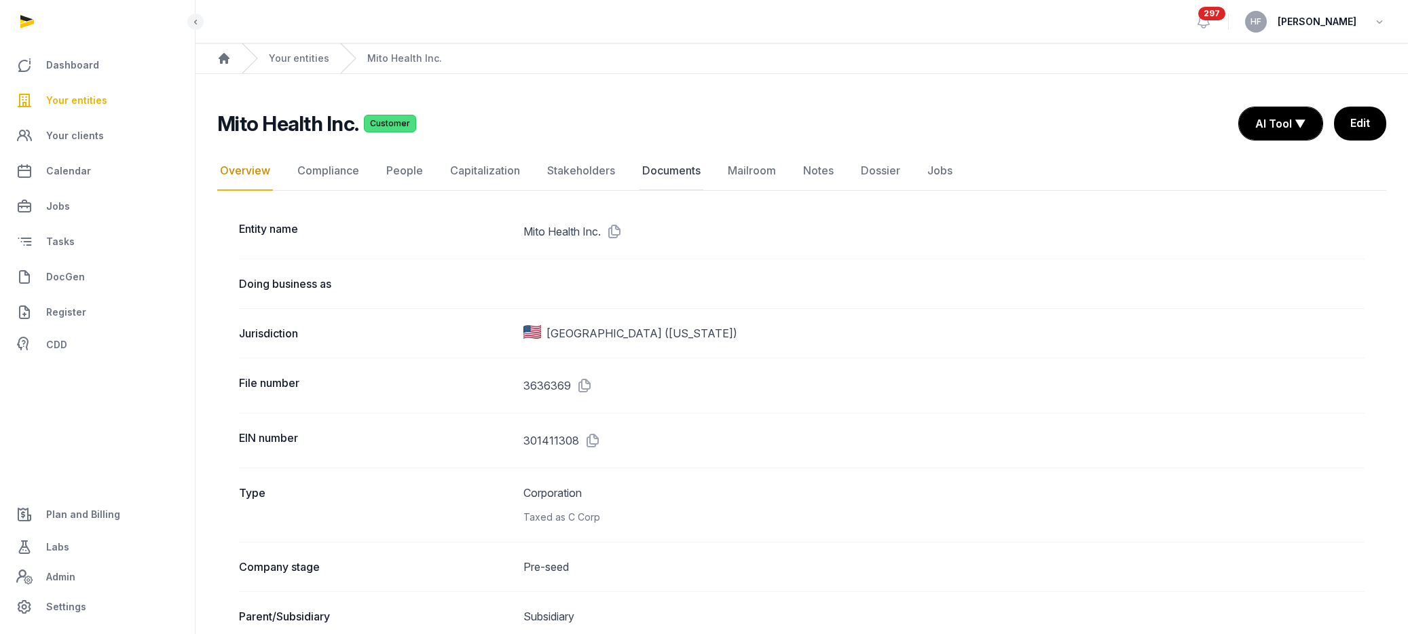
click at [682, 178] on link "Documents" at bounding box center [672, 170] width 64 height 39
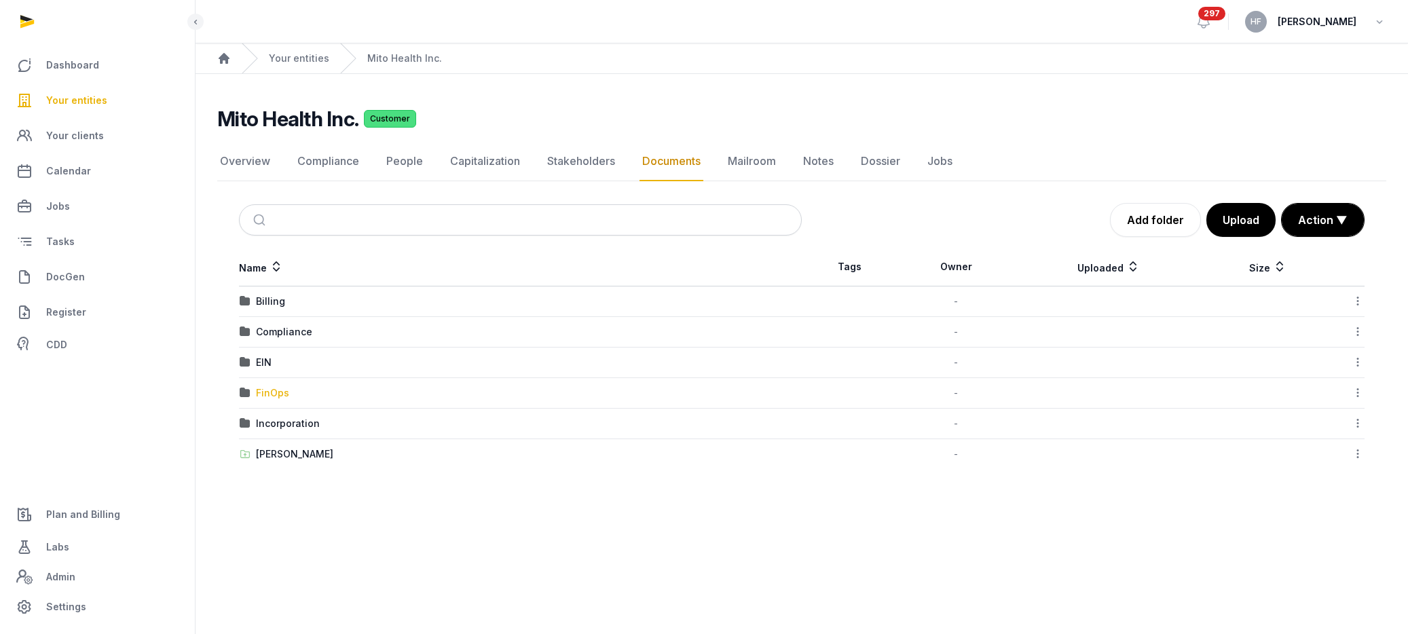
click at [280, 391] on div "FinOps" at bounding box center [272, 393] width 33 height 14
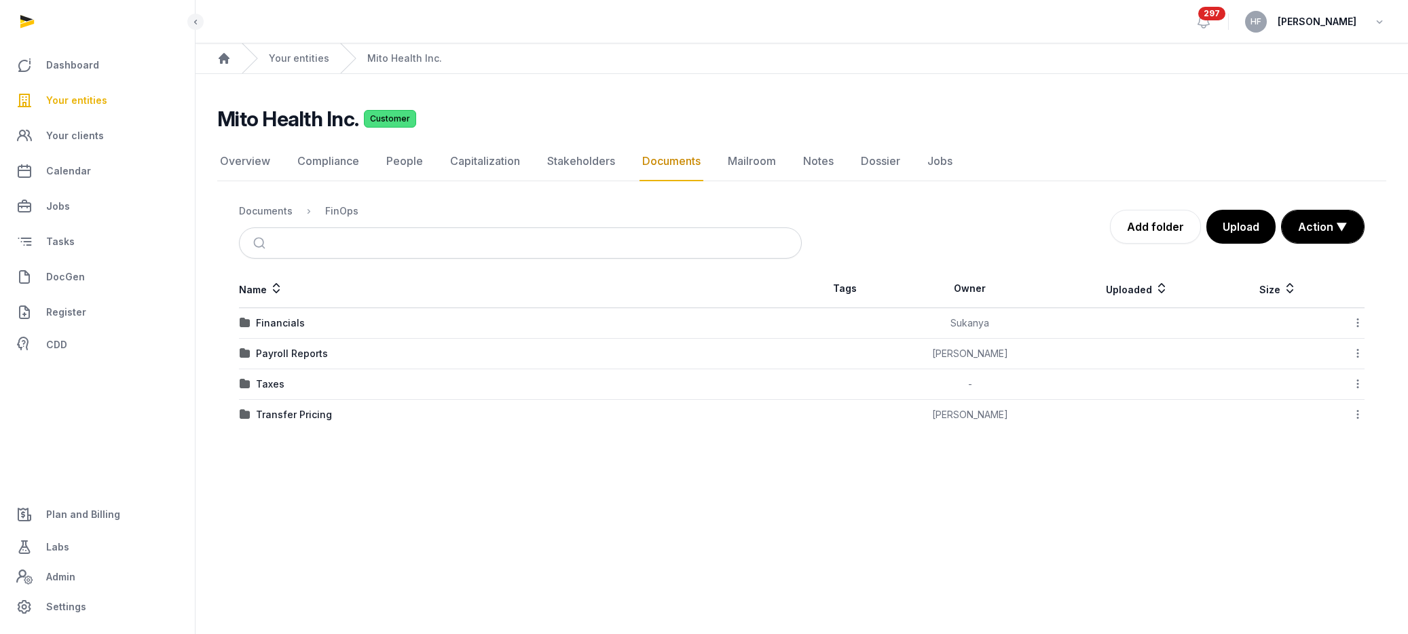
click at [291, 325] on div "Financials" at bounding box center [280, 323] width 49 height 14
click at [279, 353] on div "FY 2025" at bounding box center [275, 354] width 39 height 14
click at [309, 62] on link "Your entities" at bounding box center [299, 59] width 60 height 14
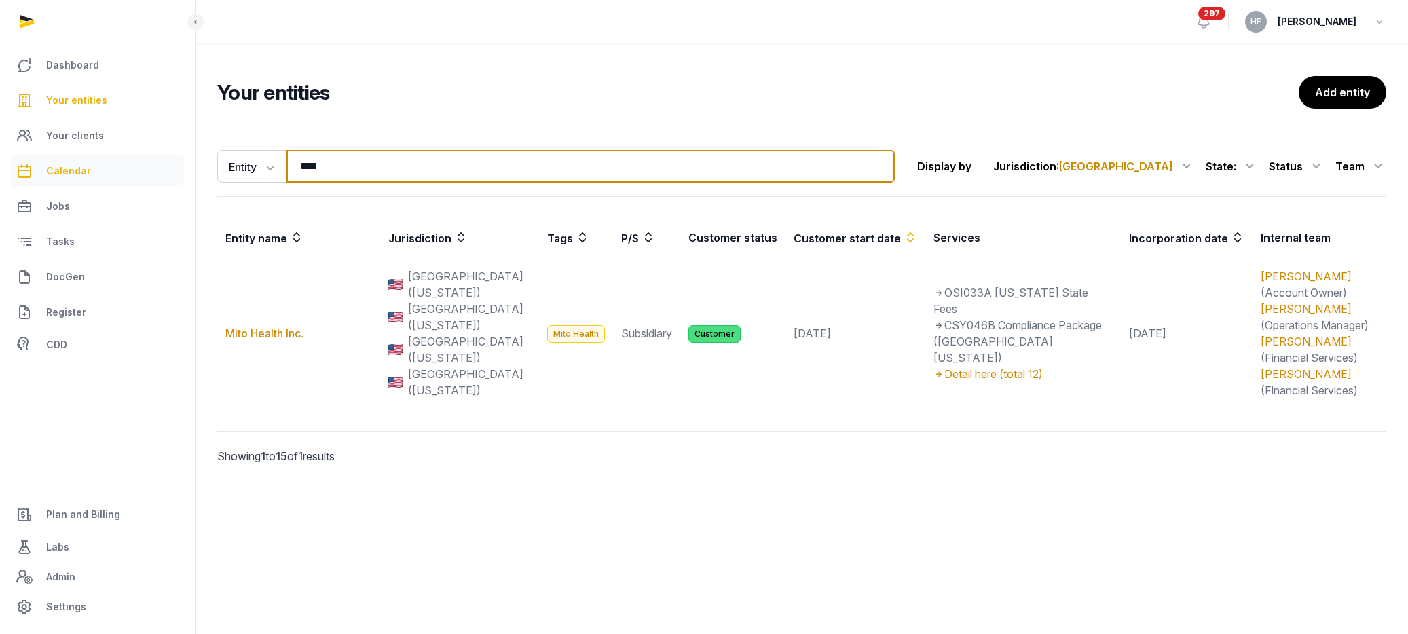
drag, startPoint x: 348, startPoint y: 162, endPoint x: 181, endPoint y: 162, distance: 166.4
click at [181, 162] on div "Dashboard Your entities Your clients Calendar Jobs Tasks DocGen Register CDD Pl…" at bounding box center [704, 317] width 1408 height 634
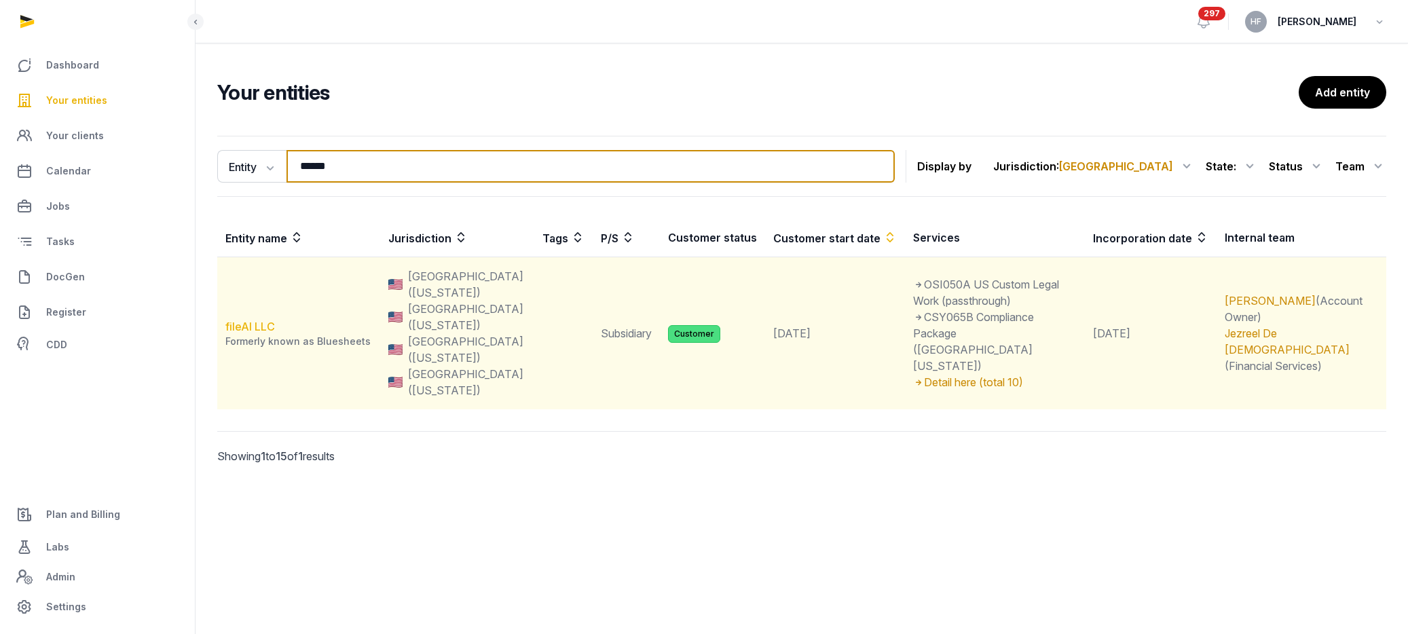
type input "******"
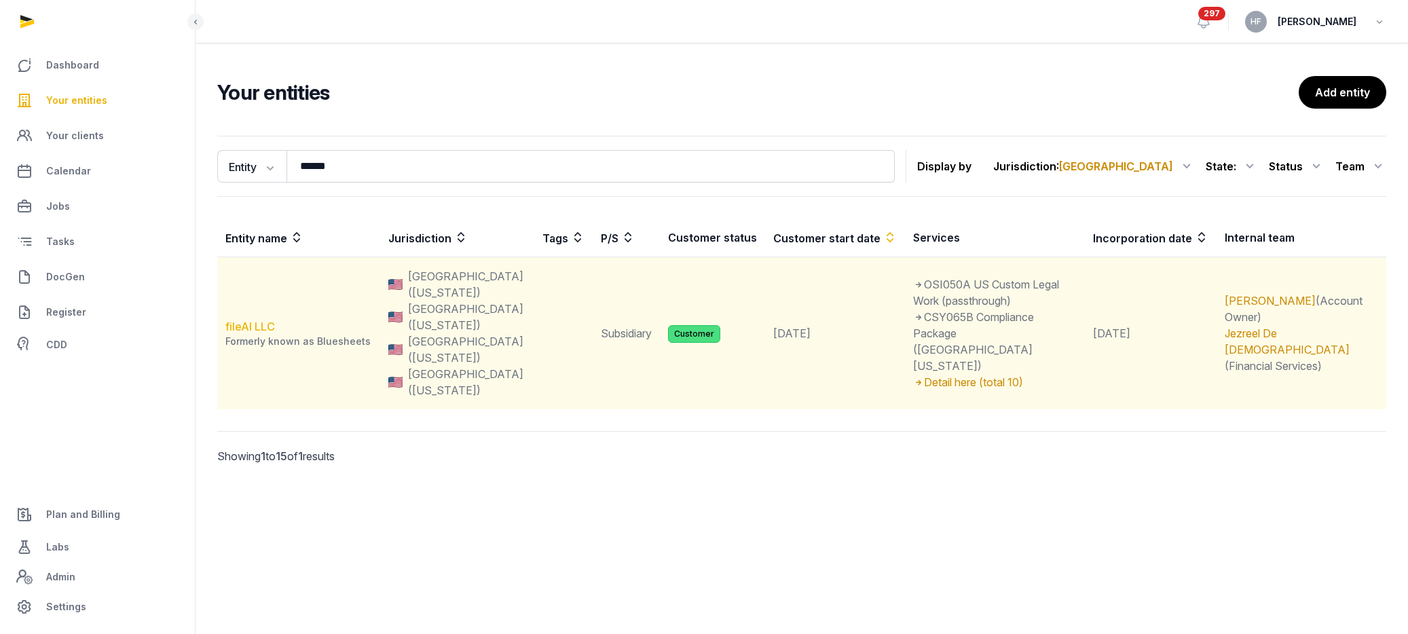
click at [255, 320] on link "fileAI LLC" at bounding box center [250, 327] width 50 height 14
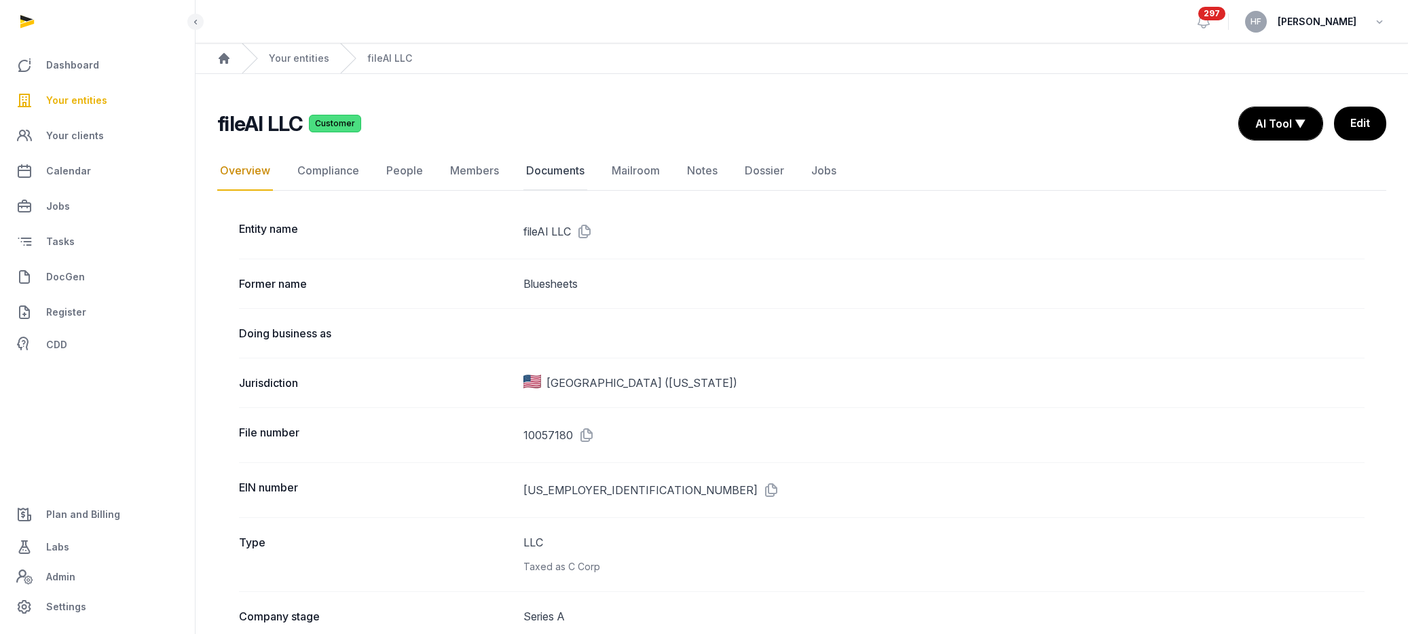
click at [558, 172] on link "Documents" at bounding box center [556, 170] width 64 height 39
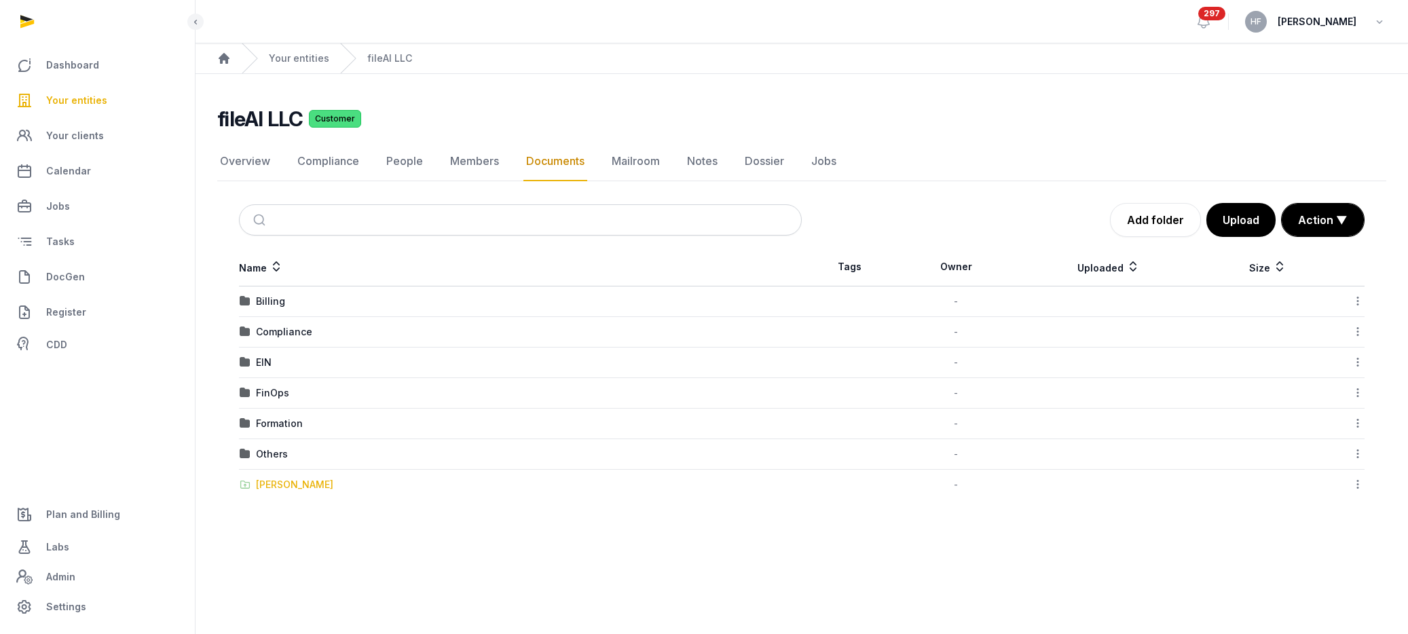
click at [289, 490] on div "[PERSON_NAME]" at bounding box center [294, 485] width 77 height 14
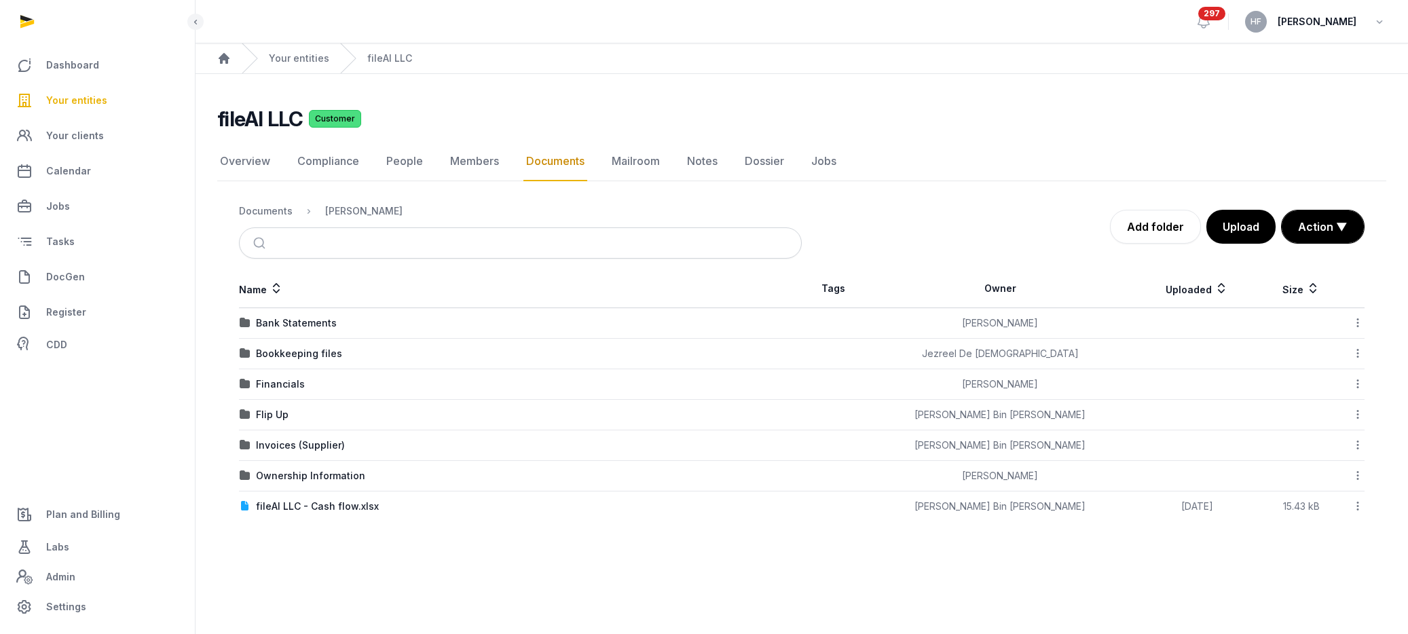
click at [330, 360] on div "Bookkeeping files" at bounding box center [299, 354] width 86 height 14
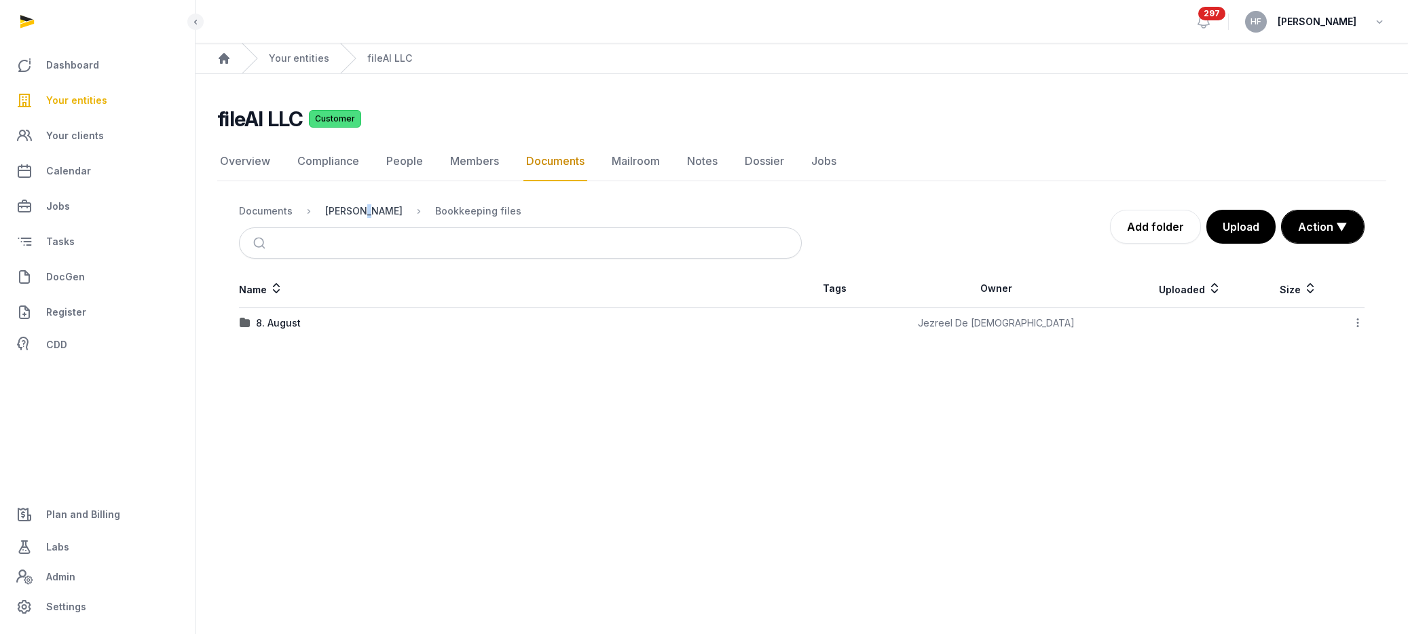
click at [361, 211] on div "[PERSON_NAME]" at bounding box center [363, 211] width 77 height 14
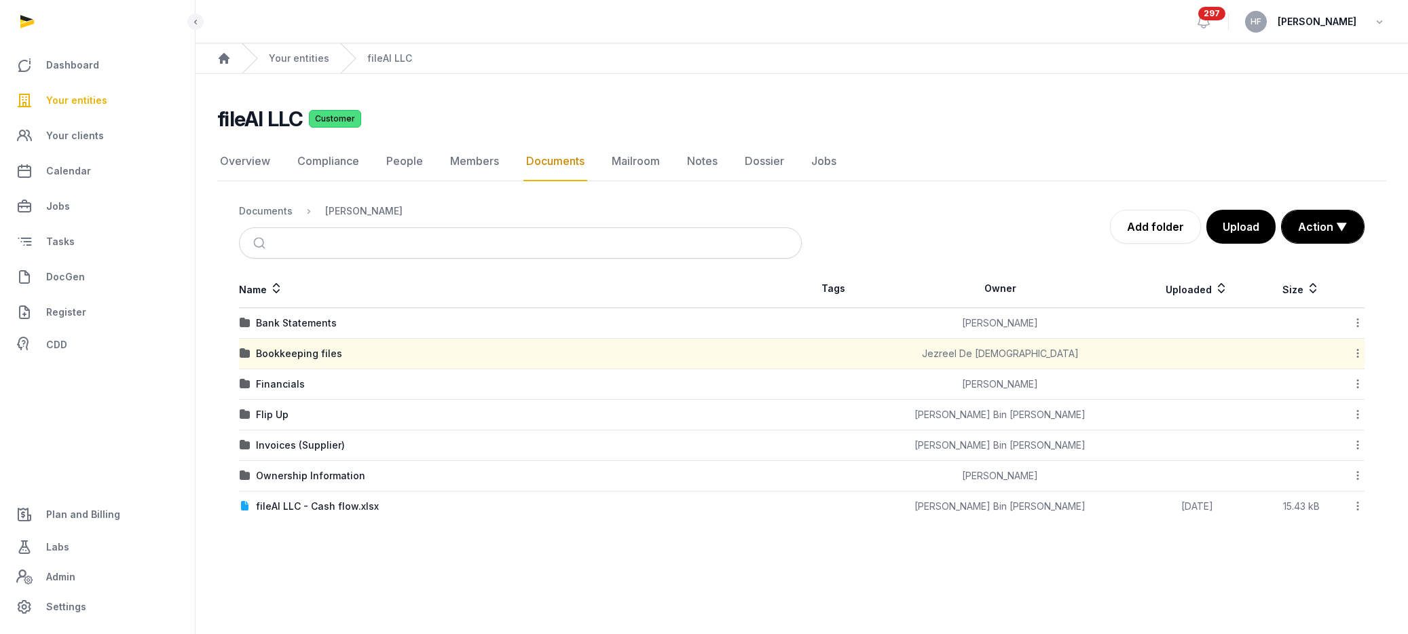
click at [1357, 353] on icon at bounding box center [1358, 353] width 12 height 14
click at [1329, 409] on div "Edit properties" at bounding box center [1310, 413] width 109 height 24
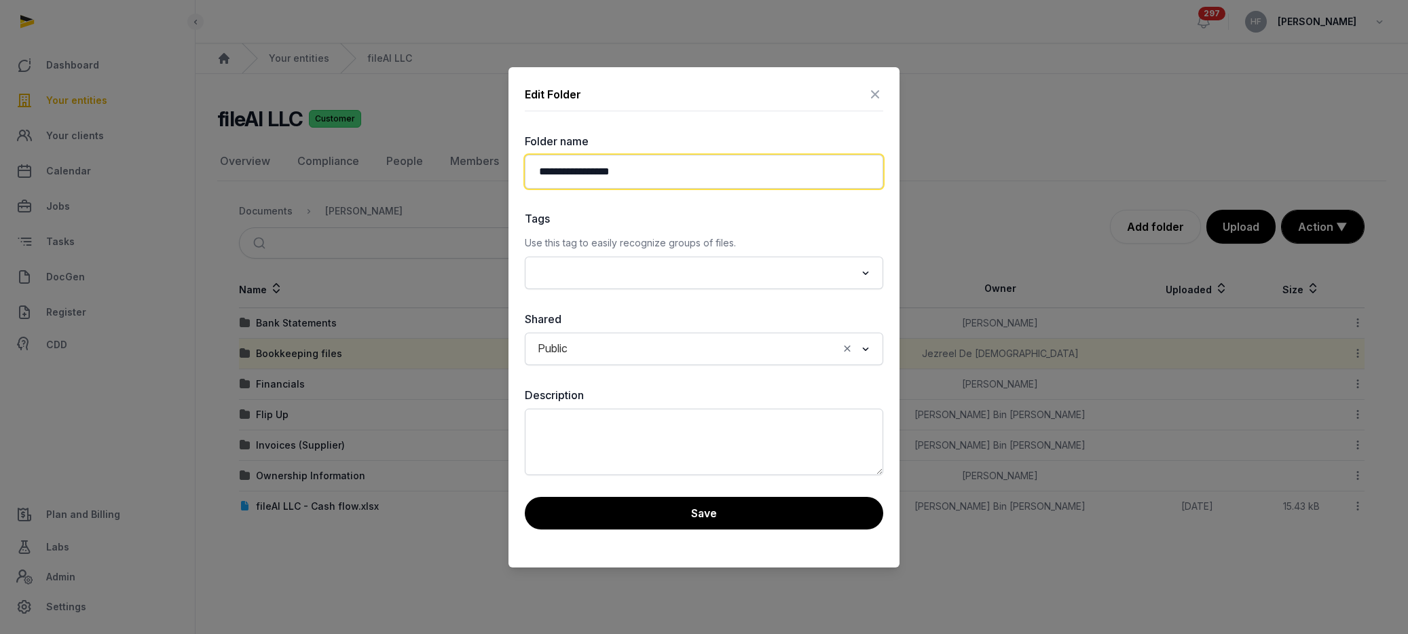
drag, startPoint x: 672, startPoint y: 168, endPoint x: 382, endPoint y: 169, distance: 289.3
click at [385, 168] on div "**********" at bounding box center [704, 317] width 1408 height 634
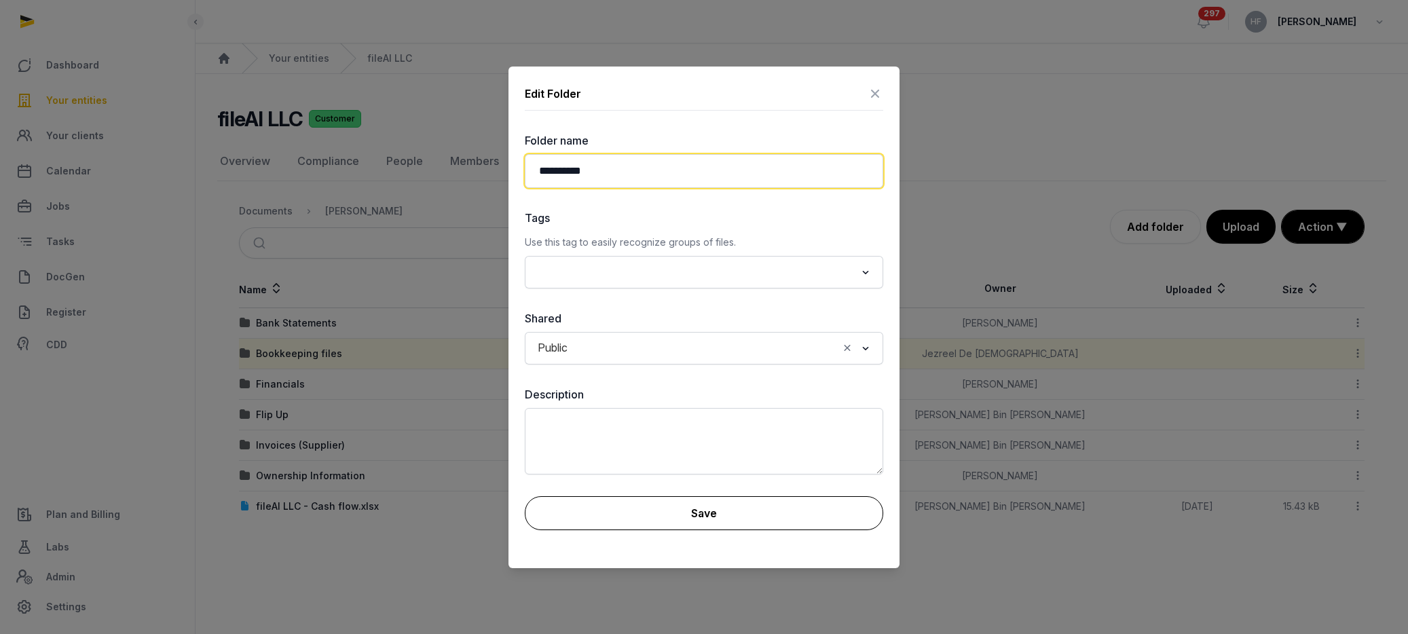
type input "**********"
click at [695, 510] on button "Save" at bounding box center [704, 513] width 359 height 34
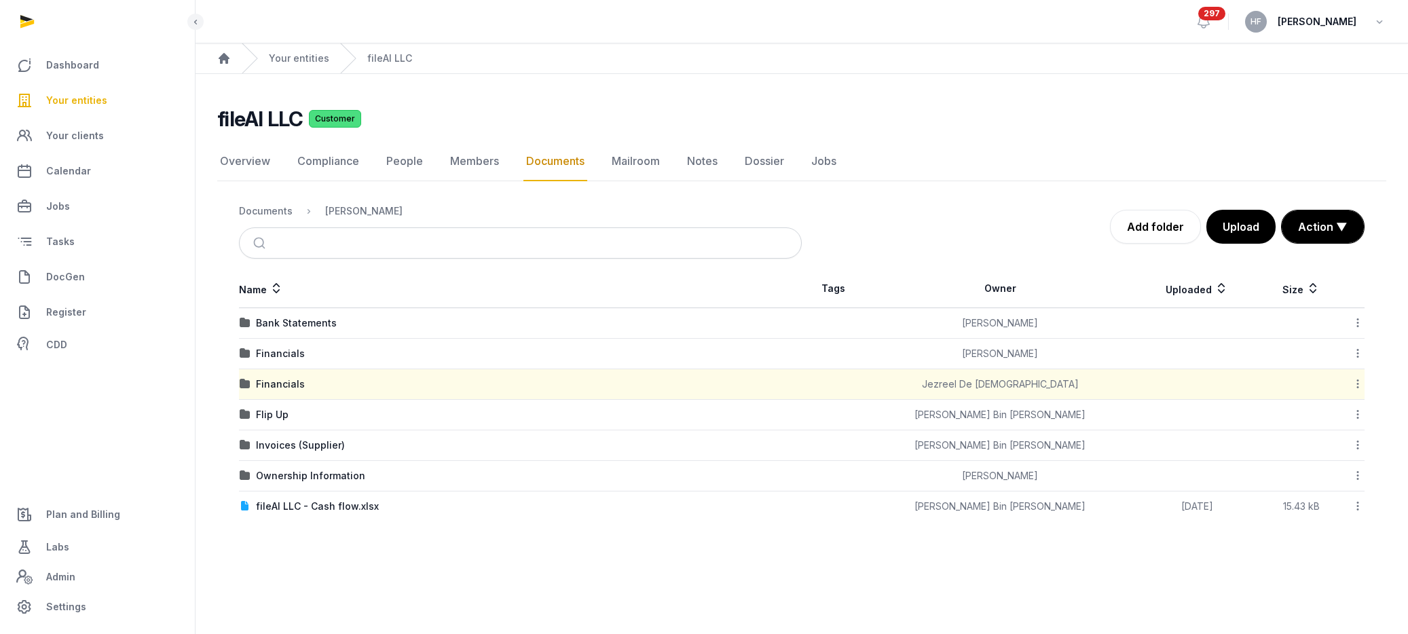
click at [314, 352] on div "Financials" at bounding box center [521, 354] width 562 height 14
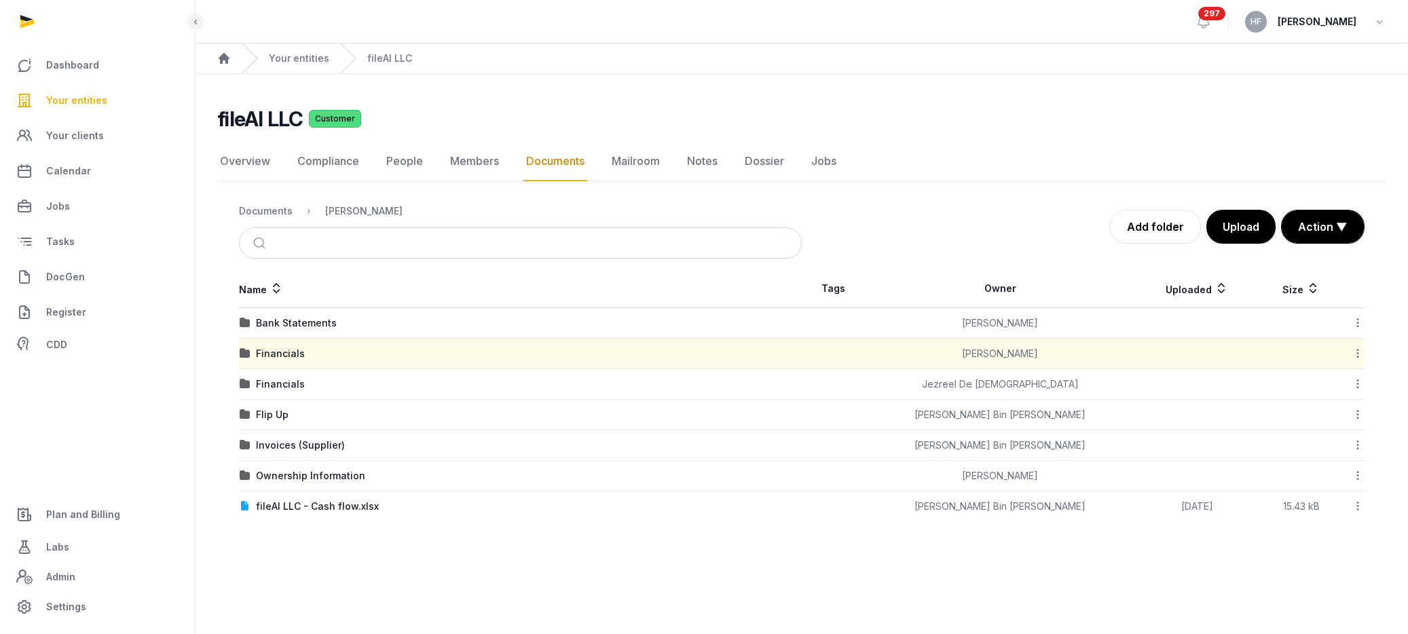
click at [282, 352] on div "Financials" at bounding box center [280, 354] width 49 height 14
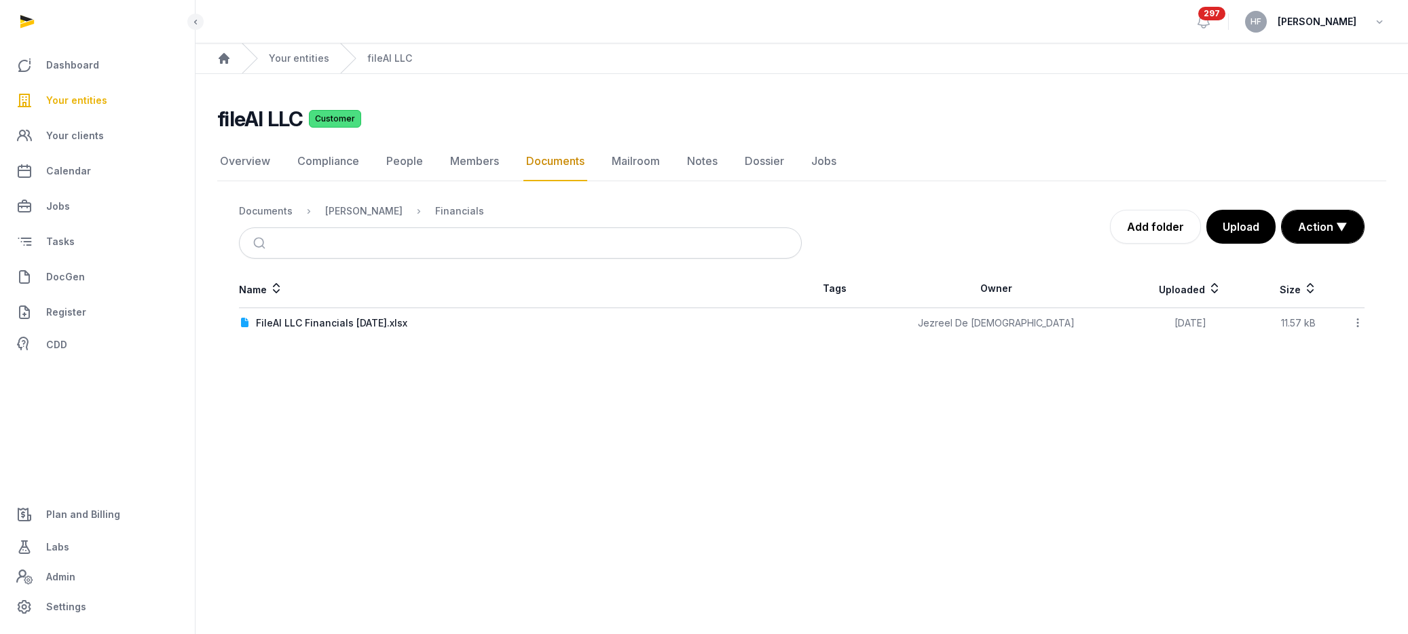
click at [272, 212] on div "Documents" at bounding box center [266, 211] width 54 height 14
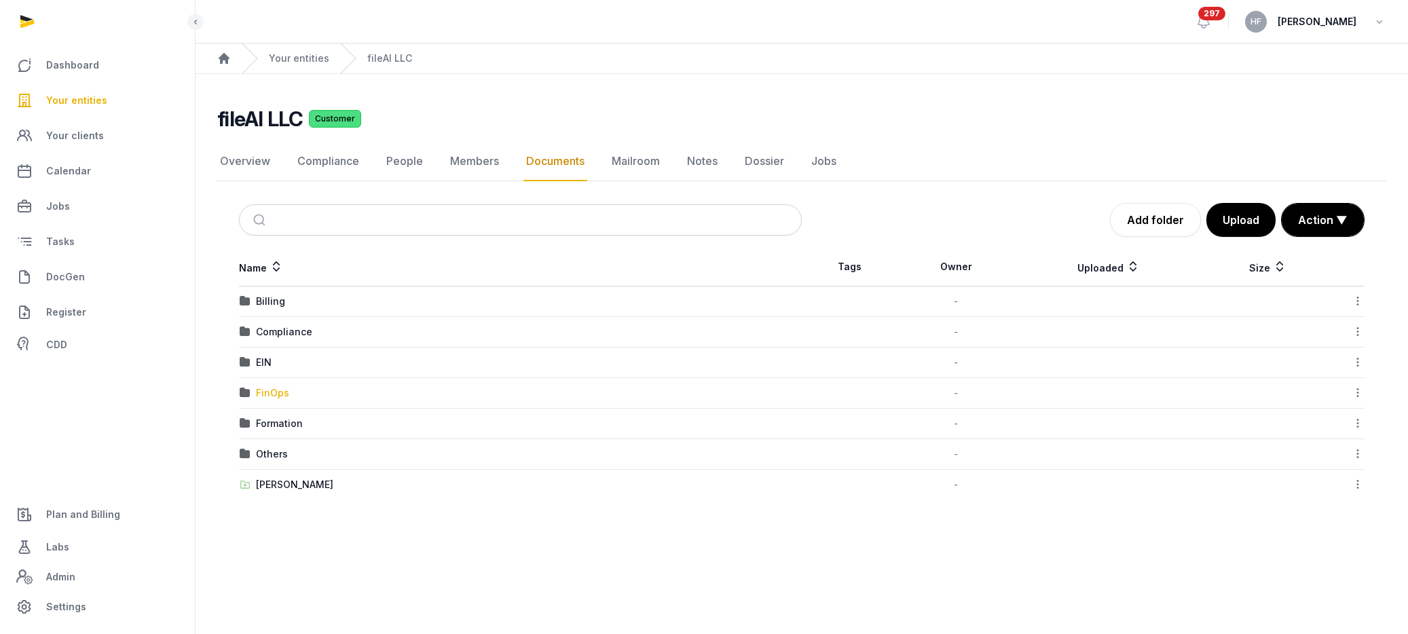
click at [282, 390] on div "FinOps" at bounding box center [272, 393] width 33 height 14
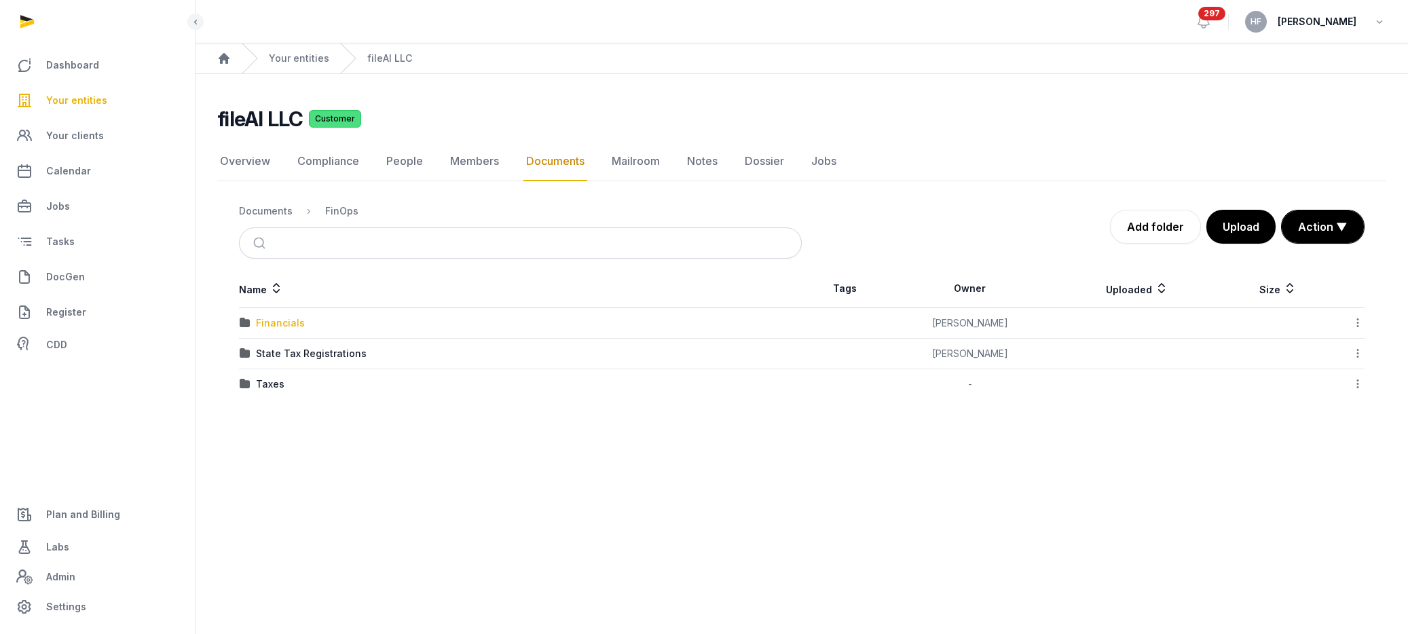
click at [283, 322] on div "Financials" at bounding box center [280, 323] width 49 height 14
click at [286, 326] on div "FY 2025" at bounding box center [275, 323] width 39 height 14
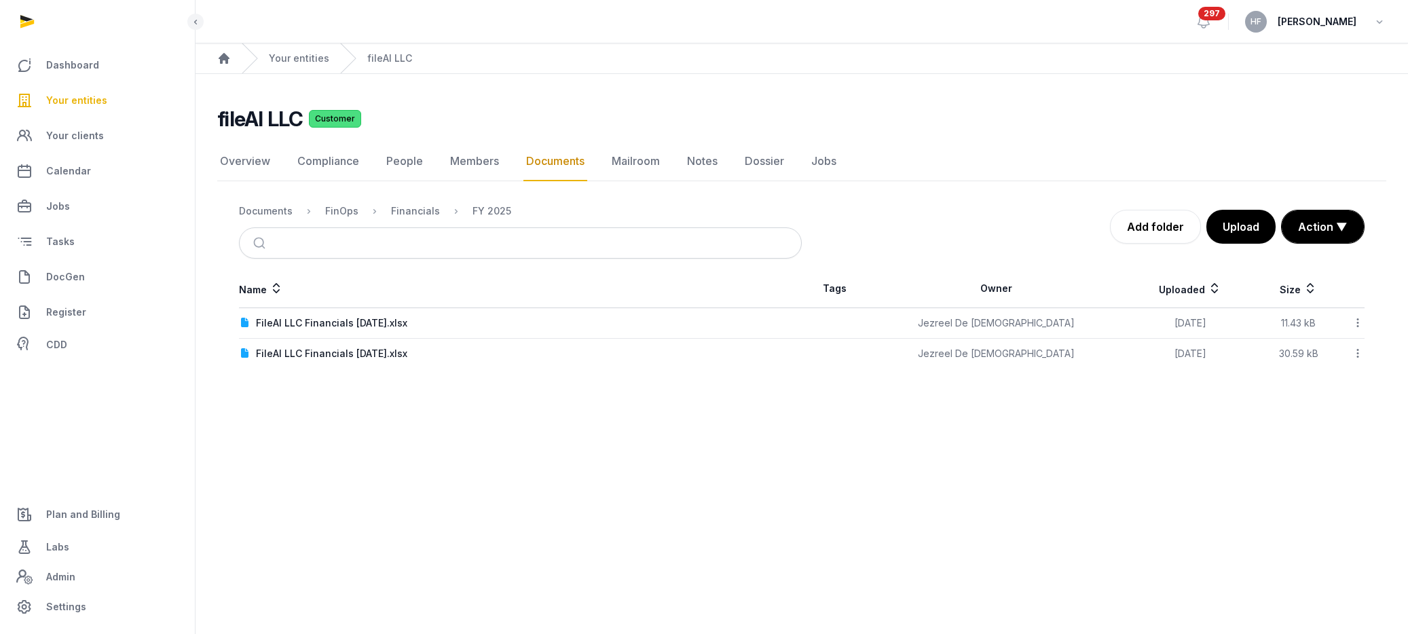
click at [261, 211] on div "Documents" at bounding box center [266, 211] width 54 height 14
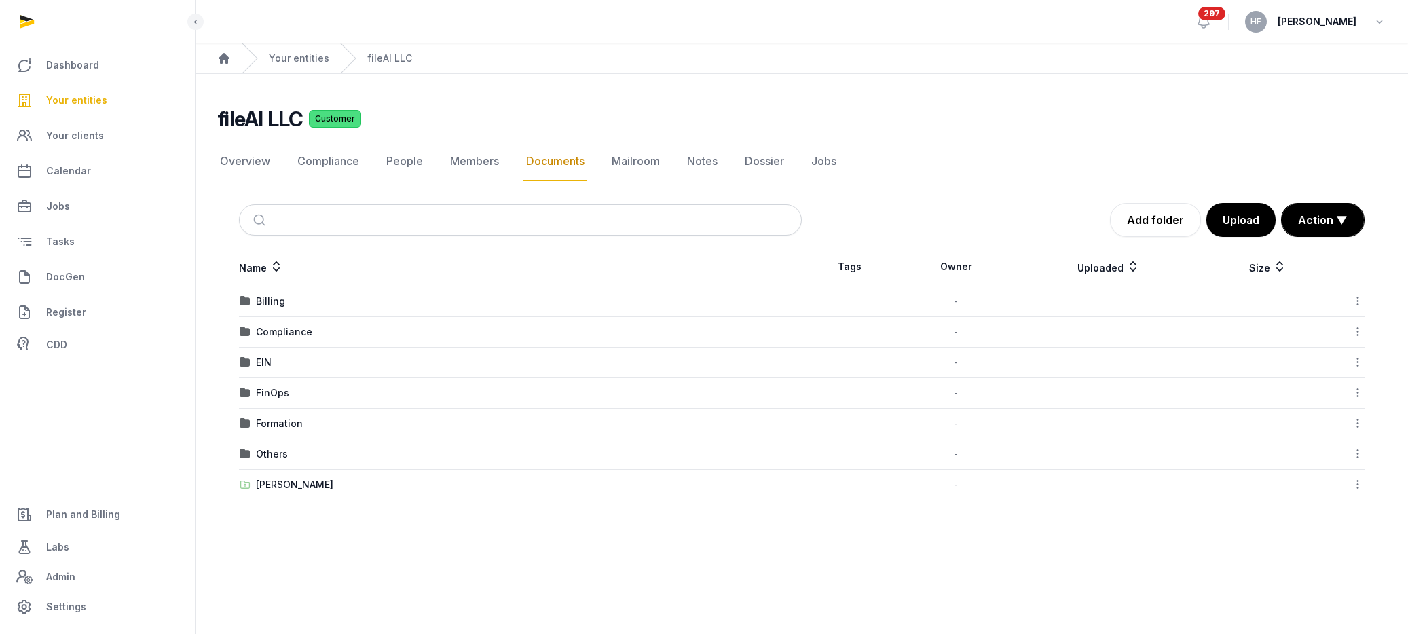
click at [289, 481] on div "[PERSON_NAME]" at bounding box center [294, 485] width 77 height 14
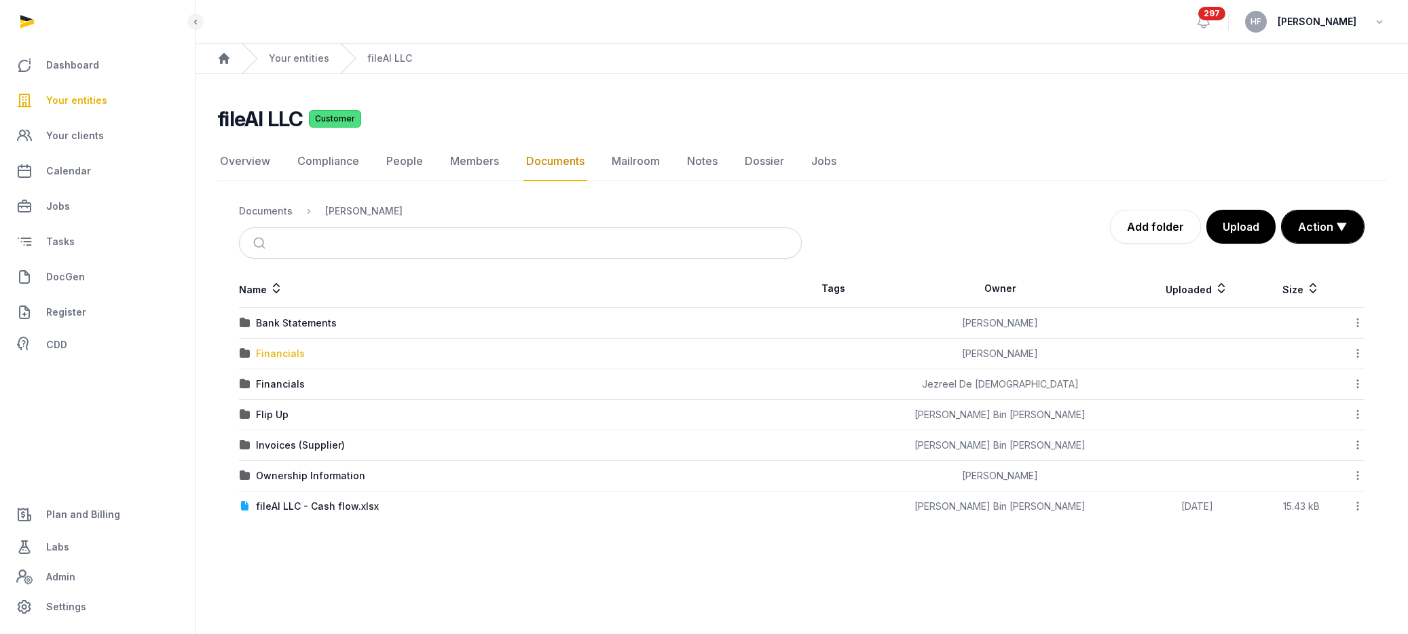
click at [297, 355] on div "Financials" at bounding box center [280, 354] width 49 height 14
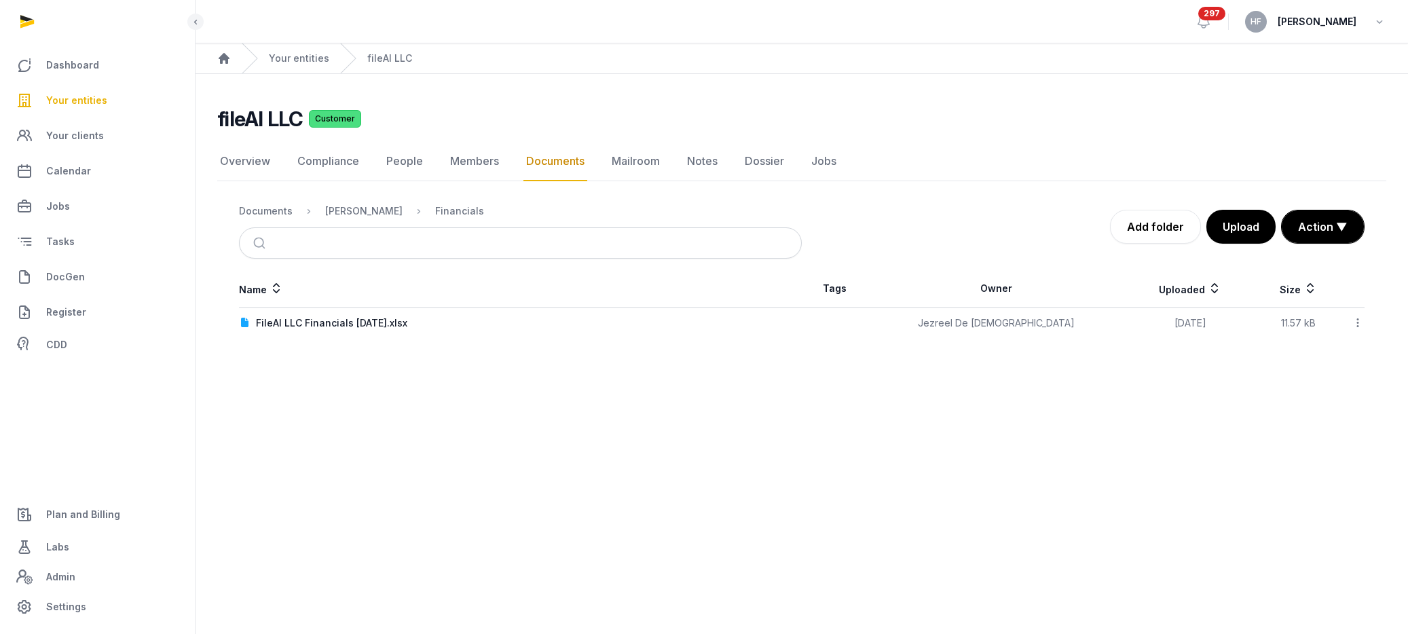
click at [1359, 321] on icon at bounding box center [1358, 323] width 12 height 14
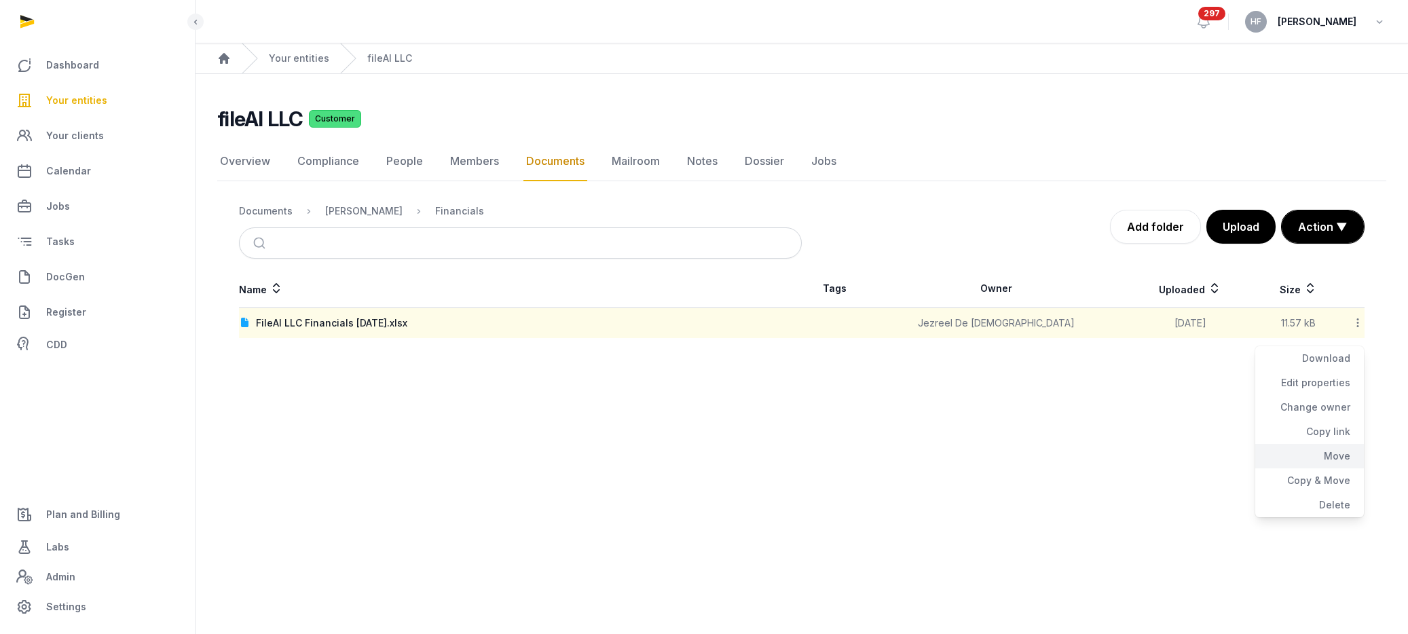
click at [1339, 459] on div "Move" at bounding box center [1310, 456] width 109 height 24
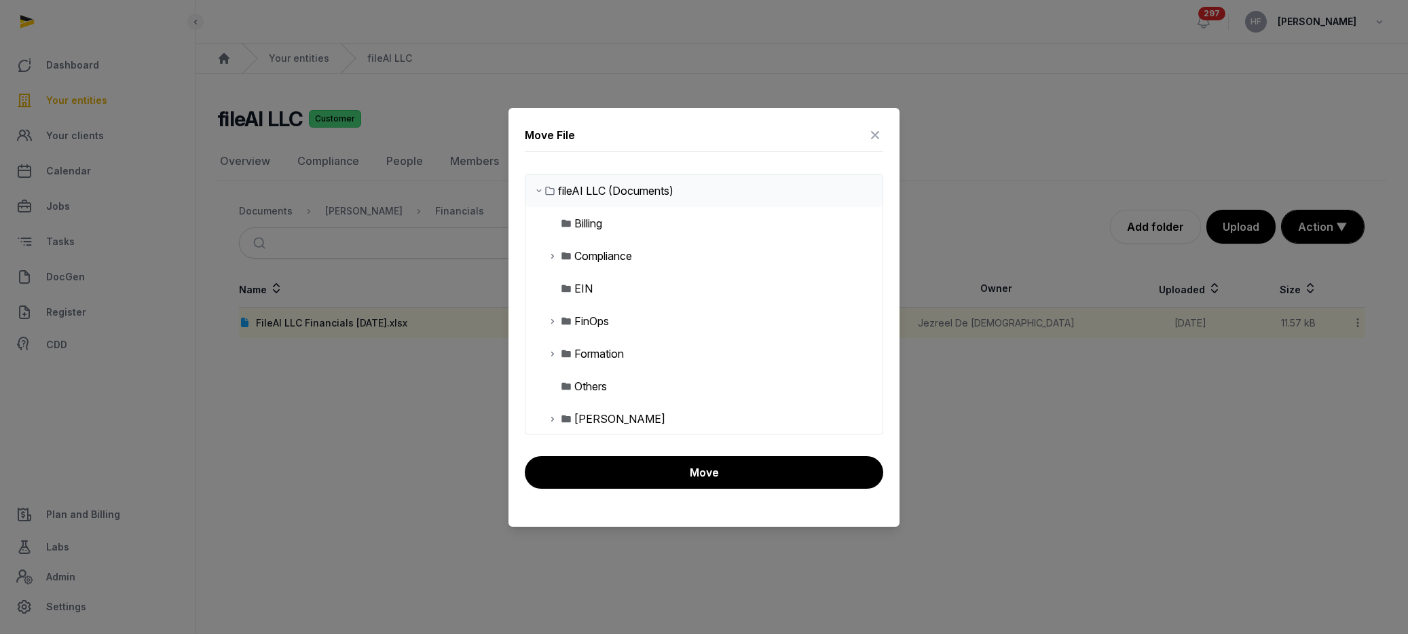
click at [554, 324] on icon at bounding box center [552, 321] width 11 height 16
click at [565, 354] on icon at bounding box center [563, 354] width 11 height 16
click at [619, 384] on div "FY 2025" at bounding box center [617, 386] width 42 height 16
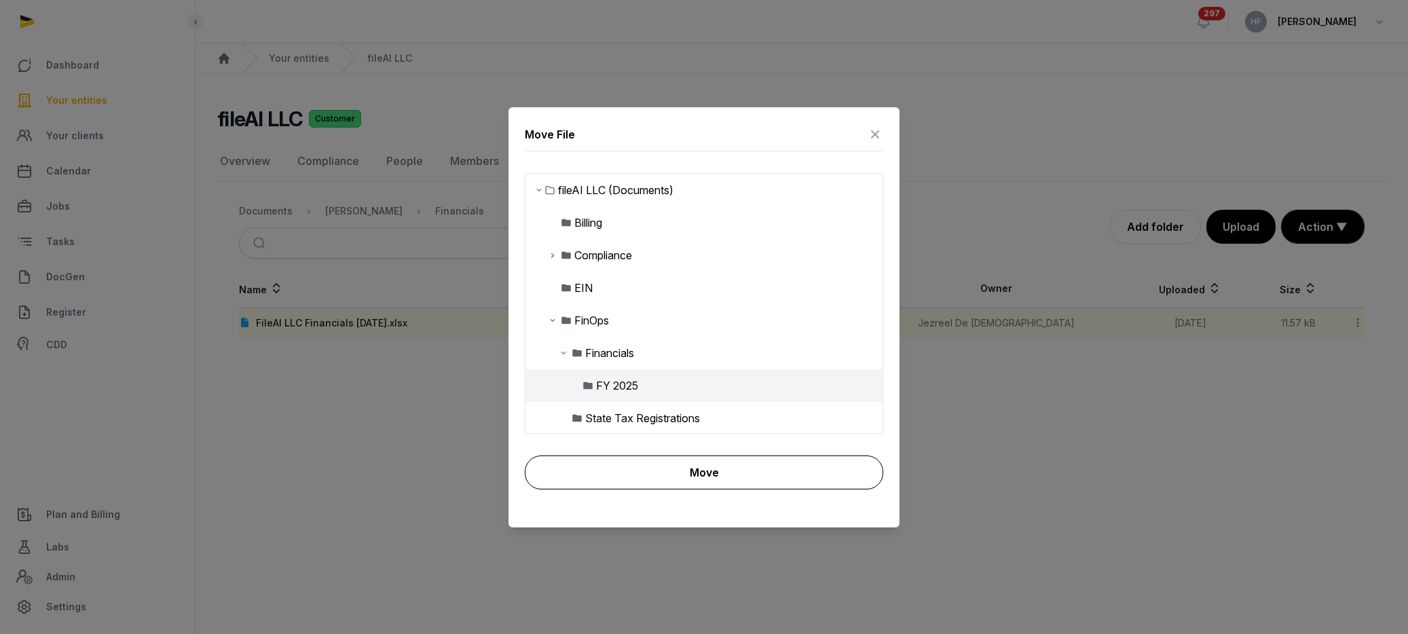
click at [697, 478] on button "Move" at bounding box center [704, 473] width 359 height 34
